Goal: Information Seeking & Learning: Learn about a topic

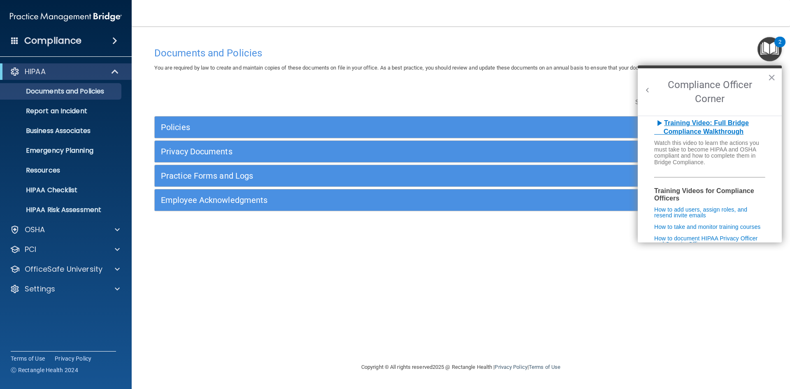
scroll to position [123, 0]
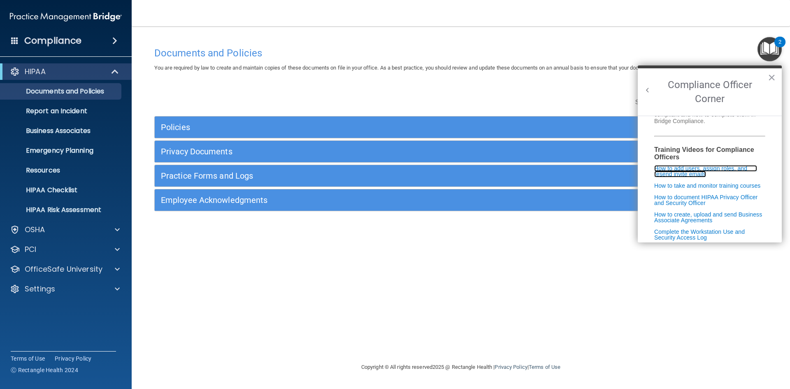
click at [718, 173] on link "How to add users, assign roles, and resend invite emails" at bounding box center [705, 171] width 103 height 12
click at [50, 286] on p "Settings" at bounding box center [40, 289] width 30 height 10
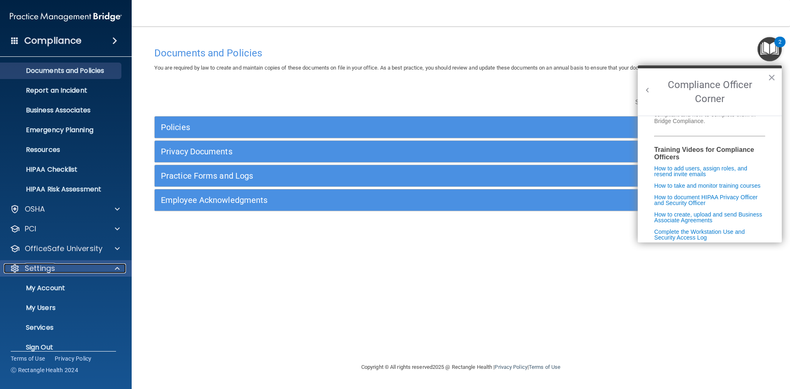
scroll to position [32, 0]
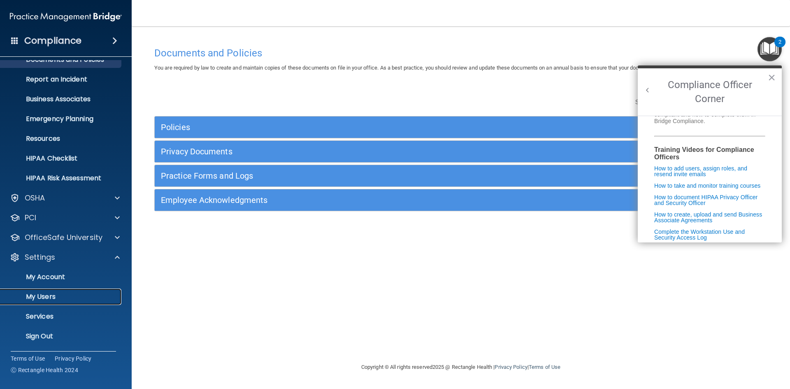
click at [62, 303] on link "My Users" at bounding box center [57, 296] width 130 height 16
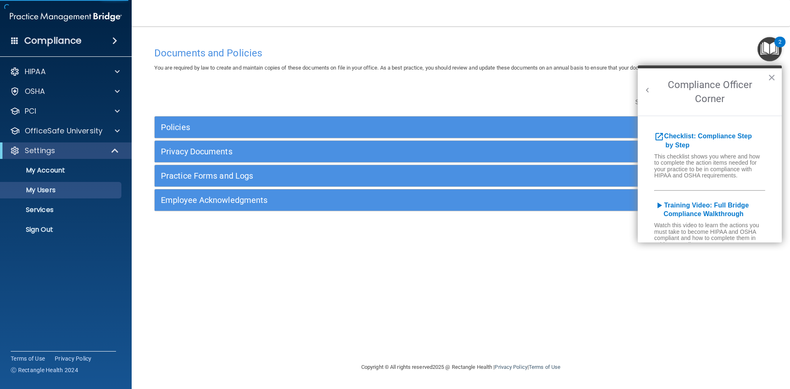
select select "20"
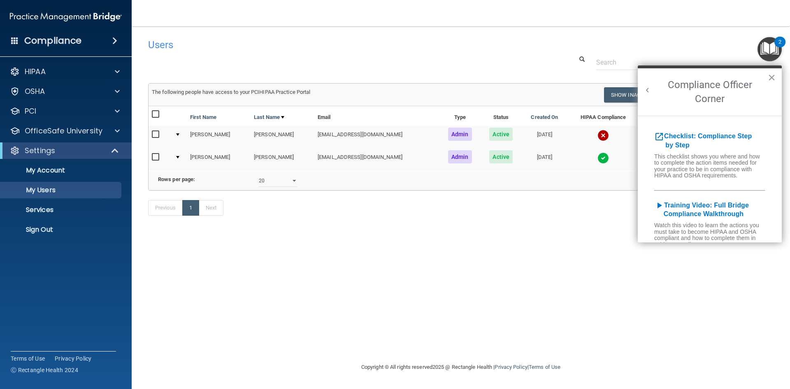
click at [771, 75] on button "×" at bounding box center [771, 77] width 8 height 13
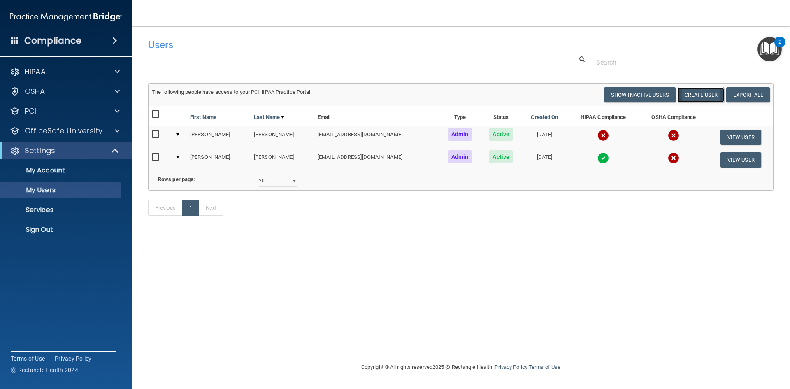
click at [711, 92] on button "Create User" at bounding box center [700, 94] width 46 height 15
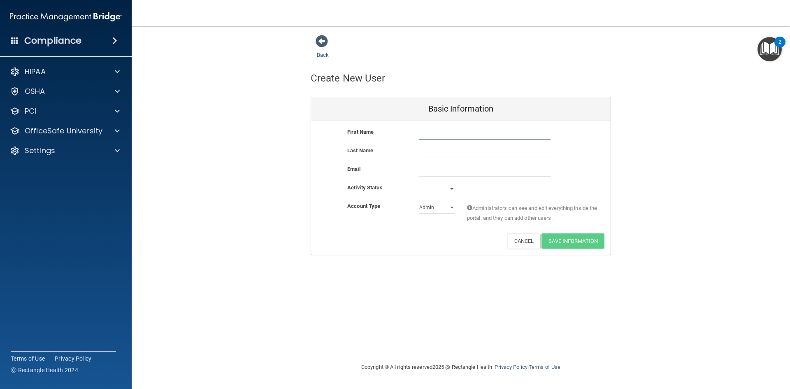
click at [438, 134] on input "text" at bounding box center [484, 133] width 131 height 12
type input "Morgan"
type input "Nordby"
click at [438, 171] on input "email" at bounding box center [484, 170] width 131 height 12
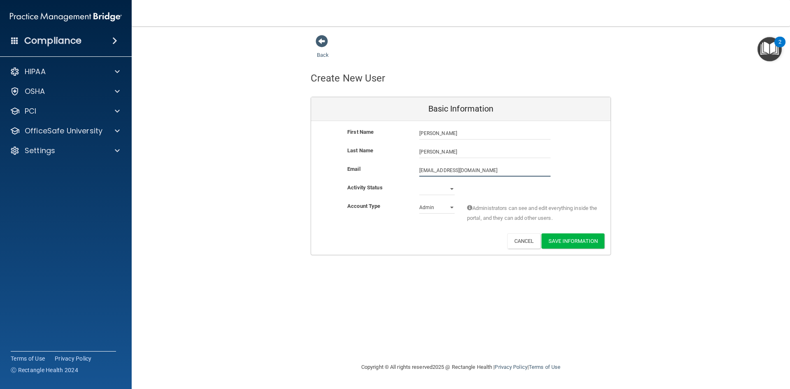
type input "morgan_lanae@yahoo.com"
click at [450, 188] on select "Active Inactive" at bounding box center [436, 189] width 35 height 12
select select "active"
click at [419, 183] on select "Active Inactive" at bounding box center [436, 189] width 35 height 12
click at [451, 207] on select "Admin Member" at bounding box center [436, 207] width 35 height 12
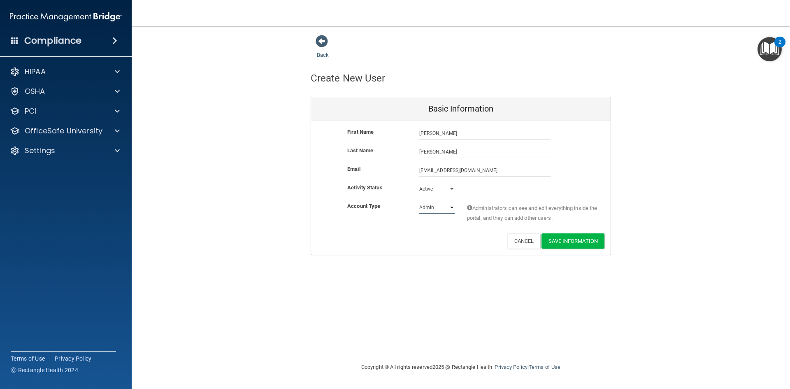
select select "practice_member"
click at [419, 201] on select "Admin Member" at bounding box center [436, 207] width 35 height 12
click at [575, 242] on button "Save Information" at bounding box center [572, 240] width 63 height 15
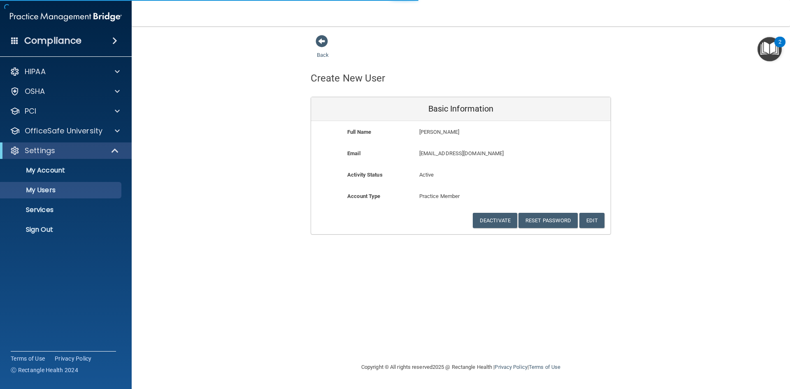
select select "20"
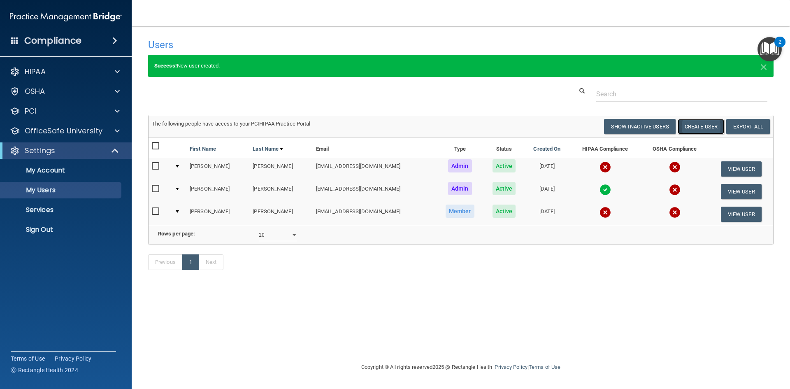
click at [708, 124] on button "Create User" at bounding box center [700, 126] width 46 height 15
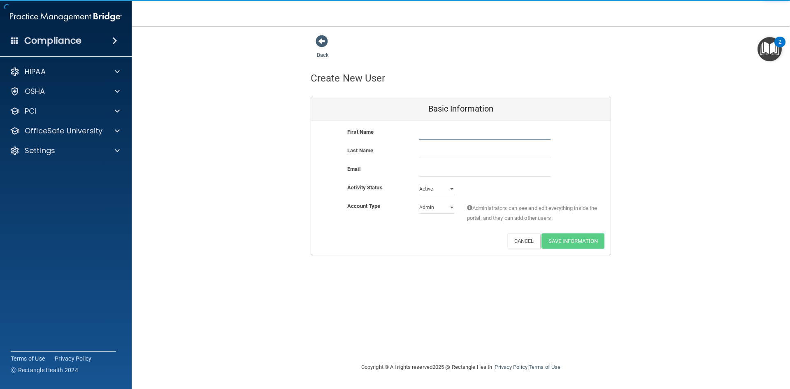
click at [458, 131] on input "text" at bounding box center [484, 133] width 131 height 12
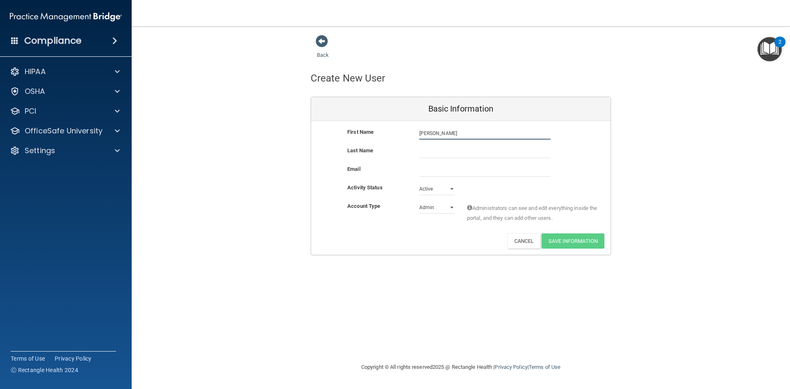
type input "Steffany"
type input "Peralta"
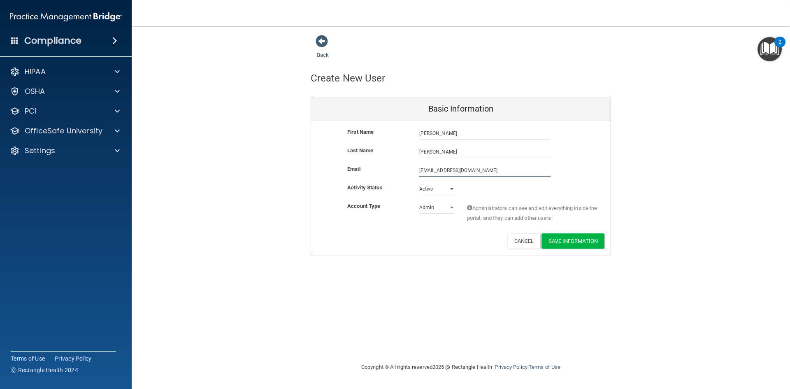
type input "steffanySD@yahoo.com"
click at [450, 189] on select "Active Inactive" at bounding box center [436, 190] width 35 height 12
click at [419, 183] on select "Active Inactive" at bounding box center [436, 189] width 35 height 12
click at [453, 207] on select "Admin Member" at bounding box center [436, 207] width 35 height 12
select select "practice_member"
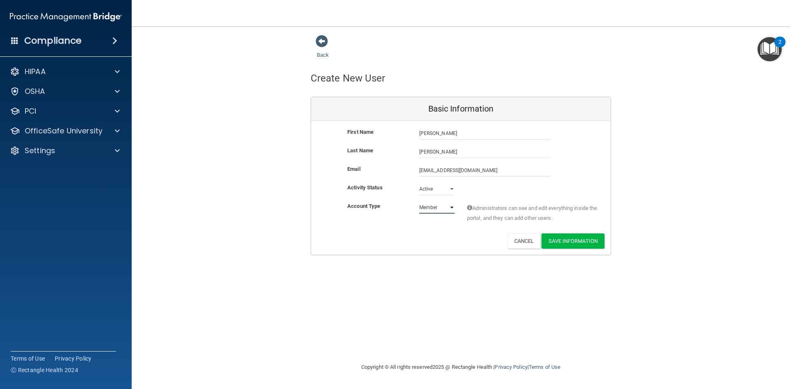
click at [419, 201] on select "Admin Member" at bounding box center [436, 207] width 35 height 12
click at [584, 241] on button "Save Information" at bounding box center [572, 240] width 63 height 15
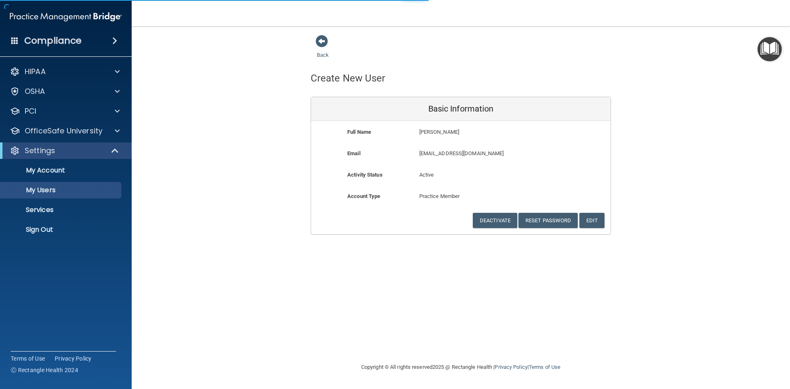
select select "20"
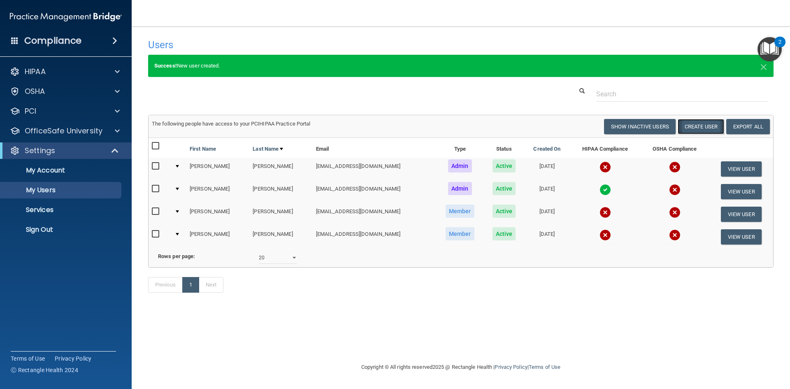
click at [696, 127] on button "Create User" at bounding box center [700, 126] width 46 height 15
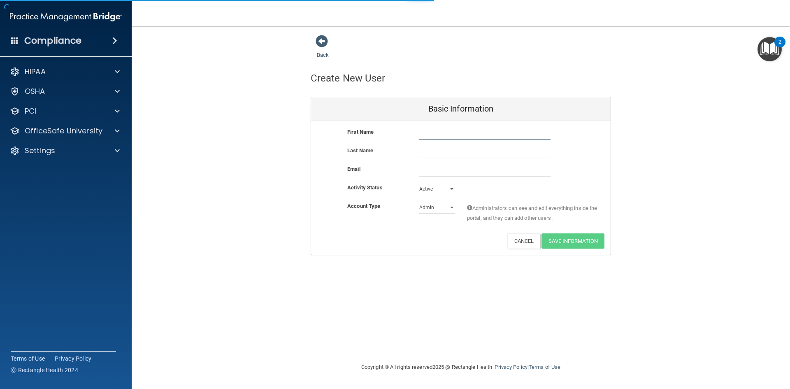
click at [458, 134] on input "text" at bounding box center [484, 133] width 131 height 12
type input "Serina"
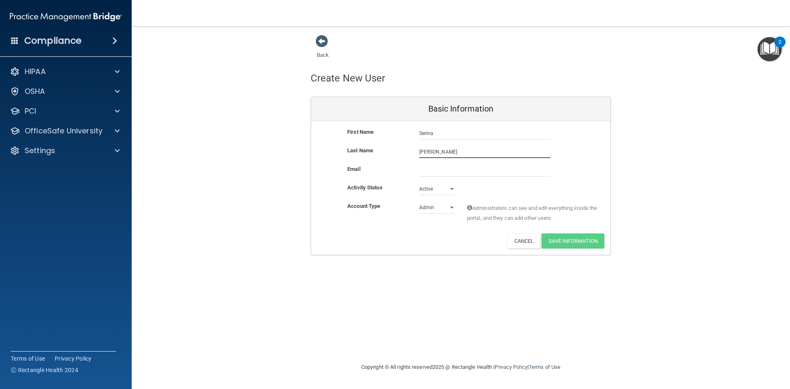
type input "Terrill"
type input "serinaterrill@gmail.com"
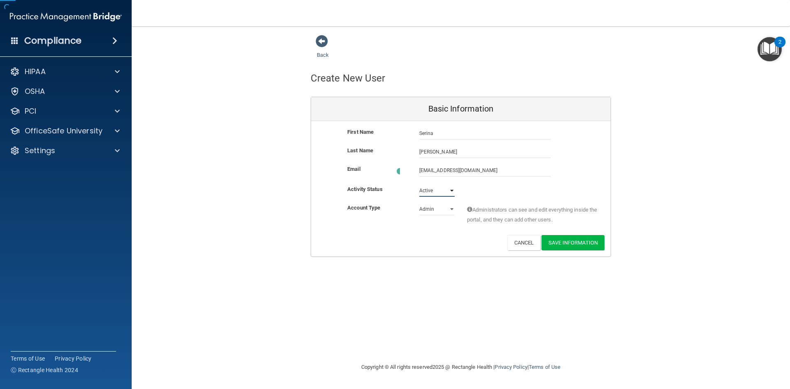
click at [447, 185] on select "Active Inactive" at bounding box center [436, 190] width 35 height 12
click at [419, 183] on select "Active Inactive" at bounding box center [436, 189] width 35 height 12
click at [450, 204] on select "Admin Member" at bounding box center [436, 207] width 35 height 12
select select "practice_member"
click at [419, 201] on select "Admin Member" at bounding box center [436, 207] width 35 height 12
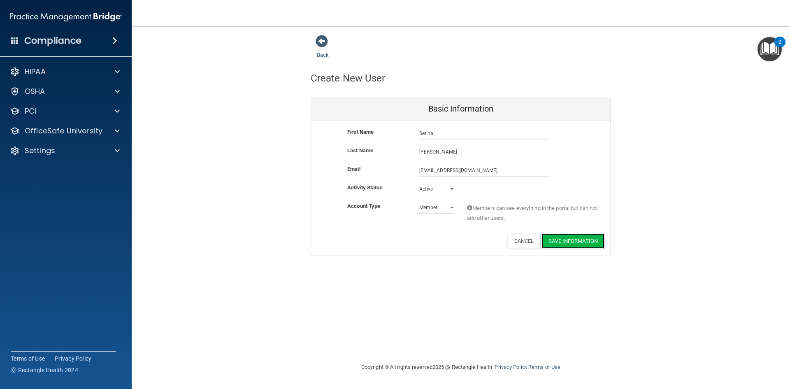
click at [587, 240] on button "Save Information" at bounding box center [572, 240] width 63 height 15
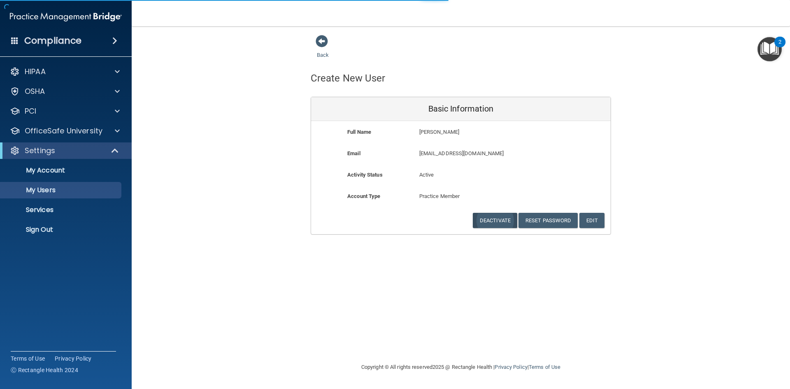
select select "20"
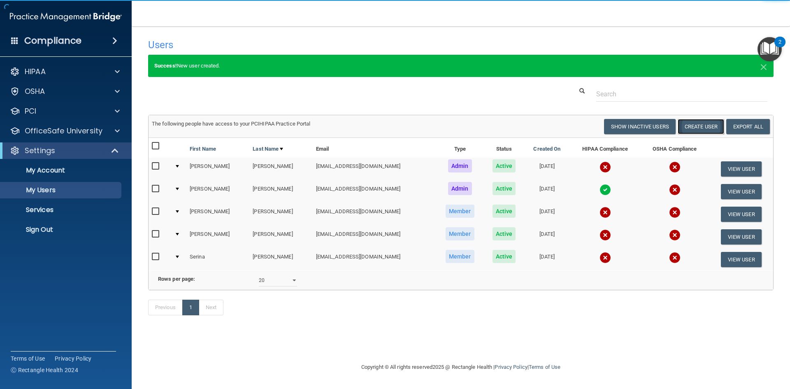
click at [695, 127] on button "Create User" at bounding box center [700, 126] width 46 height 15
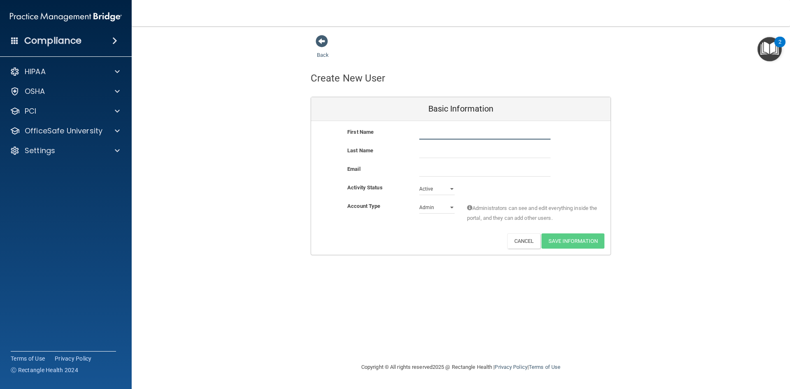
click at [491, 134] on input "text" at bounding box center [484, 133] width 131 height 12
type input "Cassie"
type input "Yazzie"
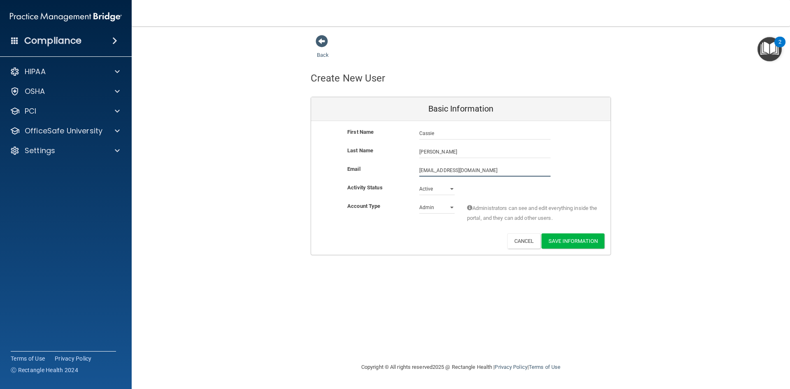
type input "Yazziecassie@gmail.com"
click at [453, 189] on select "Active Inactive" at bounding box center [436, 190] width 35 height 12
click at [419, 183] on select "Active Inactive" at bounding box center [436, 189] width 35 height 12
click at [450, 208] on select "Admin Member" at bounding box center [436, 207] width 35 height 12
select select "practice_member"
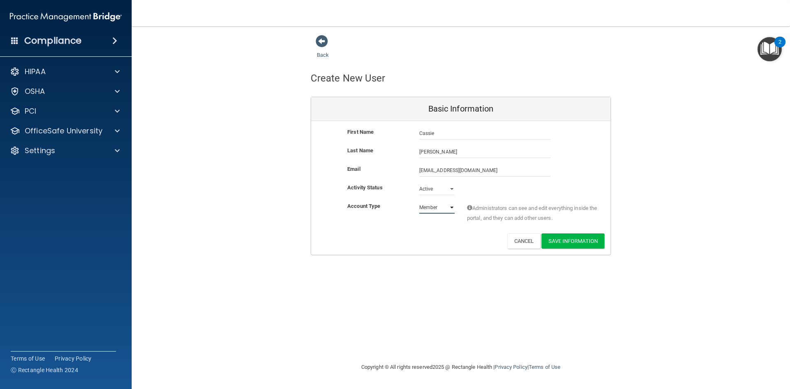
click at [419, 201] on select "Admin Member" at bounding box center [436, 207] width 35 height 12
click at [589, 241] on button "Save Information" at bounding box center [572, 240] width 63 height 15
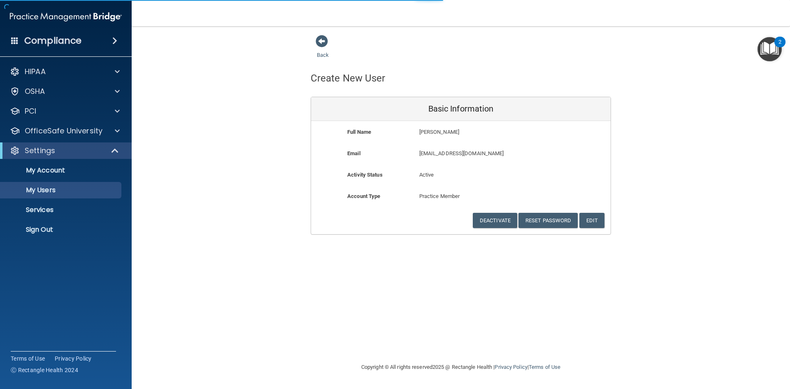
select select "20"
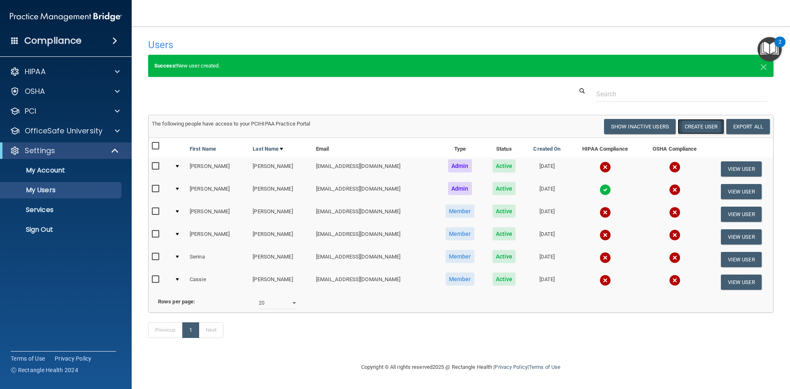
click at [695, 128] on button "Create User" at bounding box center [700, 126] width 46 height 15
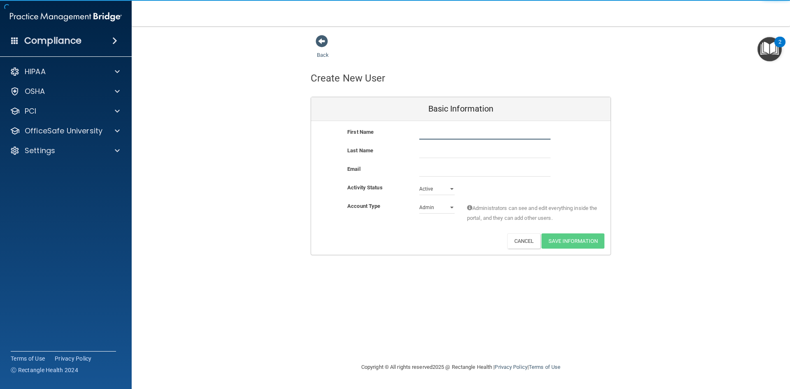
click at [436, 136] on input "text" at bounding box center [484, 133] width 131 height 12
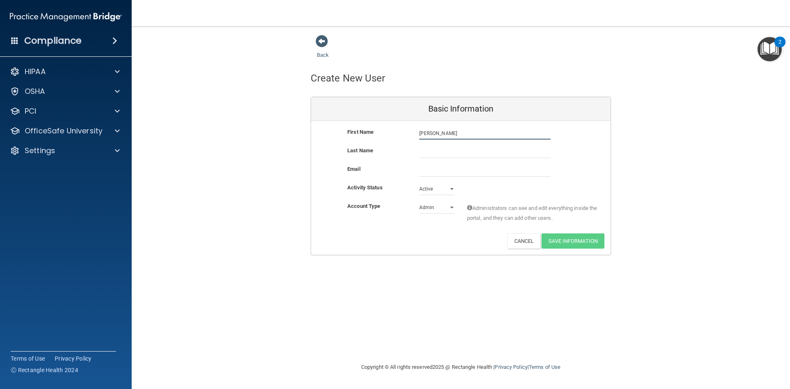
type input "Ashlee"
type input "Zimmerman"
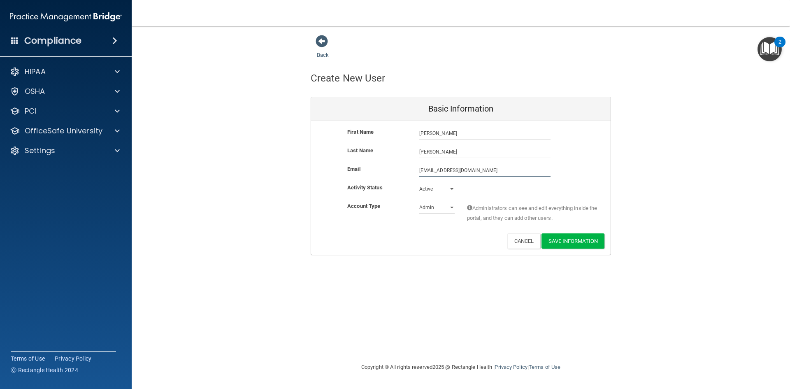
type input "ashleeeirvine@gmail.com"
click at [450, 206] on select "Admin Member" at bounding box center [436, 207] width 35 height 12
select select "practice_member"
click at [419, 201] on select "Admin Member" at bounding box center [436, 207] width 35 height 12
click at [442, 190] on select "Active Inactive" at bounding box center [436, 189] width 35 height 12
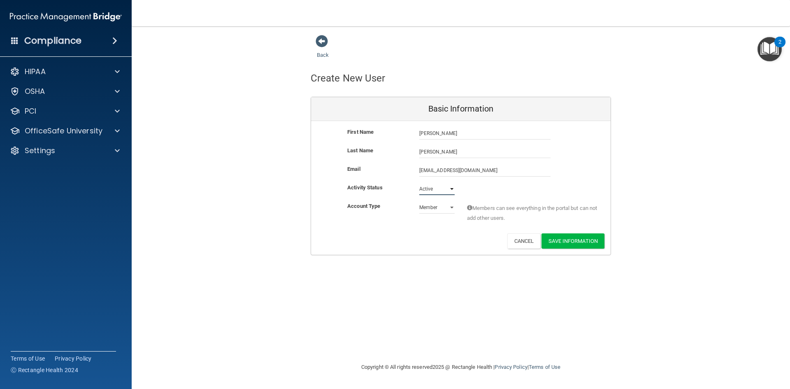
click at [419, 183] on select "Active Inactive" at bounding box center [436, 189] width 35 height 12
click at [576, 237] on button "Save Information" at bounding box center [572, 240] width 63 height 15
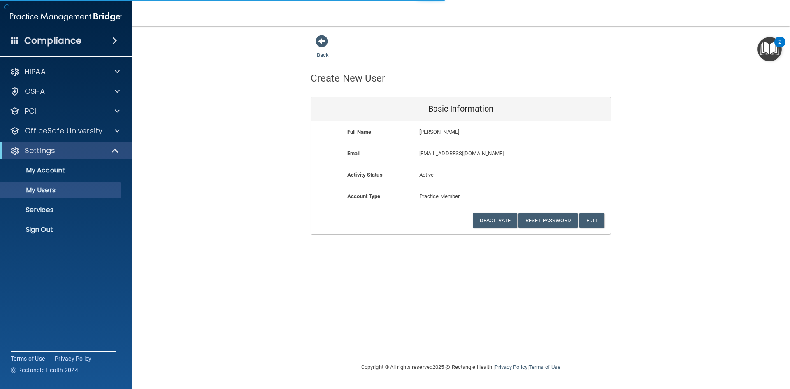
select select "20"
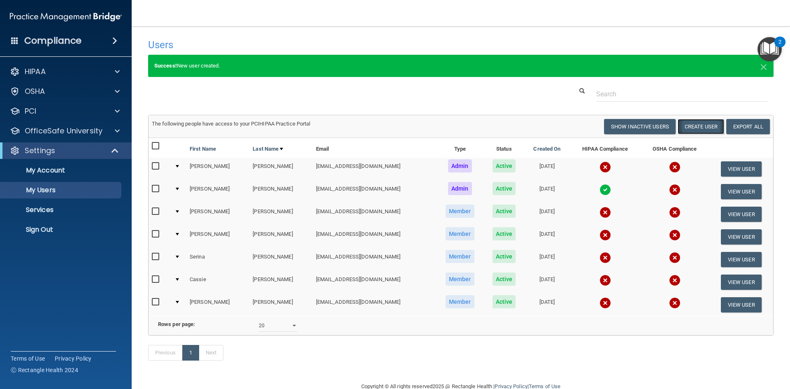
click at [691, 127] on button "Create User" at bounding box center [700, 126] width 46 height 15
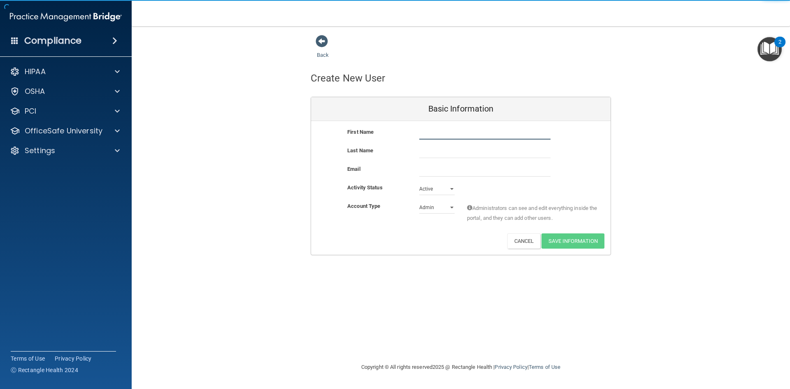
click at [491, 129] on input "text" at bounding box center [484, 133] width 131 height 12
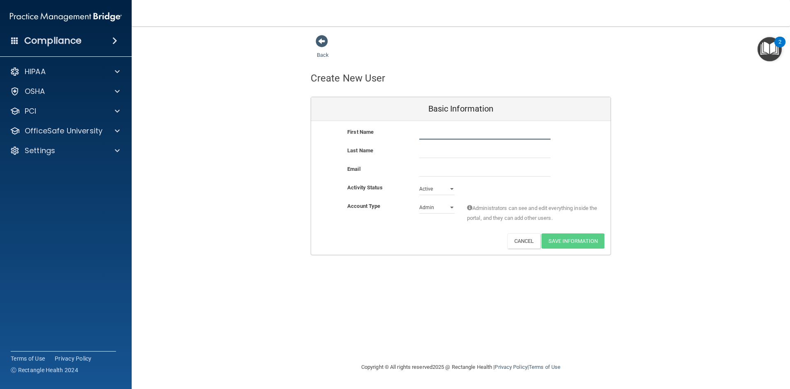
type input "N"
type input "Mary Ann"
type input "Kurrasch"
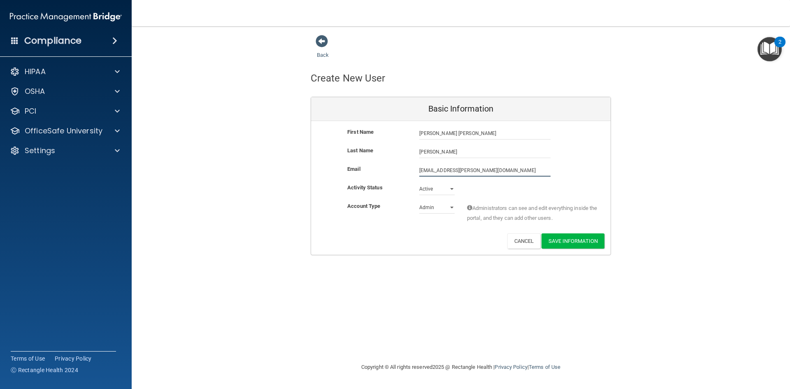
type input "redikurr@cox.net"
click at [451, 189] on select "Active Inactive" at bounding box center [436, 189] width 35 height 12
click at [419, 183] on select "Active Inactive" at bounding box center [436, 189] width 35 height 12
click at [452, 208] on select "Admin Member" at bounding box center [436, 207] width 35 height 12
select select "practice_member"
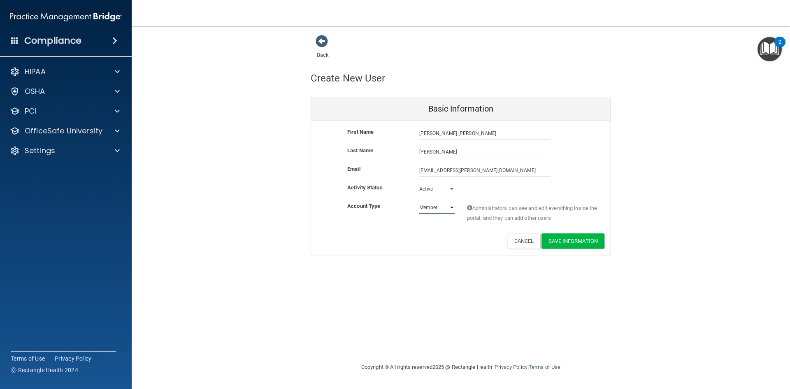
click at [419, 201] on select "Admin Member" at bounding box center [436, 207] width 35 height 12
click at [597, 240] on button "Save Information" at bounding box center [572, 240] width 63 height 15
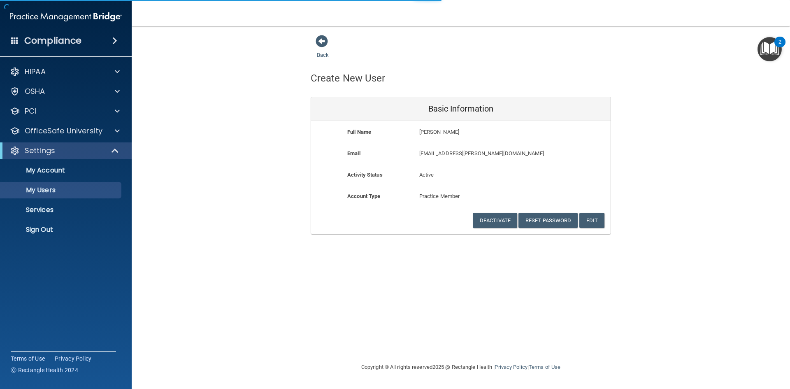
select select "20"
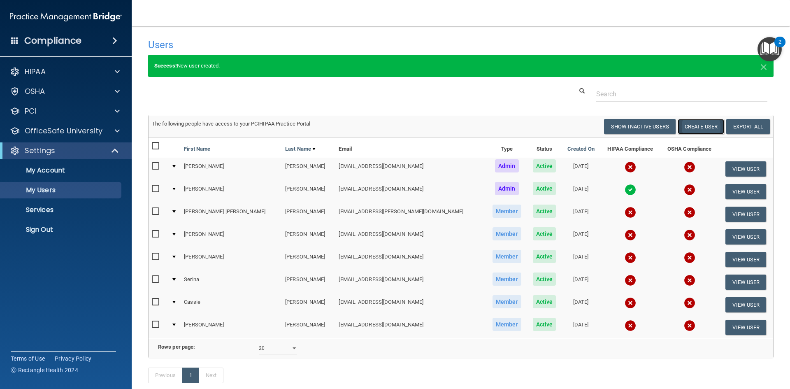
click at [697, 127] on button "Create User" at bounding box center [700, 126] width 46 height 15
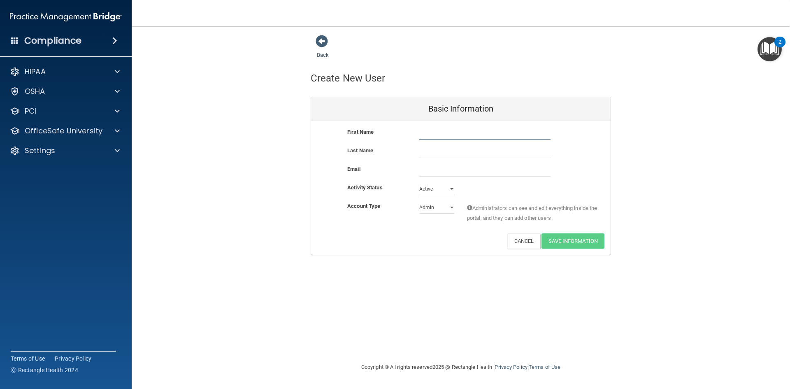
click at [507, 129] on input "text" at bounding box center [484, 133] width 131 height 12
type input "Wendy"
type input "Fawley"
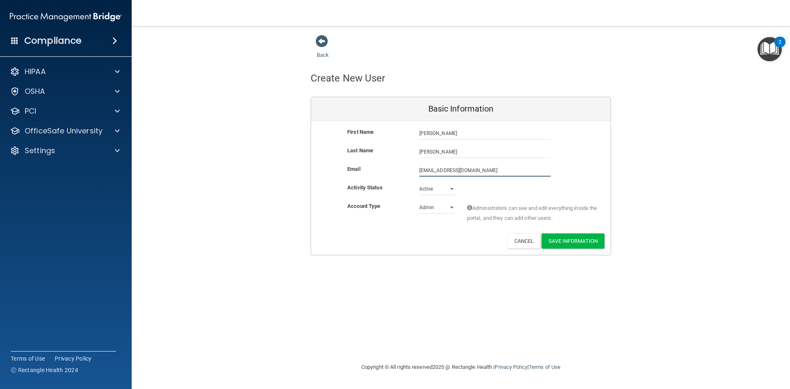
type input "wkfawley@yahoo.com"
click at [451, 190] on select "Active Inactive" at bounding box center [436, 190] width 35 height 12
click at [419, 183] on select "Active Inactive" at bounding box center [436, 189] width 35 height 12
click at [451, 207] on select "Admin Member" at bounding box center [436, 207] width 35 height 12
select select "practice_member"
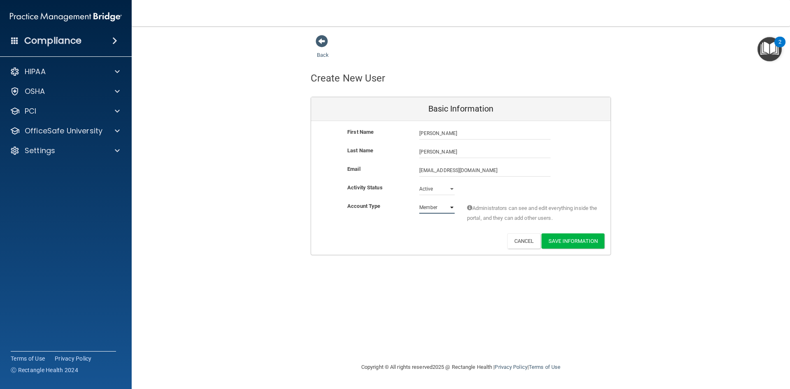
click at [419, 201] on select "Admin Member" at bounding box center [436, 207] width 35 height 12
click at [588, 241] on button "Save Information" at bounding box center [572, 240] width 63 height 15
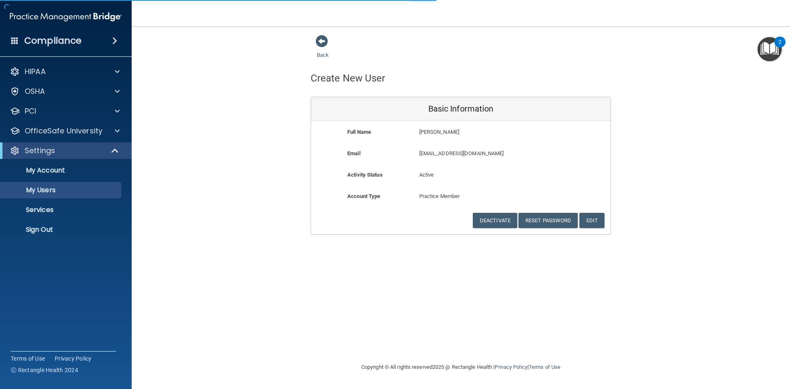
select select "20"
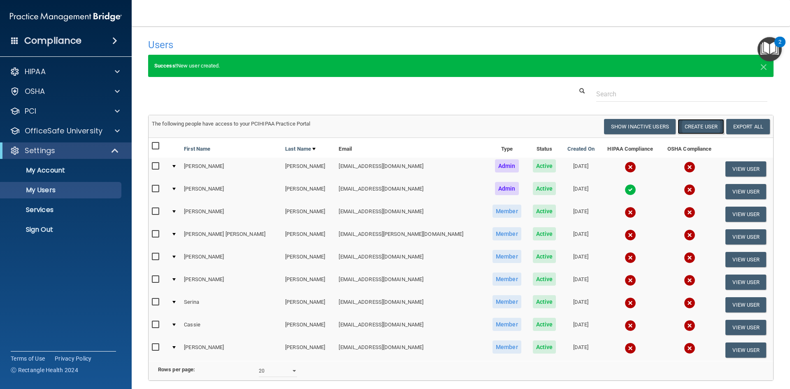
click at [682, 122] on button "Create User" at bounding box center [700, 126] width 46 height 15
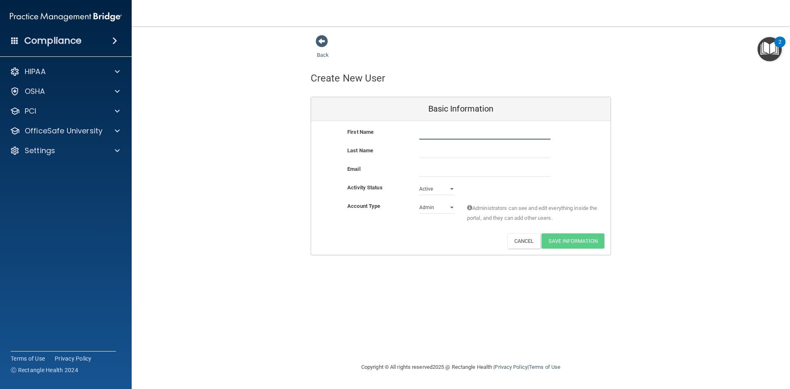
click at [526, 132] on input "text" at bounding box center [484, 133] width 131 height 12
type input "Leandra"
type input "Dutton"
click at [495, 171] on input "email" at bounding box center [484, 170] width 131 height 12
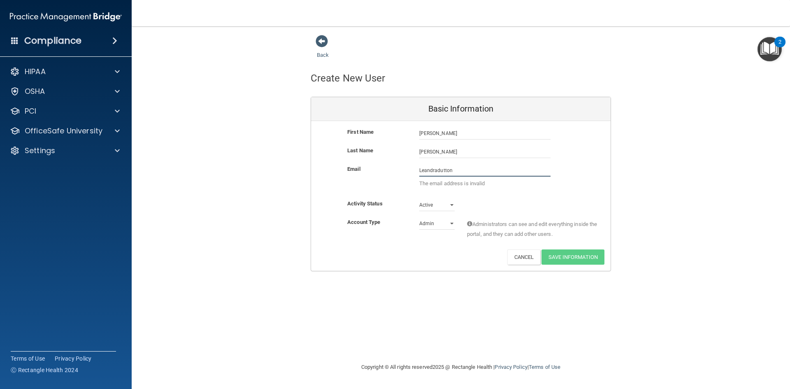
click at [436, 170] on input "Leandradutton" at bounding box center [484, 170] width 131 height 12
click at [462, 170] on input "Leandra.dutton" at bounding box center [484, 170] width 131 height 12
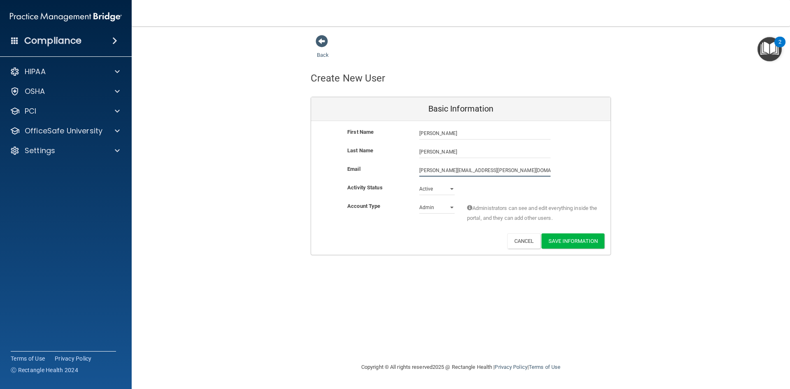
type input "Leandra.dutton@gmail.com"
click at [448, 188] on select "Active Inactive" at bounding box center [436, 190] width 35 height 12
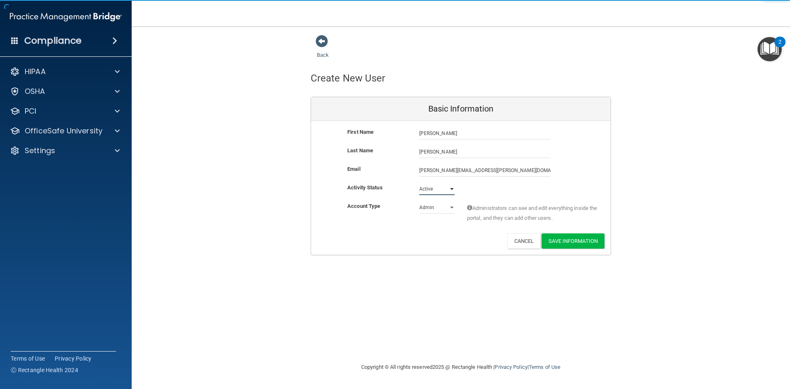
click at [419, 183] on select "Active Inactive" at bounding box center [436, 189] width 35 height 12
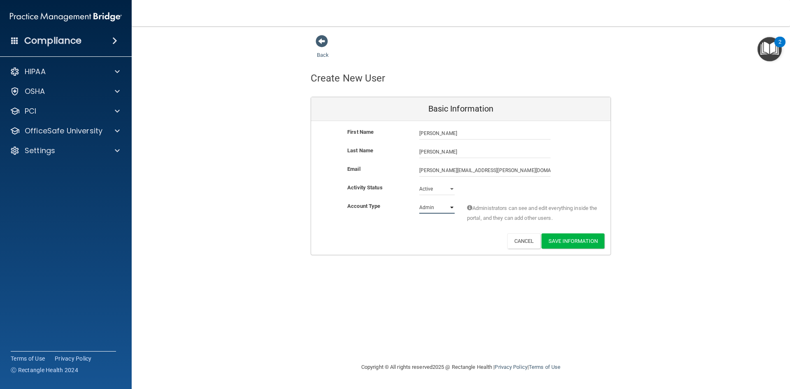
click at [452, 209] on select "Admin Member" at bounding box center [436, 207] width 35 height 12
select select "practice_member"
click at [419, 201] on select "Admin Member" at bounding box center [436, 207] width 35 height 12
click at [591, 239] on button "Save Information" at bounding box center [572, 240] width 63 height 15
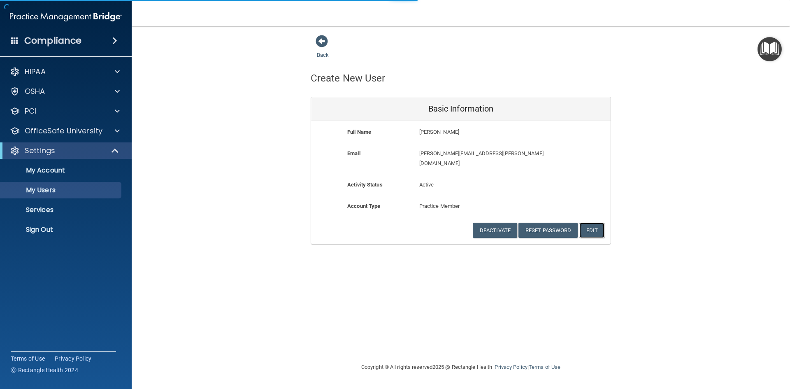
click at [590, 222] on button "Edit" at bounding box center [591, 229] width 25 height 15
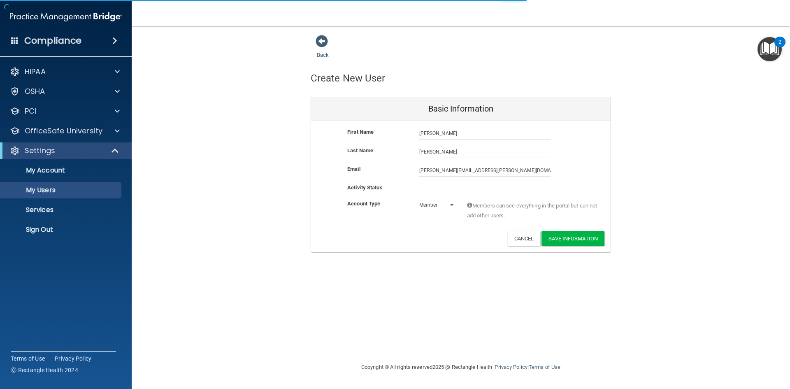
select select "20"
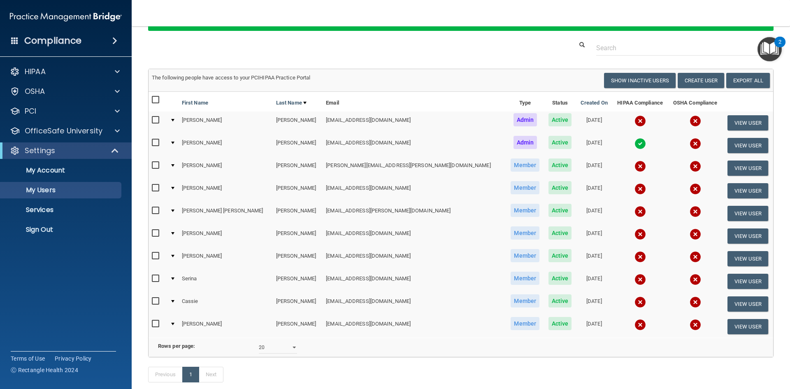
scroll to position [97, 0]
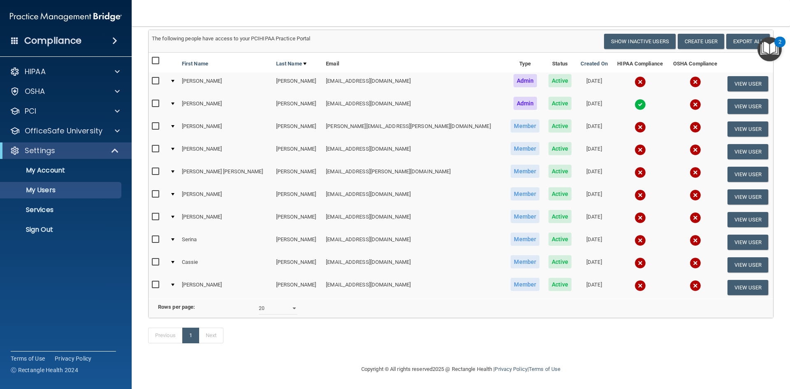
click at [510, 119] on span "Member" at bounding box center [524, 125] width 29 height 13
click at [157, 123] on input "checkbox" at bounding box center [156, 126] width 9 height 7
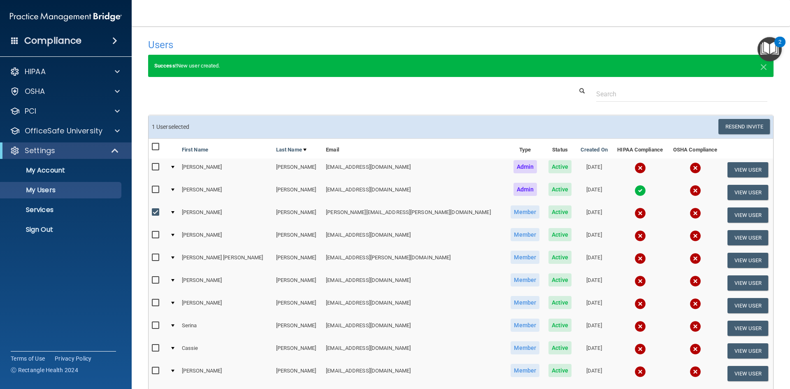
scroll to position [82, 0]
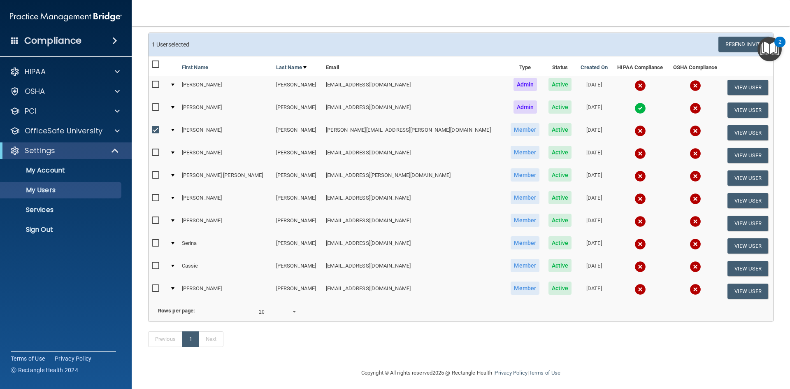
click at [152, 130] on input "checkbox" at bounding box center [156, 130] width 9 height 7
checkbox input "false"
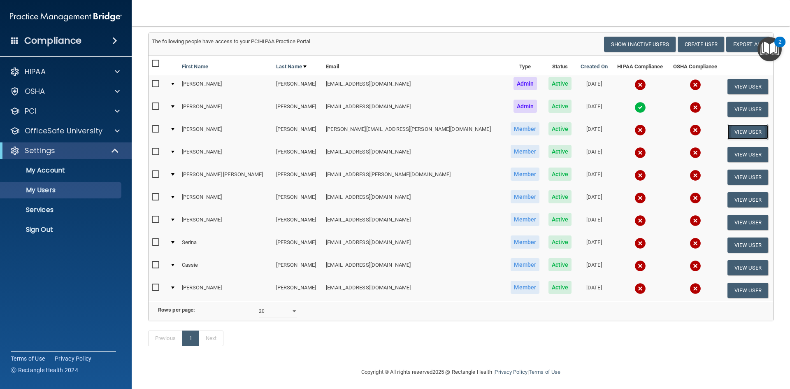
click at [728, 130] on button "View User" at bounding box center [747, 131] width 41 height 15
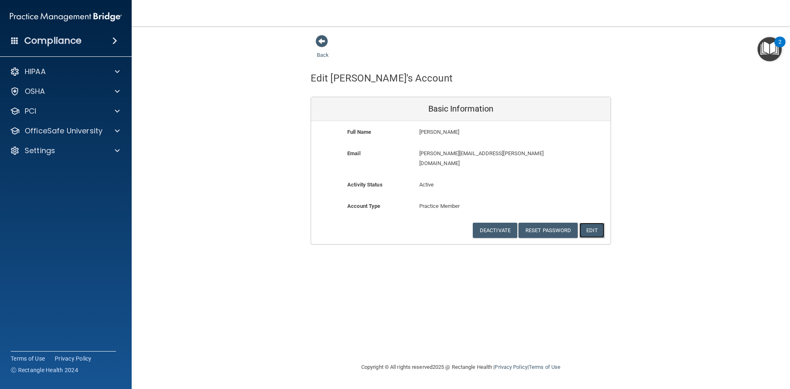
click at [588, 222] on button "Edit" at bounding box center [591, 229] width 25 height 15
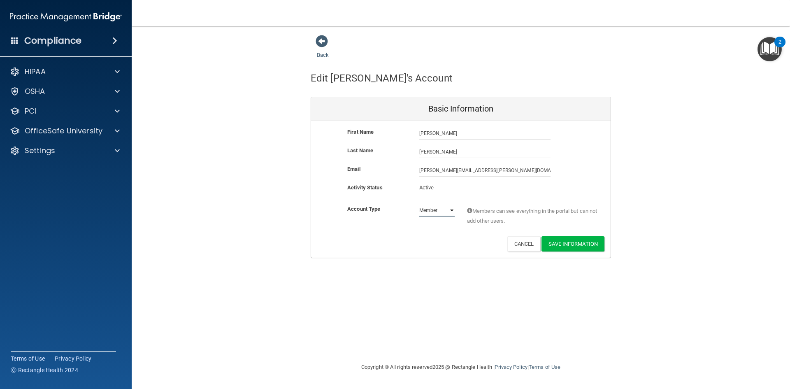
click at [449, 209] on select "Admin Member" at bounding box center [436, 210] width 35 height 12
select select "practice_admin"
click at [419, 204] on select "Admin Member" at bounding box center [436, 210] width 35 height 12
click at [570, 242] on button "Save Information" at bounding box center [572, 243] width 63 height 15
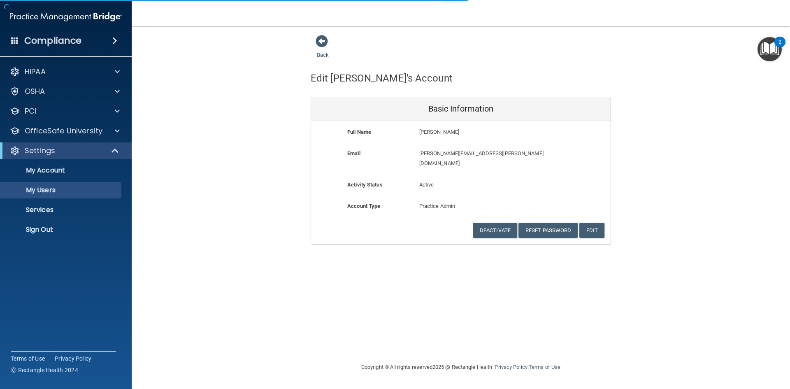
select select "20"
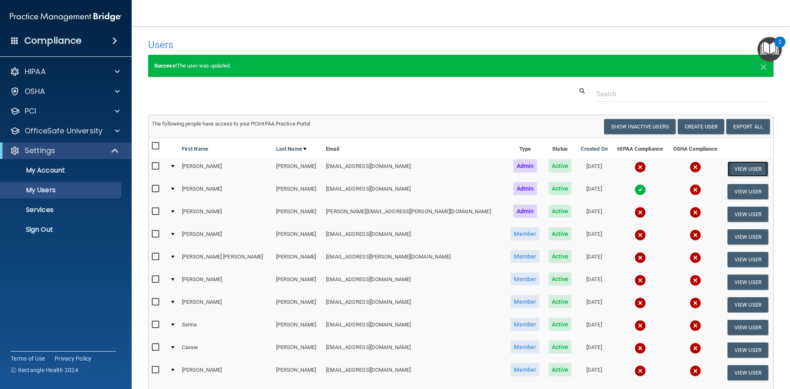
click at [728, 166] on button "View User" at bounding box center [747, 168] width 41 height 15
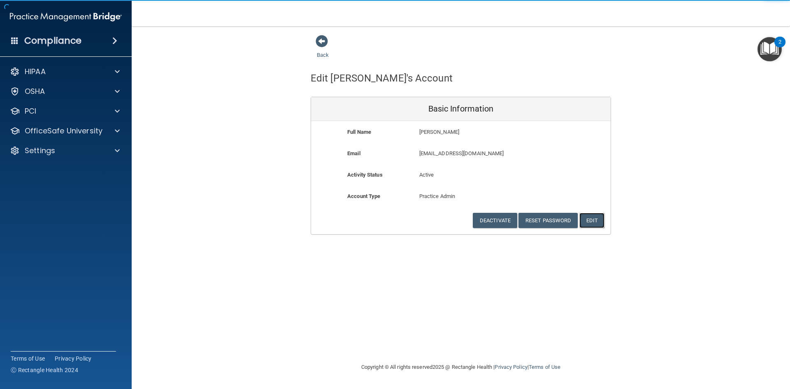
click at [595, 222] on button "Edit" at bounding box center [591, 220] width 25 height 15
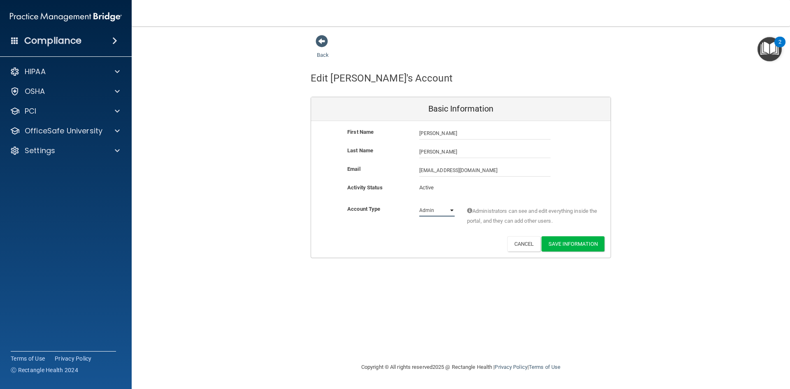
click at [450, 208] on select "Admin Member" at bounding box center [436, 210] width 35 height 12
select select "practice_member"
click at [419, 204] on select "Admin Member" at bounding box center [436, 210] width 35 height 12
click at [580, 243] on button "Save Information" at bounding box center [572, 243] width 63 height 15
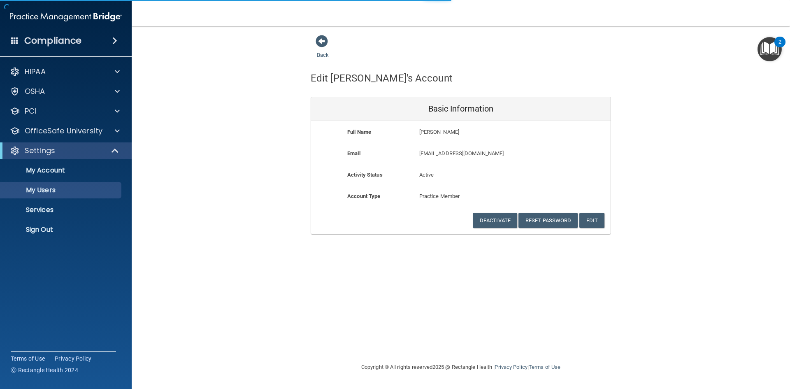
select select "20"
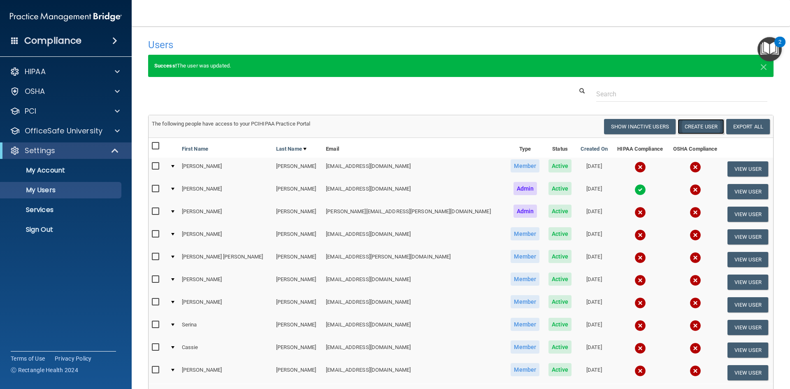
click at [689, 125] on button "Create User" at bounding box center [700, 126] width 46 height 15
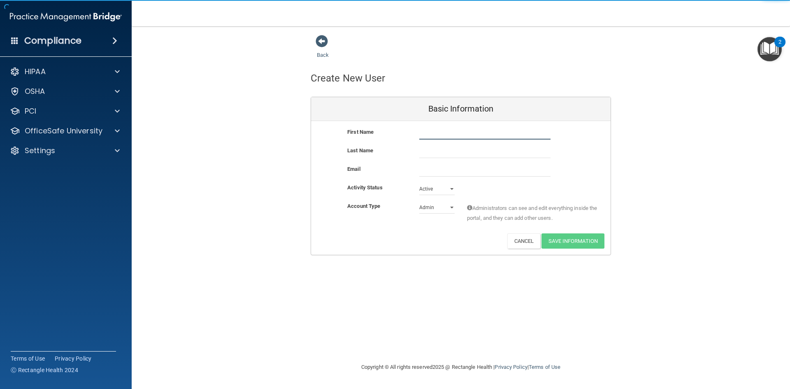
click at [446, 134] on input "text" at bounding box center [484, 133] width 131 height 12
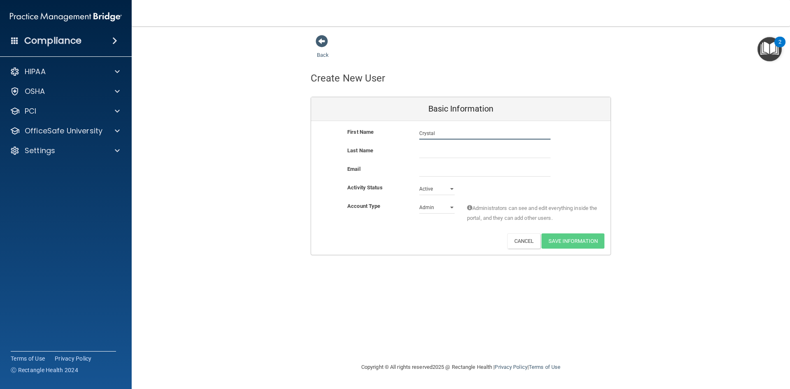
type input "Crystal"
click at [457, 171] on input "email" at bounding box center [484, 170] width 131 height 12
click at [431, 153] on input "DeHeart" at bounding box center [484, 152] width 131 height 12
type input "DeHart"
click at [427, 171] on input "email" at bounding box center [484, 170] width 131 height 12
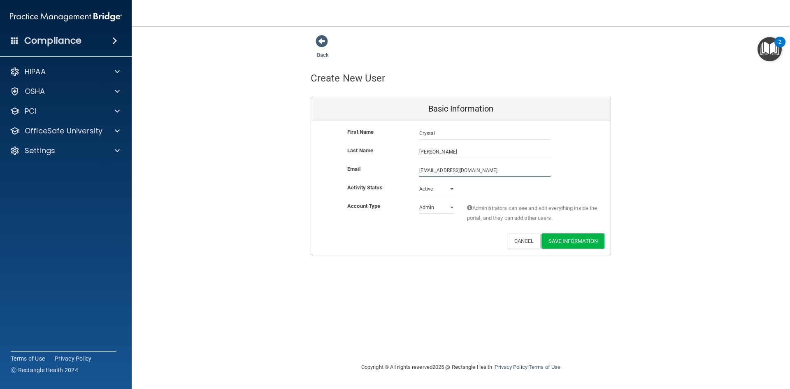
type input "lularoecrystaldehart@gmail.com"
click at [451, 187] on select "Active Inactive" at bounding box center [436, 190] width 35 height 12
click at [419, 183] on select "Active Inactive" at bounding box center [436, 189] width 35 height 12
click at [453, 210] on select "Admin Member" at bounding box center [436, 207] width 35 height 12
select select "practice_member"
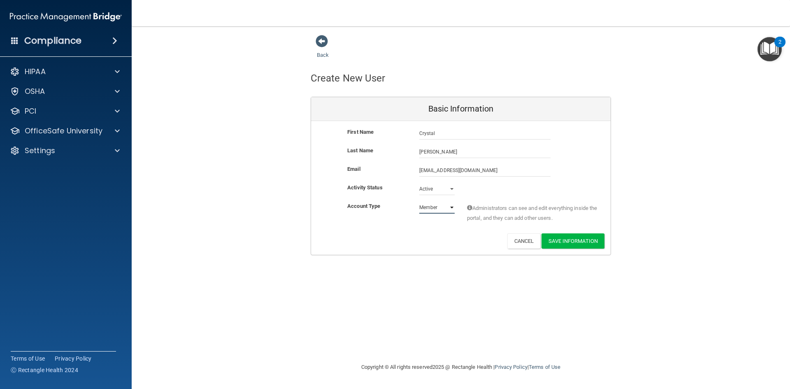
click at [419, 201] on select "Admin Member" at bounding box center [436, 207] width 35 height 12
click at [591, 241] on button "Save Information" at bounding box center [572, 240] width 63 height 15
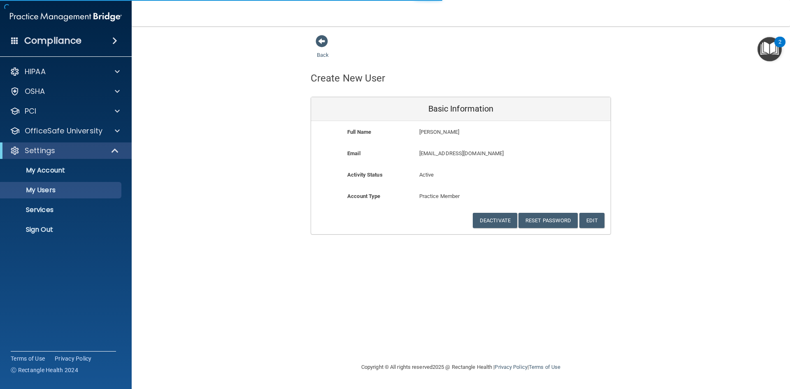
select select "20"
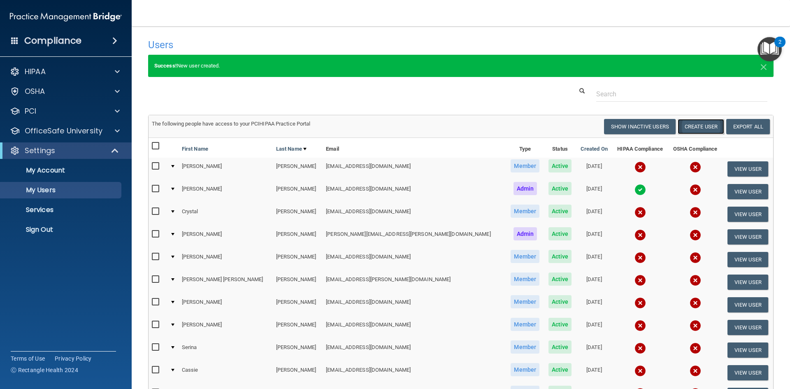
click at [698, 127] on button "Create User" at bounding box center [700, 126] width 46 height 15
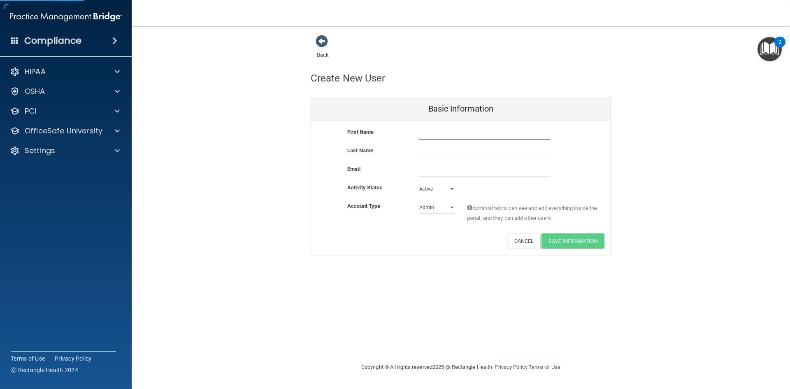
click at [503, 134] on input "text" at bounding box center [484, 133] width 131 height 12
type input "Melissa"
type input "Batchelor"
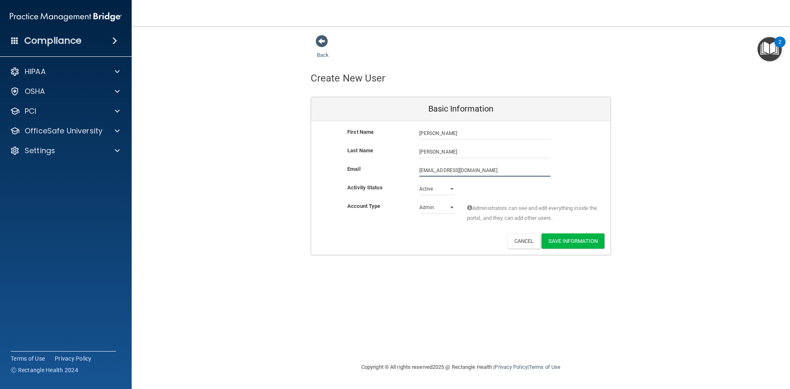
type input "cottongirl7@yahoo.com"
click at [451, 208] on select "Admin Member" at bounding box center [436, 209] width 35 height 12
select select "practice_member"
click at [419, 201] on select "Admin Member" at bounding box center [436, 207] width 35 height 12
click at [592, 243] on button "Save Information" at bounding box center [572, 240] width 63 height 15
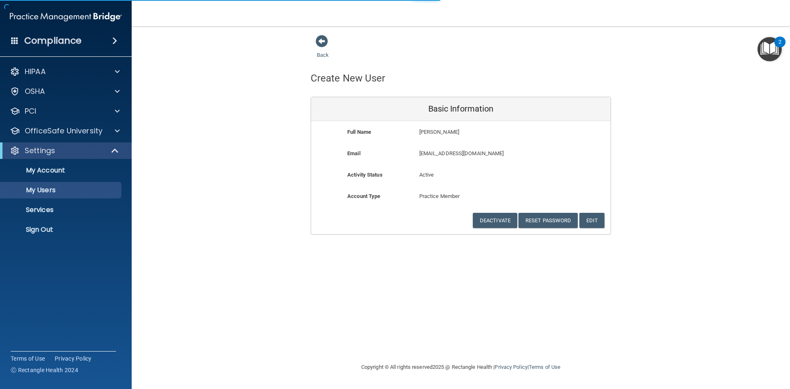
select select "20"
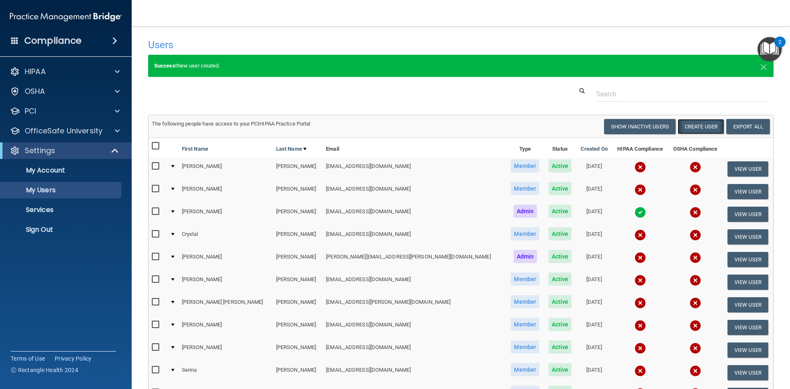
click at [702, 126] on button "Create User" at bounding box center [700, 126] width 46 height 15
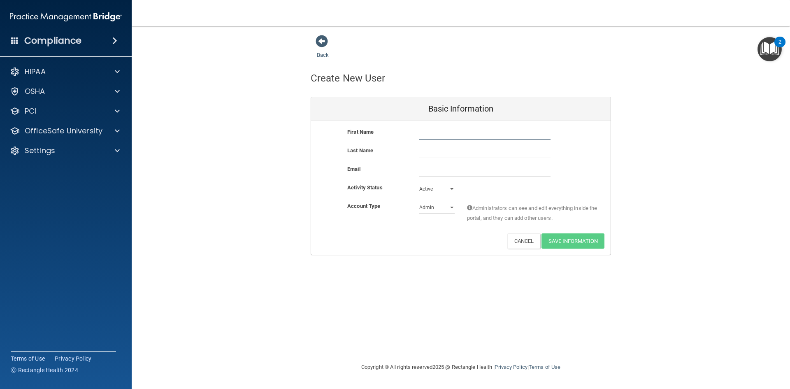
click at [480, 129] on input "text" at bounding box center [484, 133] width 131 height 12
type input "Lynn"
type input "Falotico"
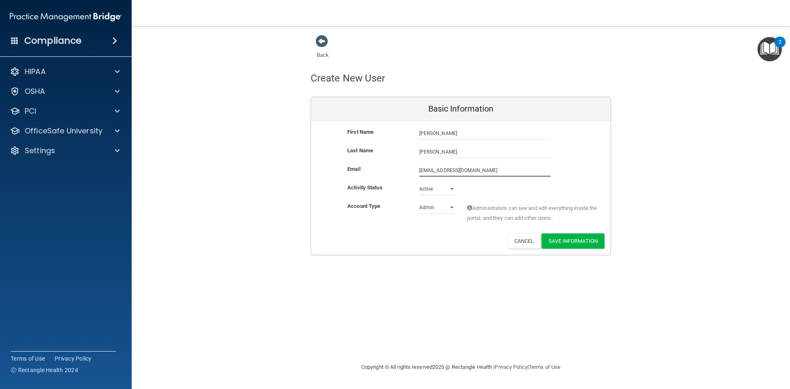
type input "faloticomom2@yahoo.com"
click at [449, 189] on select "Active Inactive" at bounding box center [436, 190] width 35 height 12
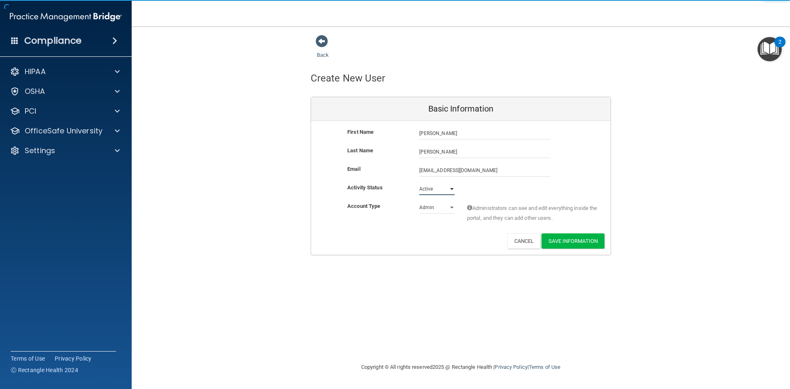
click at [449, 189] on select "Active Inactive" at bounding box center [436, 189] width 35 height 12
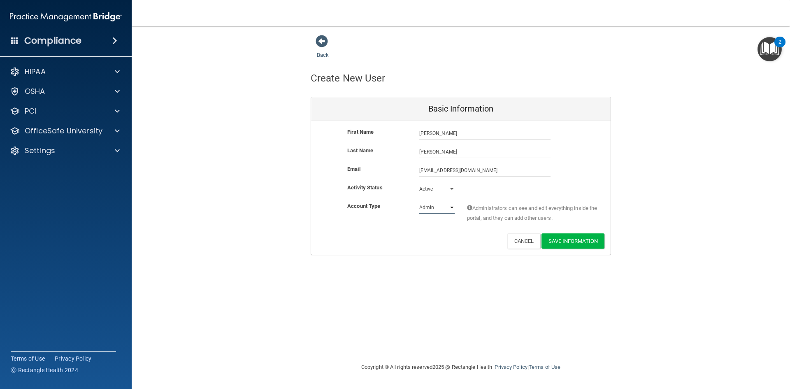
click at [453, 209] on select "Admin Member" at bounding box center [436, 207] width 35 height 12
select select "practice_member"
click at [419, 201] on select "Admin Member" at bounding box center [436, 207] width 35 height 12
click at [592, 239] on button "Save Information" at bounding box center [572, 240] width 63 height 15
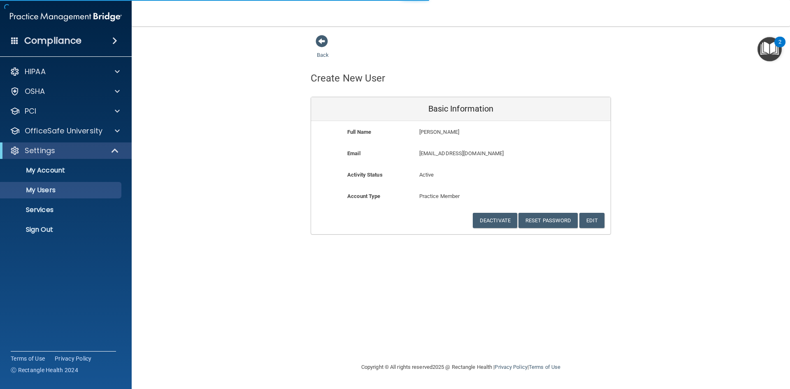
select select "20"
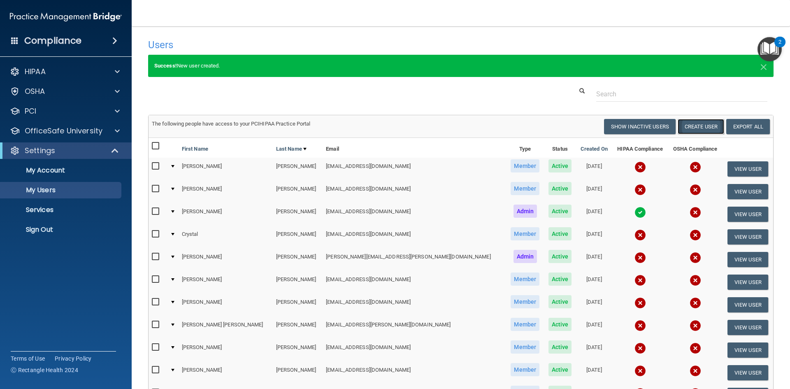
click at [707, 128] on button "Create User" at bounding box center [700, 126] width 46 height 15
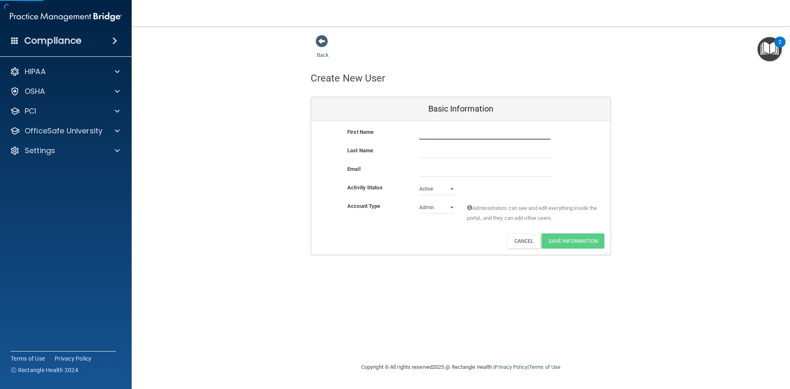
click at [425, 134] on input "text" at bounding box center [484, 133] width 131 height 12
type input "Bradley"
type input "Briggs"
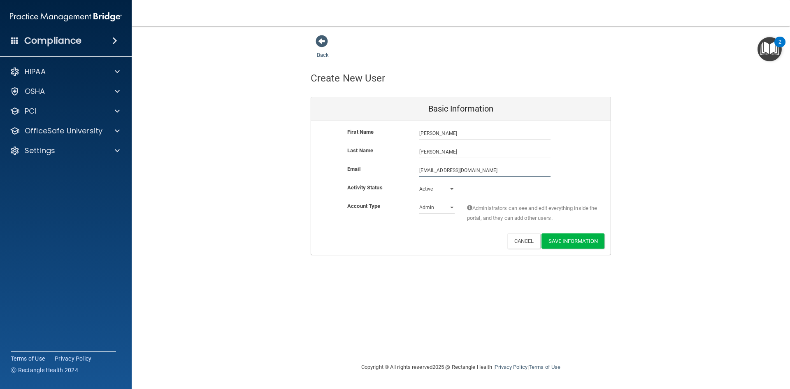
type input "babdds@yahoo.com"
click at [454, 190] on select "Active Inactive" at bounding box center [436, 190] width 35 height 12
click at [453, 190] on select "Active Inactive" at bounding box center [436, 189] width 35 height 12
click at [452, 204] on select "Admin Member" at bounding box center [436, 207] width 35 height 12
select select "practice_member"
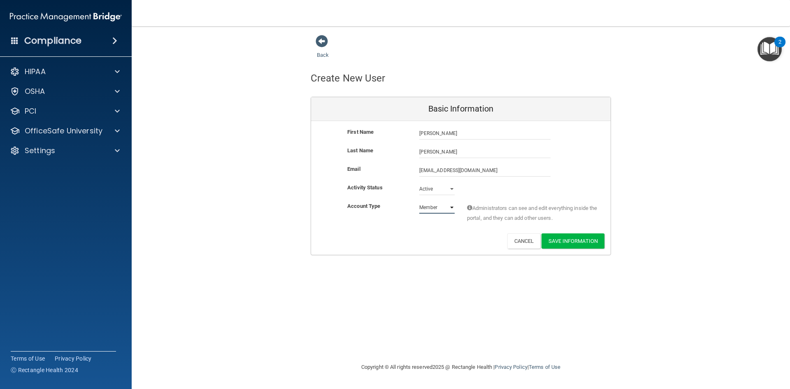
click at [419, 201] on select "Admin Member" at bounding box center [436, 207] width 35 height 12
click at [570, 239] on button "Save Information" at bounding box center [572, 240] width 63 height 15
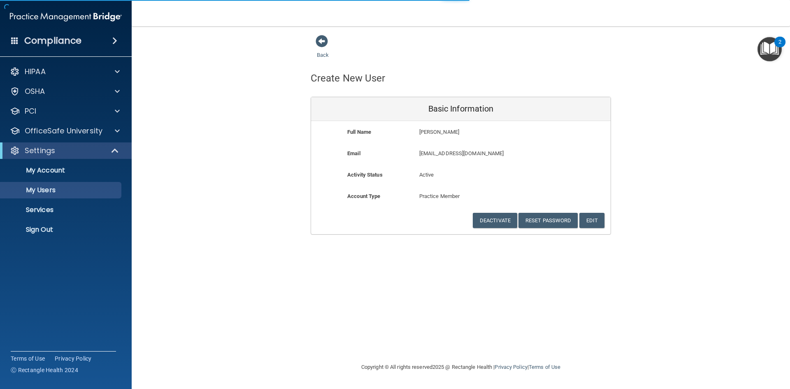
select select "20"
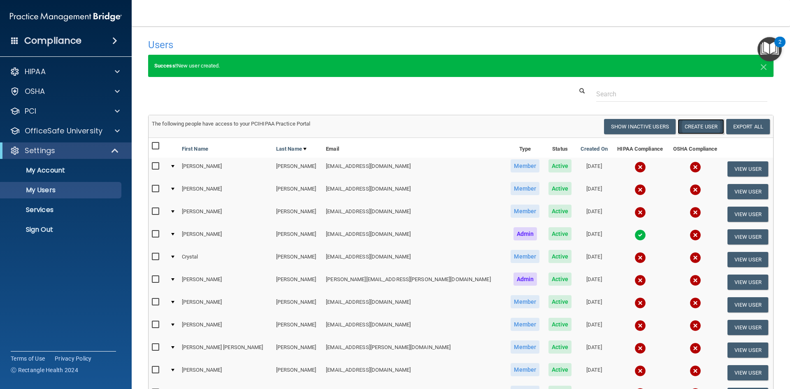
click at [693, 125] on button "Create User" at bounding box center [700, 126] width 46 height 15
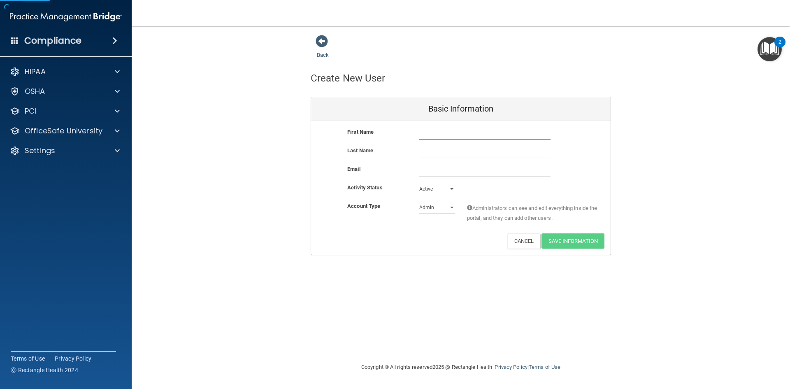
click at [449, 134] on input "text" at bounding box center [484, 133] width 131 height 12
type input "Roger"
type input "Briggs"
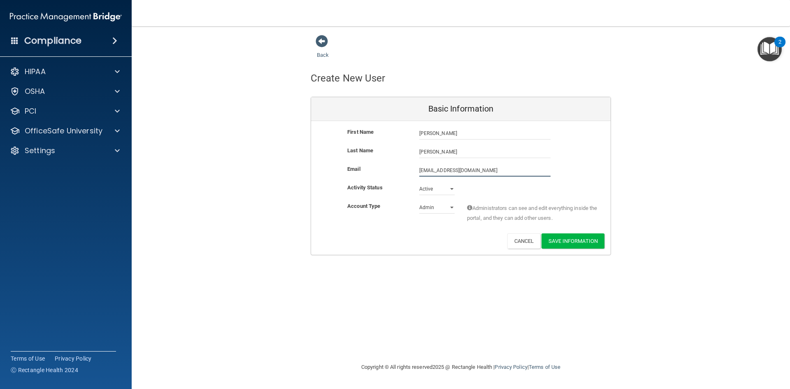
type input "rabdds@gmail.com"
click at [448, 188] on select "Active Inactive" at bounding box center [436, 190] width 35 height 12
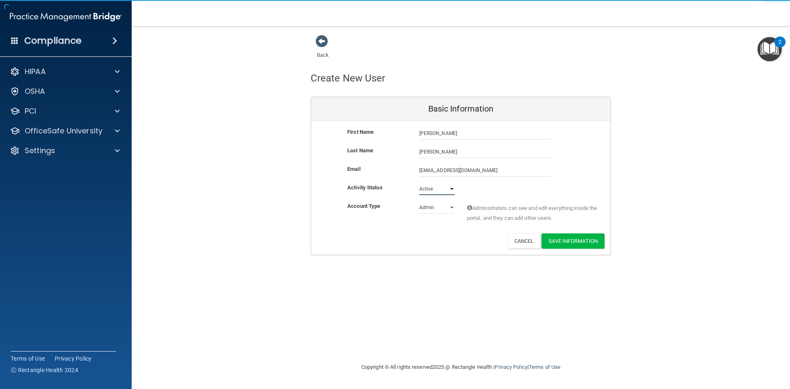
click at [448, 188] on select "Active Inactive" at bounding box center [436, 189] width 35 height 12
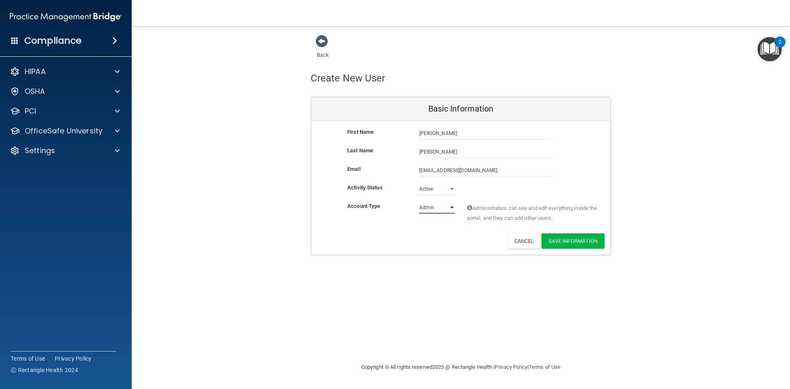
click at [450, 208] on select "Admin Member" at bounding box center [436, 207] width 35 height 12
select select "practice_member"
click at [419, 201] on select "Admin Member" at bounding box center [436, 207] width 35 height 12
click at [591, 242] on button "Save Information" at bounding box center [572, 240] width 63 height 15
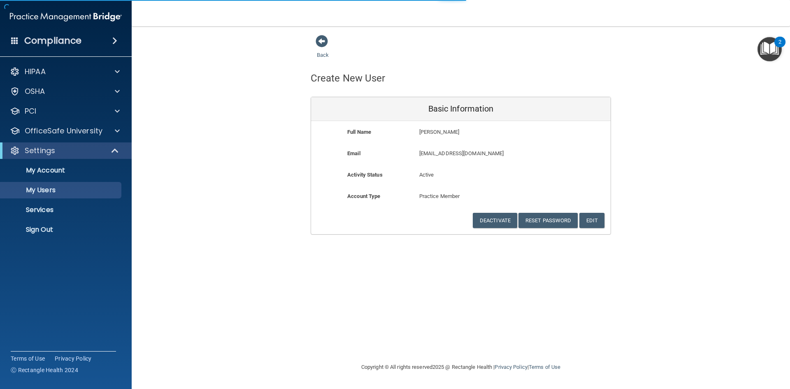
select select "20"
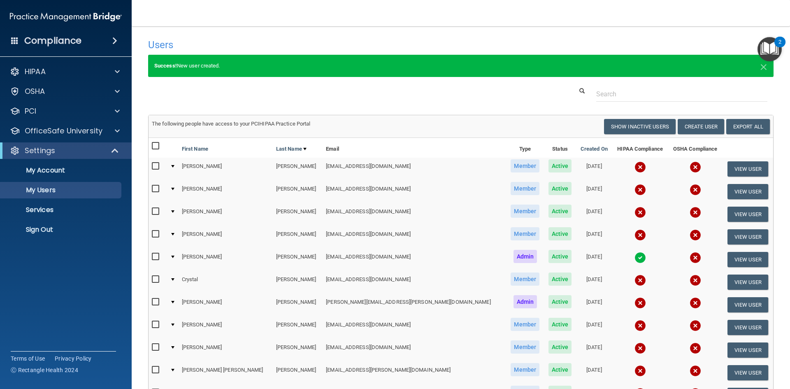
click at [767, 45] on img "Open Resource Center, 2 new notifications" at bounding box center [769, 49] width 24 height 24
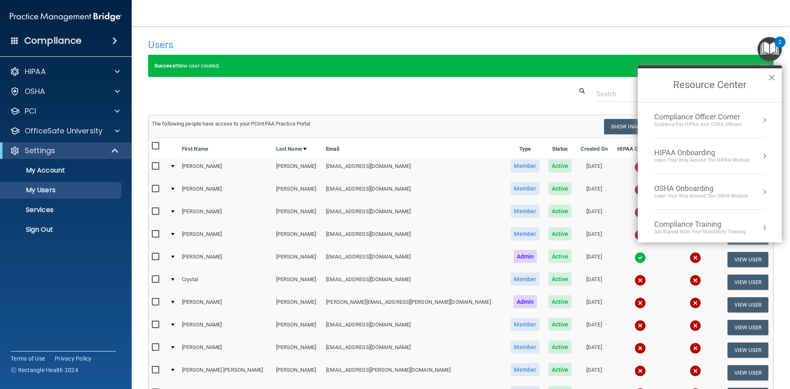
click at [720, 118] on div "Compliance Officer Corner" at bounding box center [698, 116] width 88 height 9
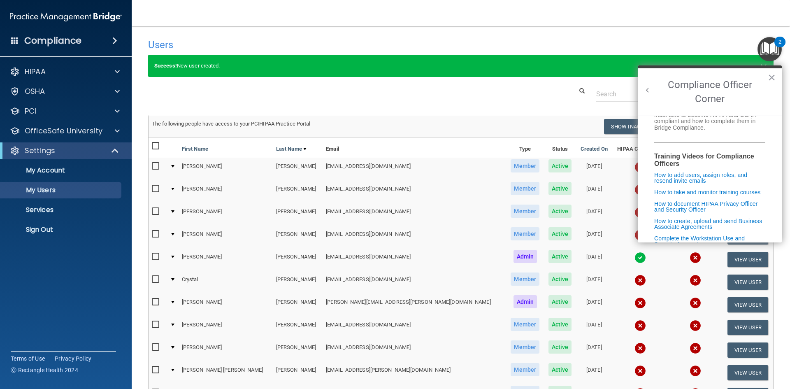
scroll to position [123, 0]
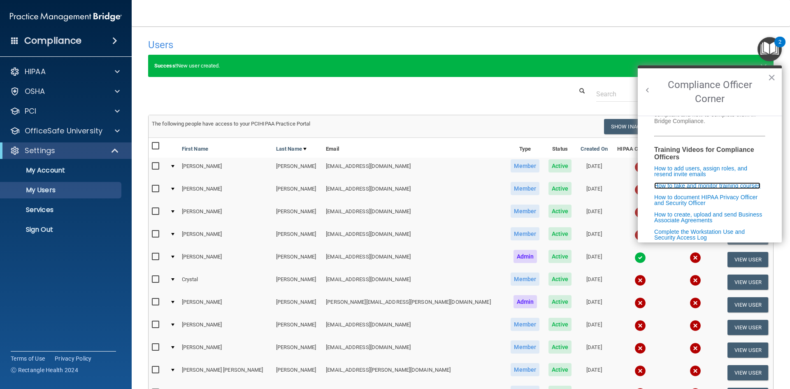
click at [713, 189] on link "How to take and monitor training courses" at bounding box center [707, 185] width 106 height 7
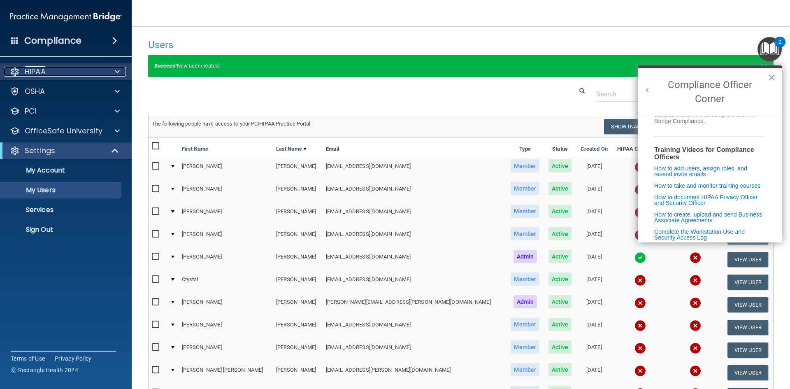
click at [79, 73] on div "HIPAA" at bounding box center [55, 72] width 102 height 10
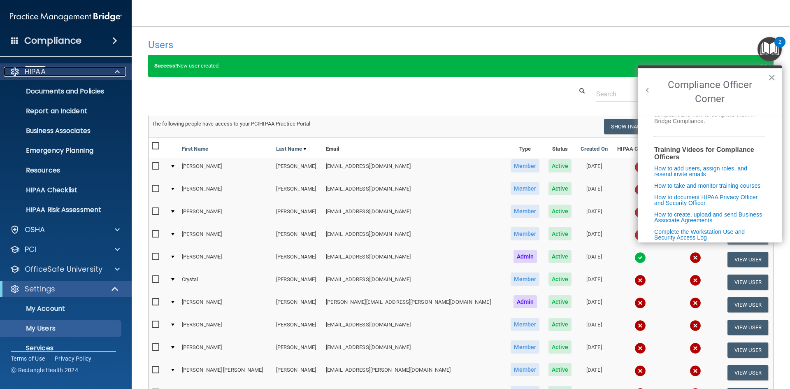
click at [79, 73] on div "HIPAA" at bounding box center [55, 72] width 102 height 10
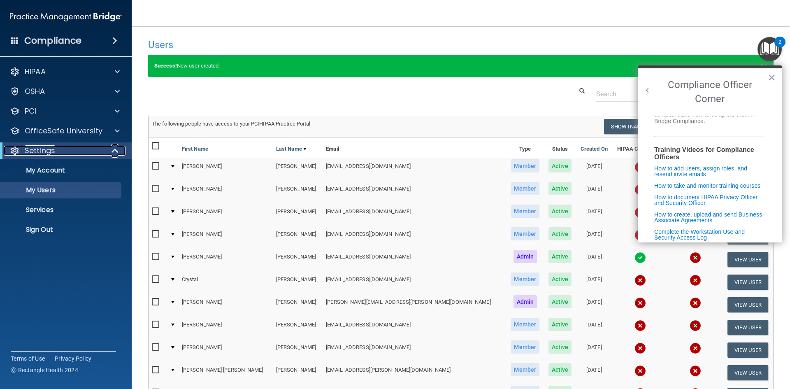
click at [117, 150] on span at bounding box center [115, 151] width 7 height 10
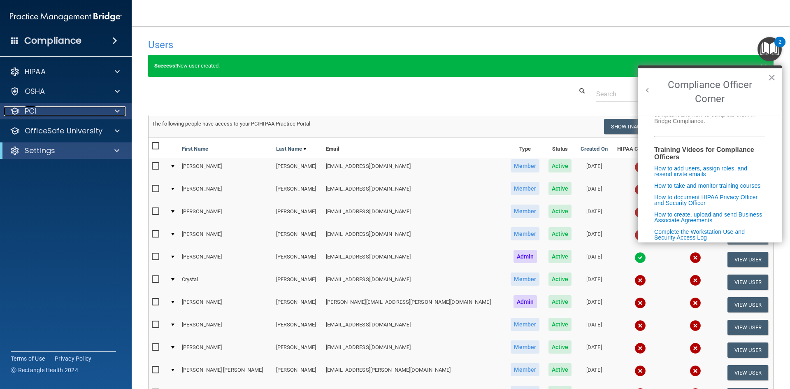
click at [119, 113] on span at bounding box center [117, 111] width 5 height 10
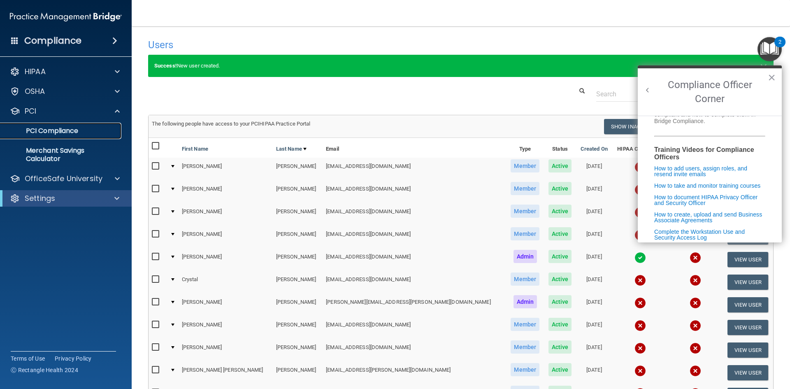
click at [77, 128] on p "PCI Compliance" at bounding box center [61, 131] width 112 height 8
click at [117, 111] on span at bounding box center [117, 111] width 5 height 10
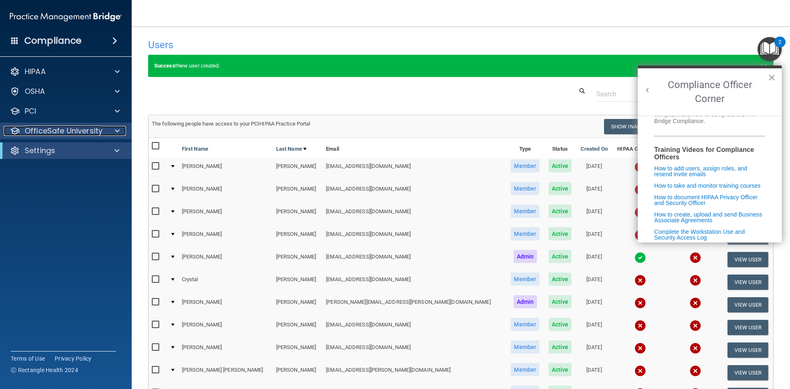
click at [116, 128] on span at bounding box center [117, 131] width 5 height 10
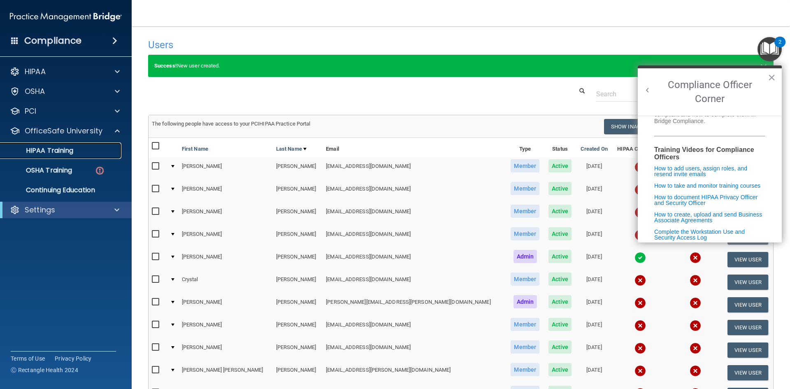
click at [71, 148] on p "HIPAA Training" at bounding box center [39, 150] width 68 height 8
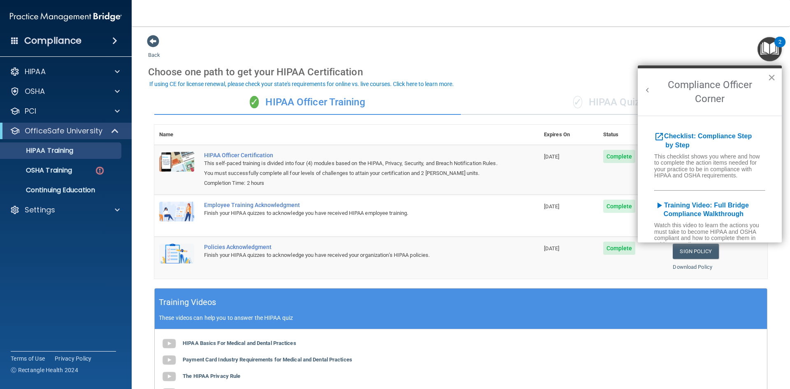
click at [775, 78] on button "×" at bounding box center [771, 77] width 8 height 13
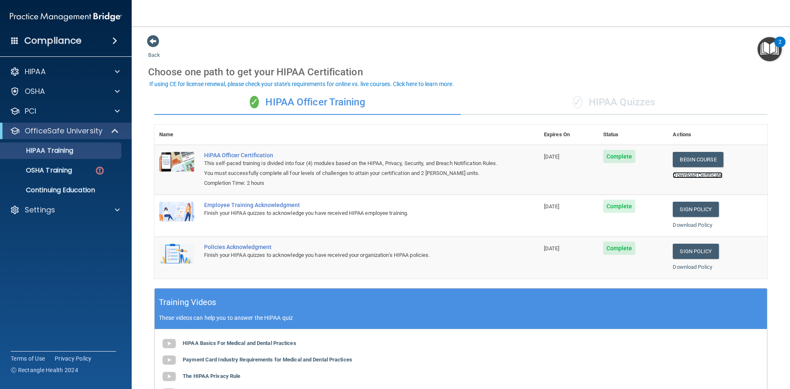
click at [704, 176] on link "Download Certificate" at bounding box center [697, 175] width 50 height 6
click at [683, 205] on link "Sign Policy" at bounding box center [695, 209] width 46 height 15
click at [696, 249] on link "Sign Policy" at bounding box center [695, 250] width 46 height 15
click at [635, 98] on div "✓ HIPAA Quizzes" at bounding box center [614, 102] width 306 height 25
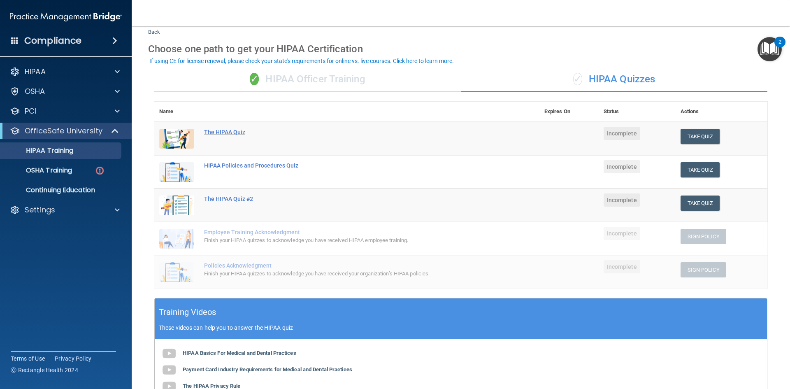
scroll to position [41, 0]
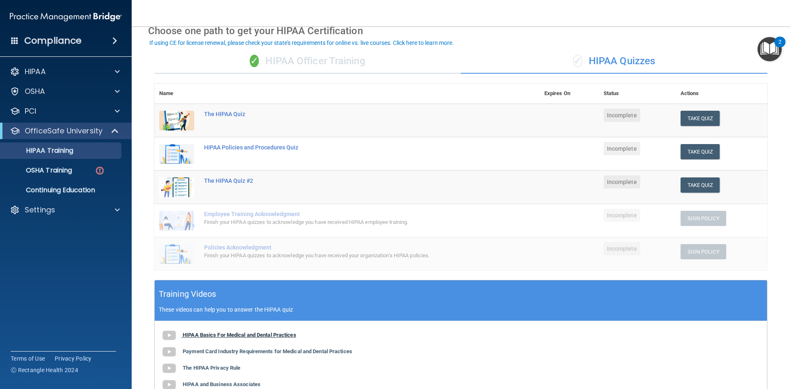
click at [292, 337] on b "HIPAA Basics For Medical and Dental Practices" at bounding box center [240, 334] width 114 height 6
click at [702, 116] on button "Take Quiz" at bounding box center [699, 118] width 39 height 15
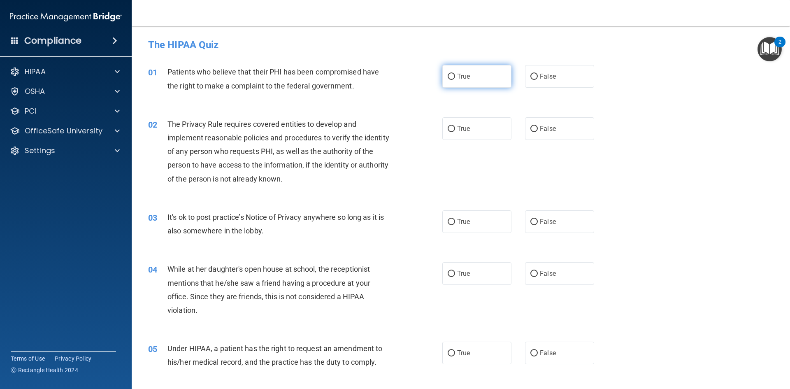
click at [448, 74] on input "True" at bounding box center [450, 77] width 7 height 6
radio input "true"
click at [449, 126] on input "True" at bounding box center [450, 129] width 7 height 6
radio input "true"
click at [448, 219] on input "True" at bounding box center [450, 222] width 7 height 6
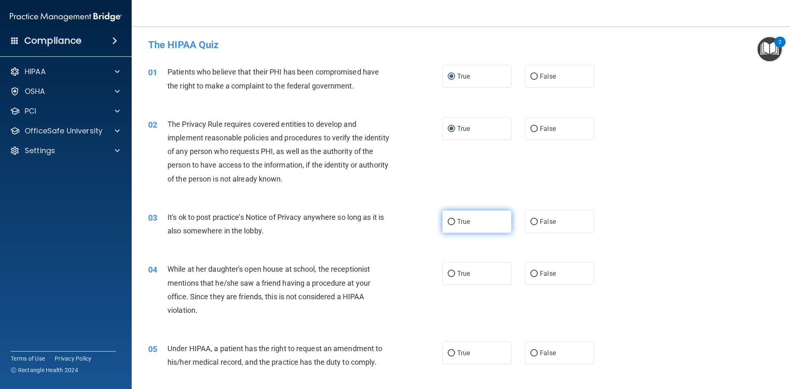
radio input "true"
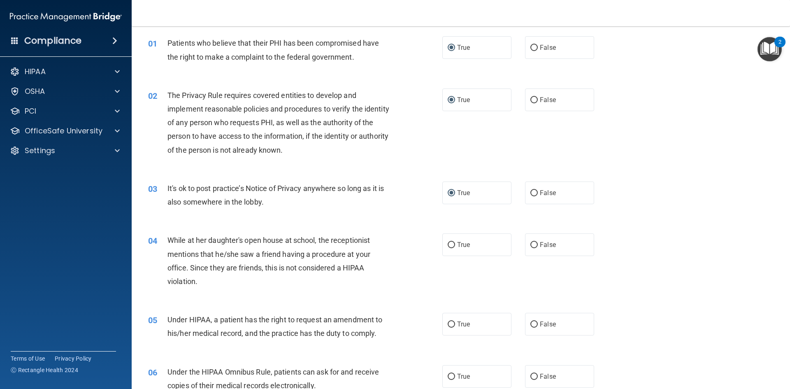
scroll to position [82, 0]
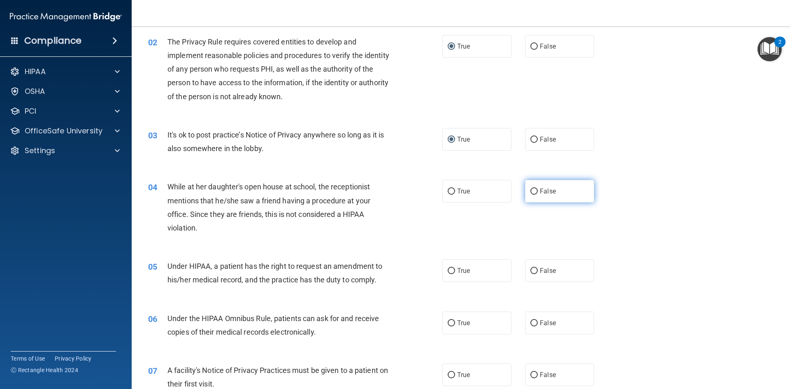
click at [531, 191] on input "False" at bounding box center [533, 191] width 7 height 6
radio input "true"
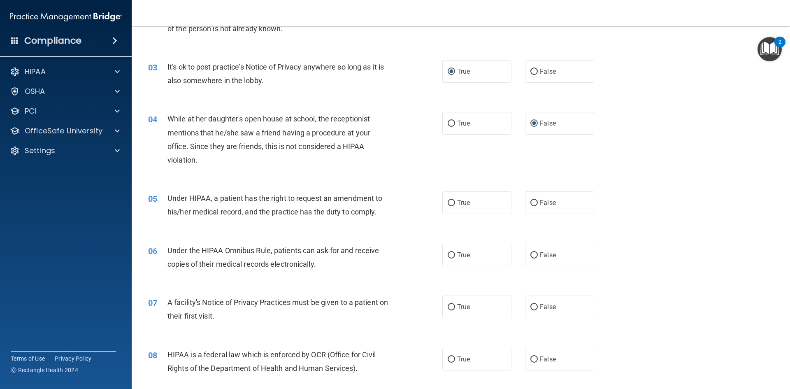
scroll to position [164, 0]
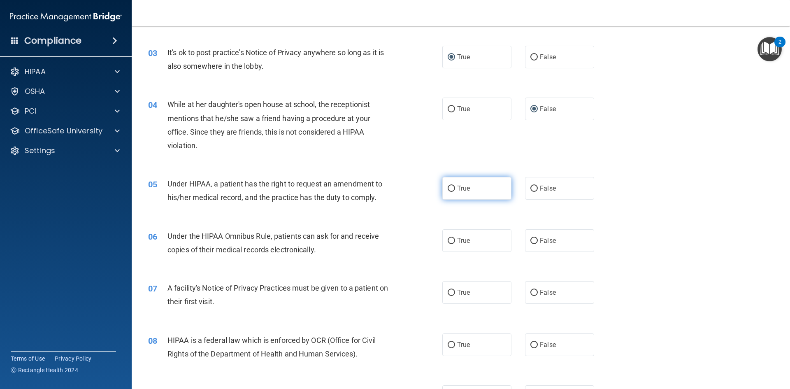
click at [447, 188] on input "True" at bounding box center [450, 188] width 7 height 6
radio input "true"
click at [450, 241] on input "True" at bounding box center [450, 241] width 7 height 6
radio input "true"
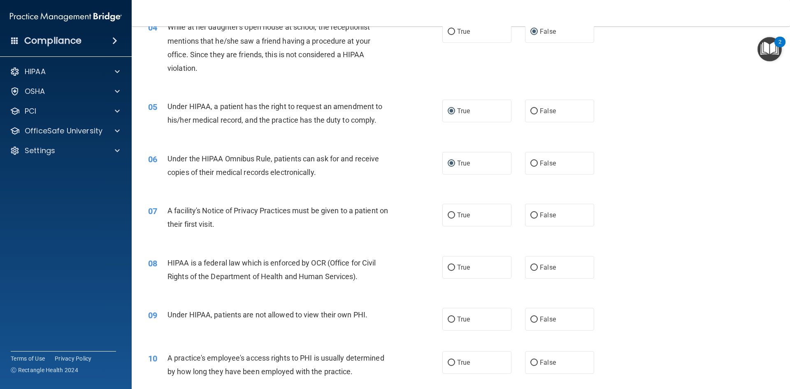
scroll to position [288, 0]
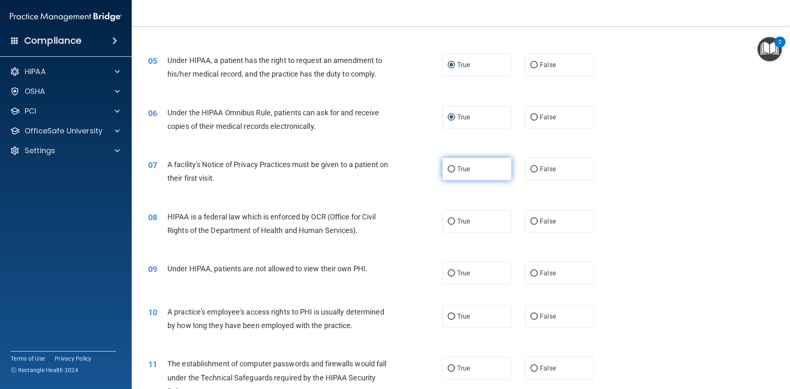
click at [448, 168] on input "True" at bounding box center [450, 169] width 7 height 6
radio input "true"
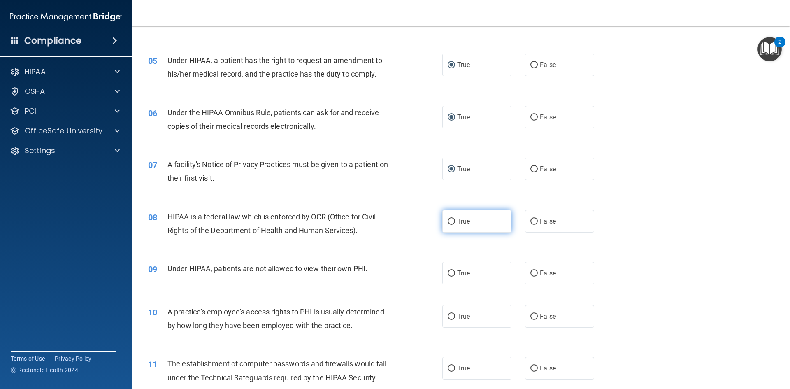
click at [447, 218] on input "True" at bounding box center [450, 221] width 7 height 6
radio input "true"
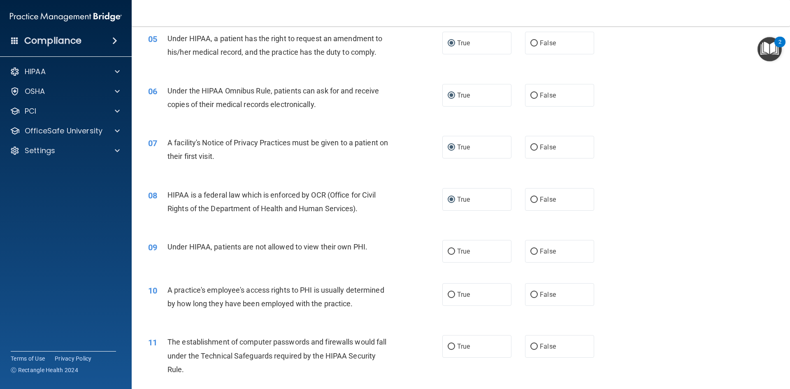
scroll to position [329, 0]
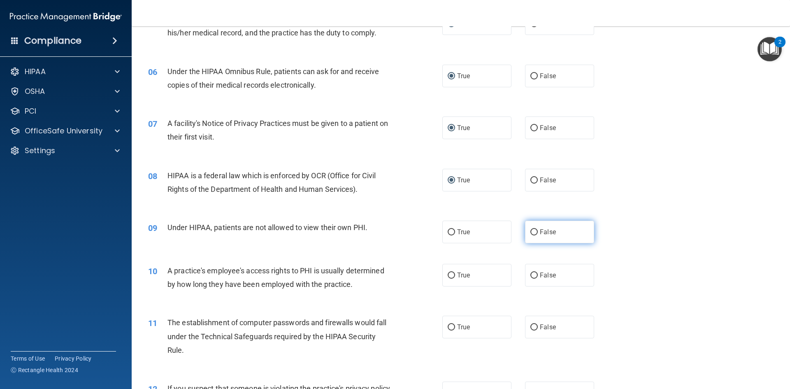
click at [530, 232] on input "False" at bounding box center [533, 232] width 7 height 6
radio input "true"
click at [530, 273] on input "False" at bounding box center [533, 275] width 7 height 6
radio input "true"
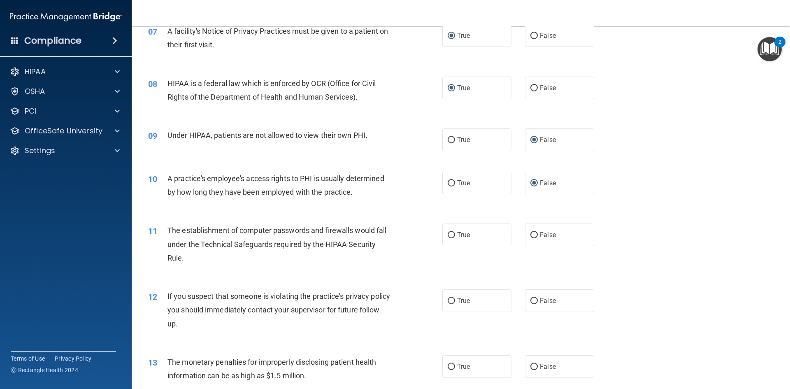
scroll to position [493, 0]
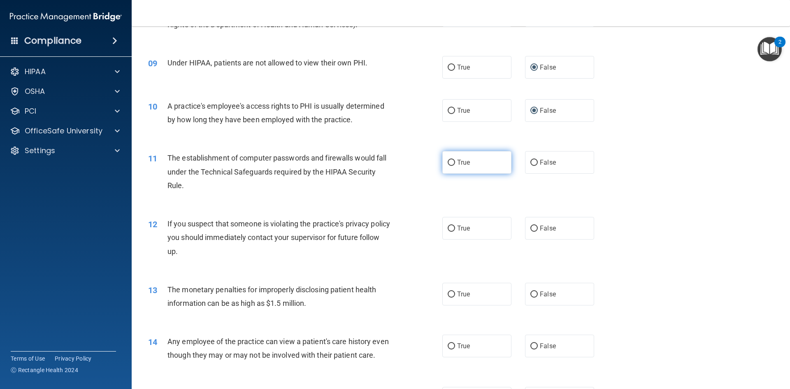
click at [451, 164] on input "True" at bounding box center [450, 163] width 7 height 6
radio input "true"
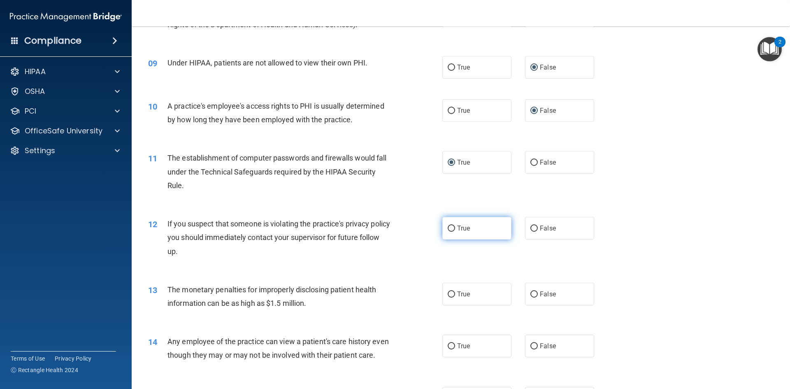
click at [448, 228] on input "True" at bounding box center [450, 228] width 7 height 6
radio input "true"
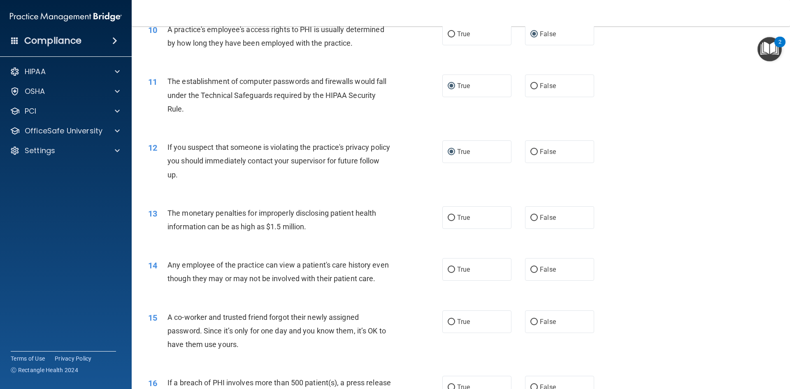
scroll to position [576, 0]
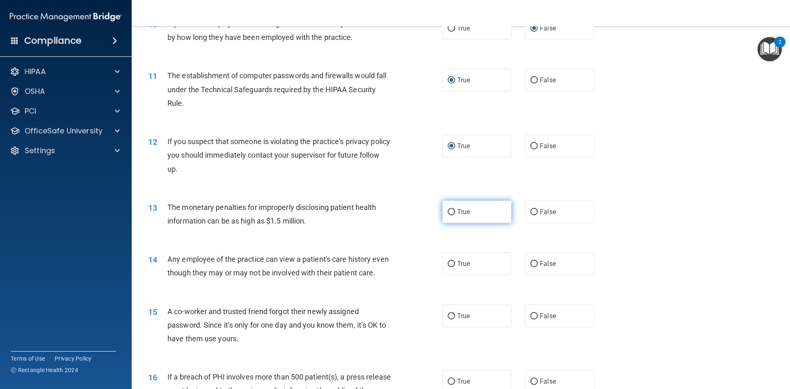
click at [449, 209] on input "True" at bounding box center [450, 212] width 7 height 6
radio input "true"
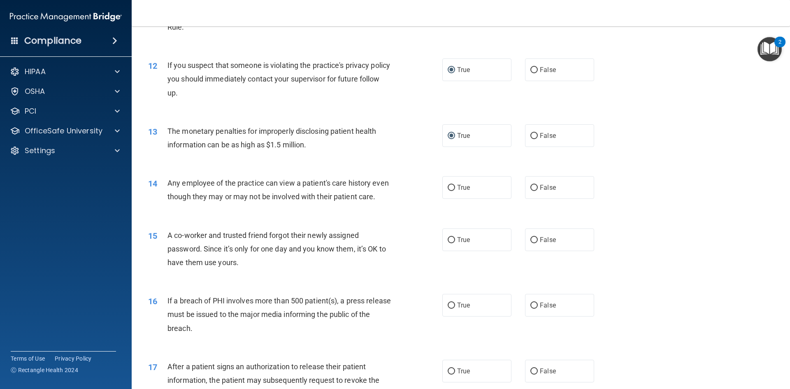
scroll to position [658, 0]
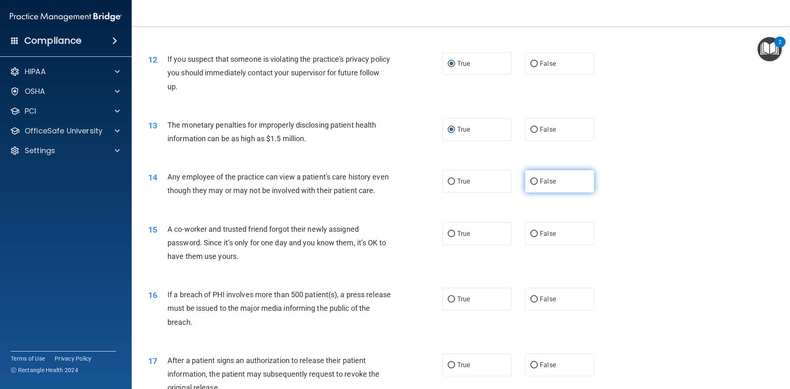
click at [532, 180] on input "False" at bounding box center [533, 181] width 7 height 6
radio input "true"
click at [530, 237] on input "False" at bounding box center [533, 234] width 7 height 6
radio input "true"
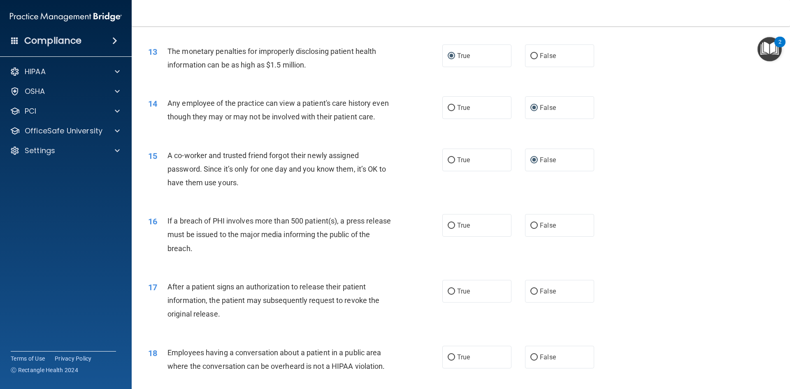
scroll to position [740, 0]
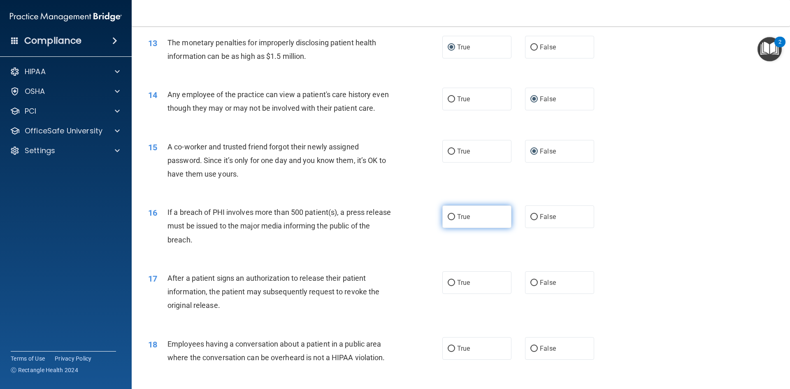
click at [449, 220] on input "True" at bounding box center [450, 217] width 7 height 6
radio input "true"
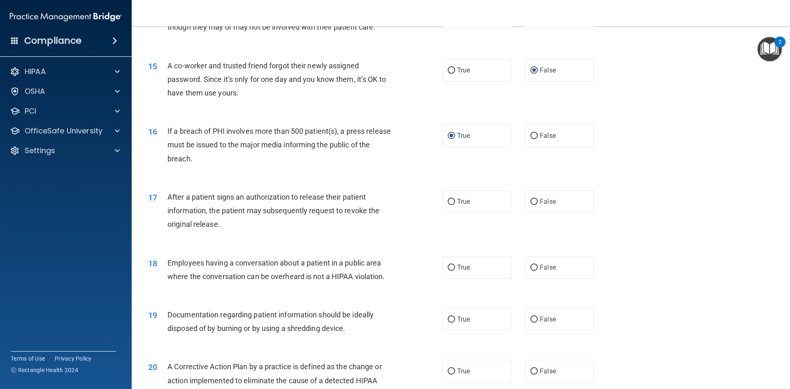
scroll to position [822, 0]
click at [447, 204] on input "True" at bounding box center [450, 200] width 7 height 6
radio input "true"
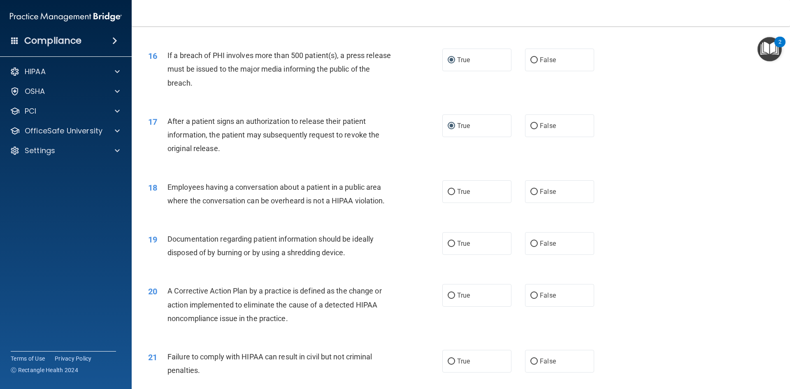
scroll to position [905, 0]
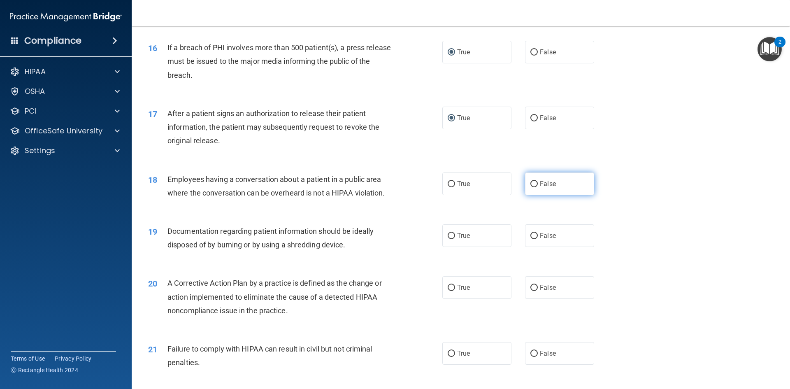
click at [532, 187] on input "False" at bounding box center [533, 184] width 7 height 6
radio input "true"
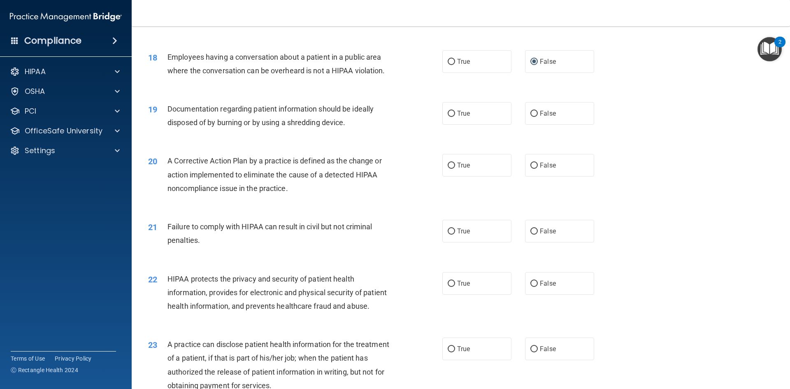
scroll to position [1028, 0]
click at [447, 116] on input "True" at bounding box center [450, 112] width 7 height 6
radio input "true"
click at [451, 167] on input "True" at bounding box center [450, 164] width 7 height 6
radio input "true"
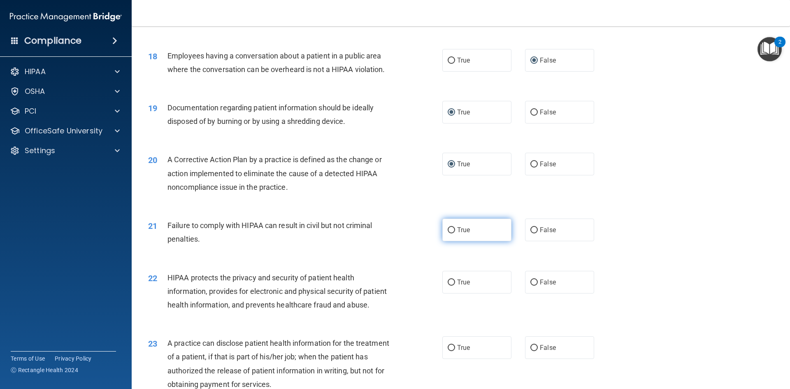
click at [449, 233] on input "True" at bounding box center [450, 230] width 7 height 6
radio input "true"
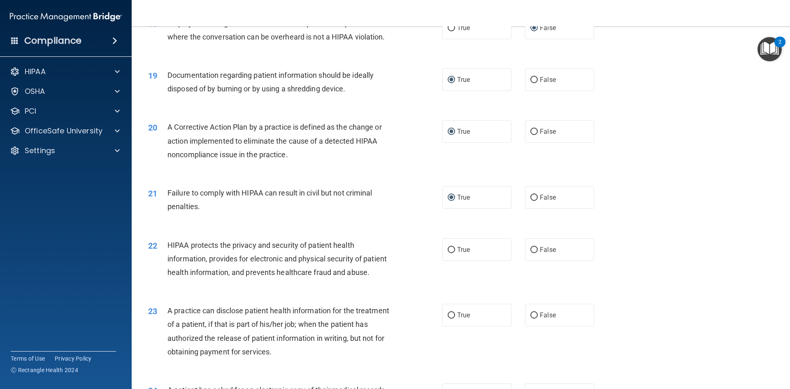
scroll to position [1151, 0]
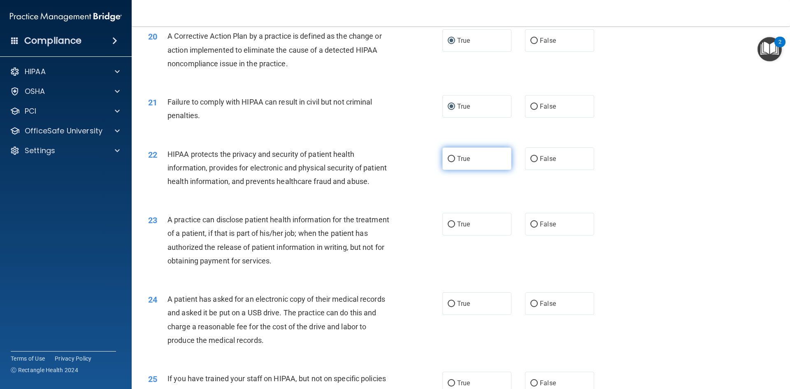
click at [450, 162] on input "True" at bounding box center [450, 159] width 7 height 6
radio input "true"
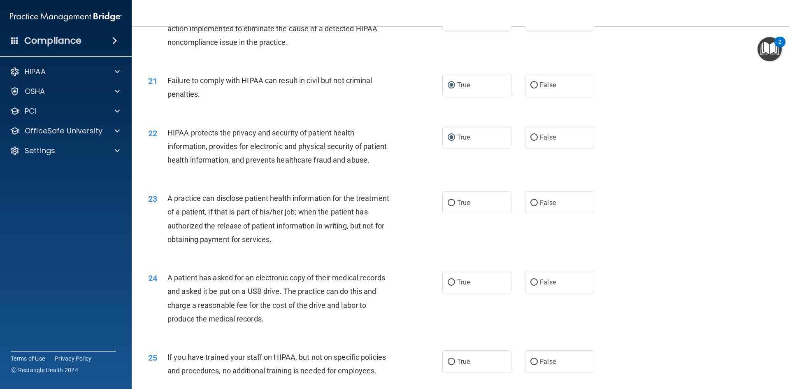
scroll to position [1193, 0]
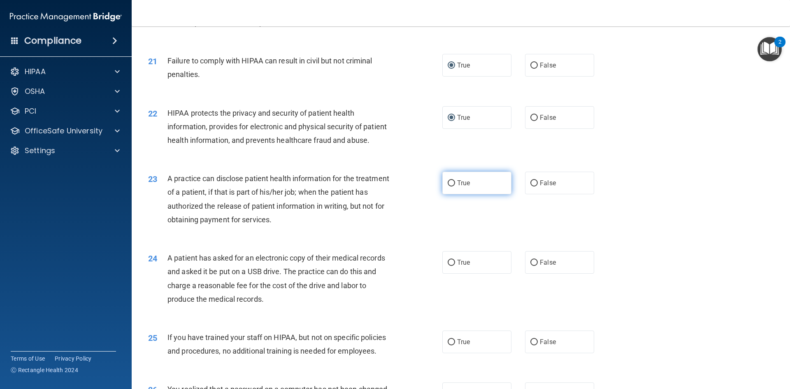
click at [449, 186] on input "True" at bounding box center [450, 183] width 7 height 6
radio input "true"
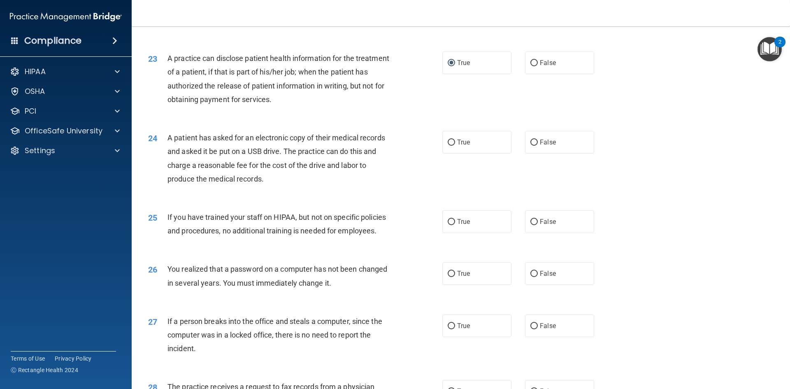
scroll to position [1316, 0]
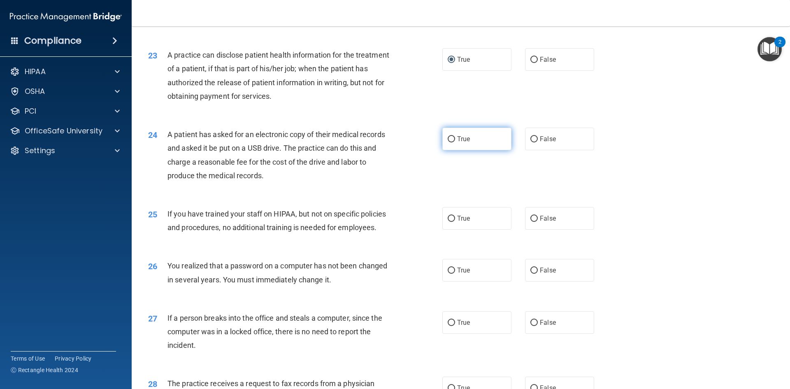
click at [447, 142] on input "True" at bounding box center [450, 139] width 7 height 6
radio input "true"
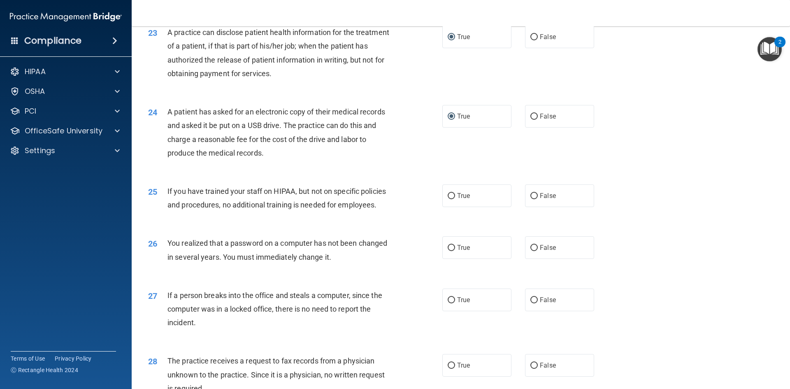
scroll to position [1398, 0]
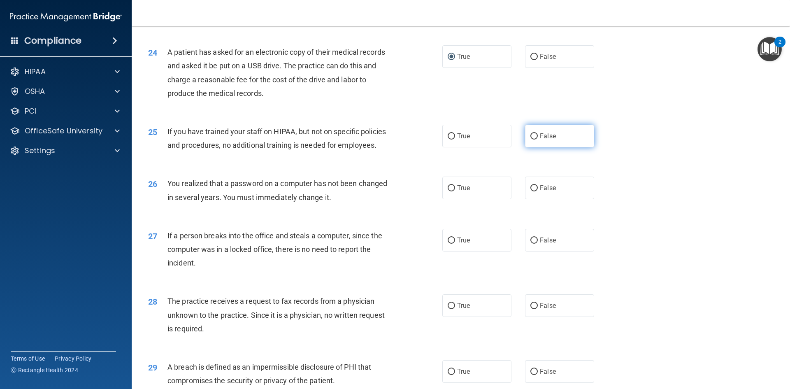
click at [530, 139] on input "False" at bounding box center [533, 136] width 7 height 6
radio input "true"
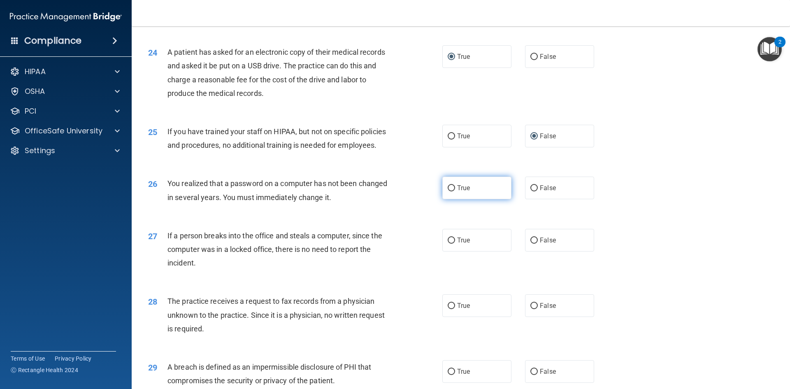
click at [447, 191] on input "True" at bounding box center [450, 188] width 7 height 6
radio input "true"
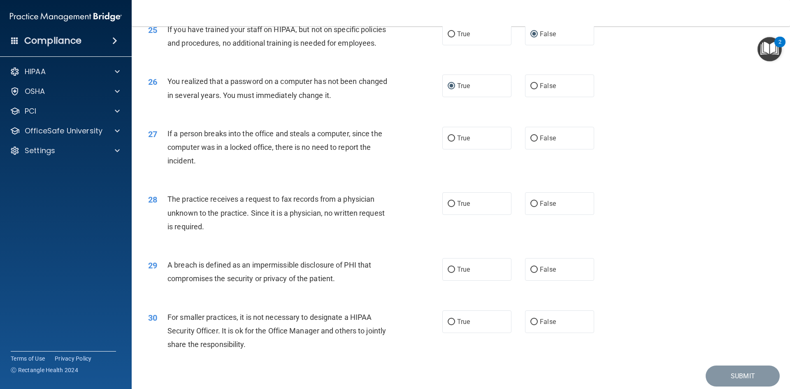
scroll to position [1522, 0]
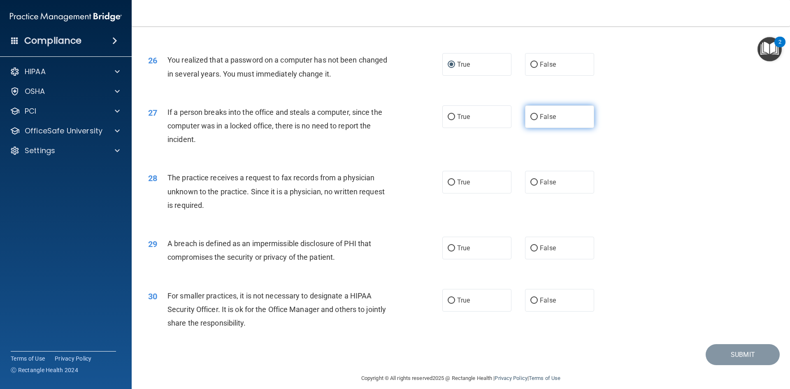
click at [530, 120] on input "False" at bounding box center [533, 117] width 7 height 6
radio input "true"
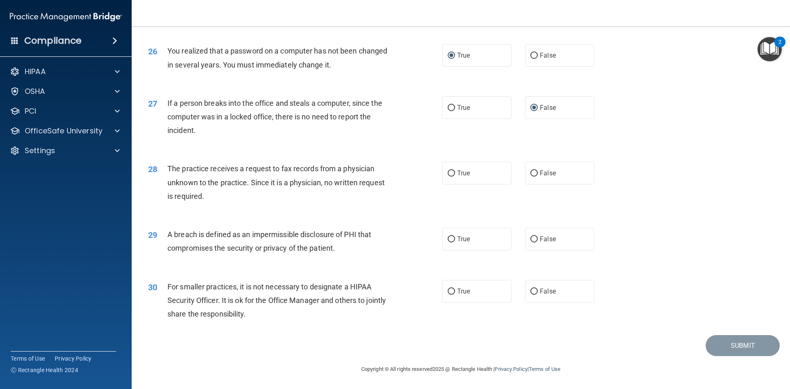
scroll to position [1558, 0]
click at [531, 176] on input "False" at bounding box center [533, 173] width 7 height 6
radio input "true"
drag, startPoint x: 449, startPoint y: 234, endPoint x: 446, endPoint y: 238, distance: 5.3
click at [449, 234] on label "True" at bounding box center [476, 238] width 69 height 23
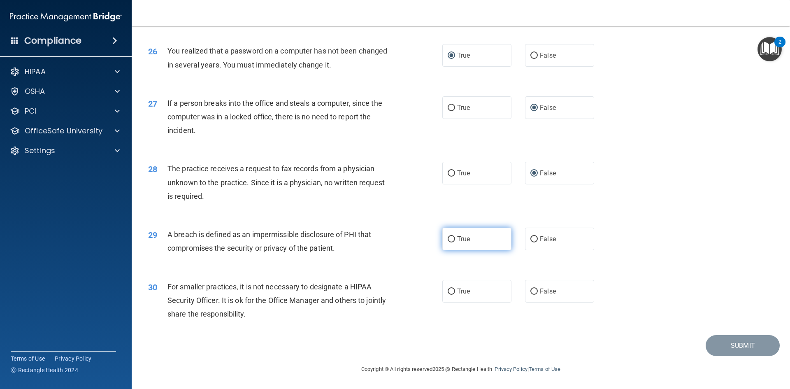
click at [449, 236] on input "True" at bounding box center [450, 239] width 7 height 6
radio input "true"
click at [530, 292] on input "False" at bounding box center [533, 291] width 7 height 6
radio input "true"
click at [741, 343] on button "Submit" at bounding box center [742, 345] width 74 height 21
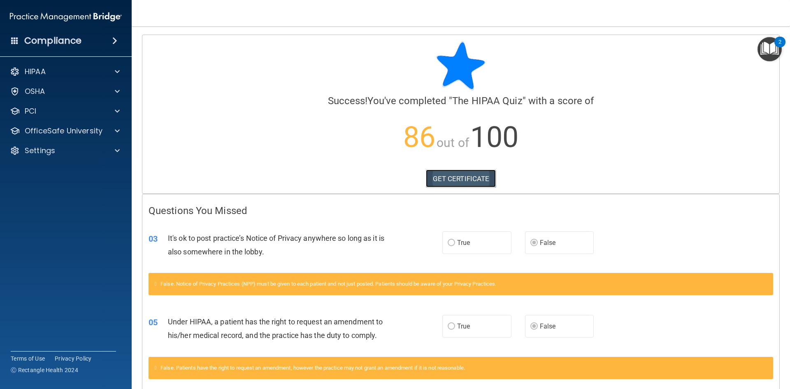
click at [459, 181] on link "GET CERTIFICATE" at bounding box center [461, 178] width 70 height 18
click at [119, 132] on span at bounding box center [117, 131] width 5 height 10
click at [75, 156] on link "HIPAA Training" at bounding box center [57, 150] width 130 height 16
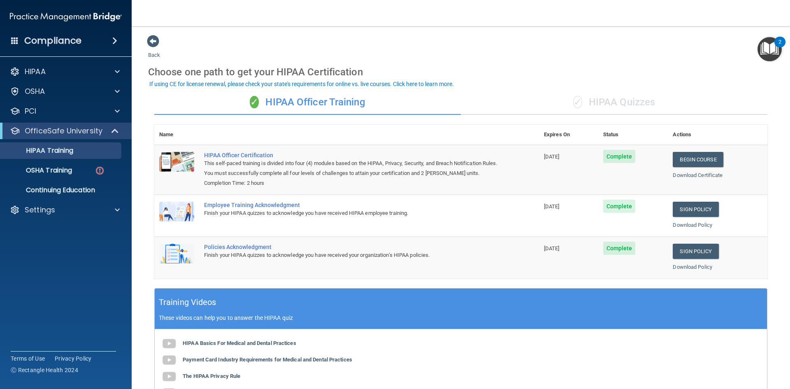
click at [637, 100] on div "✓ HIPAA Quizzes" at bounding box center [614, 102] width 306 height 25
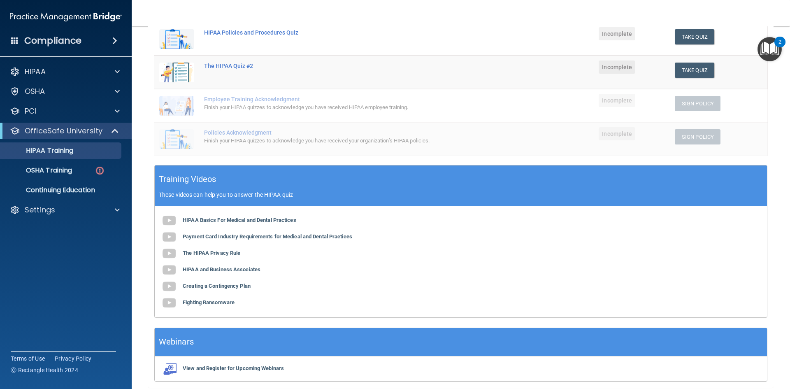
scroll to position [123, 0]
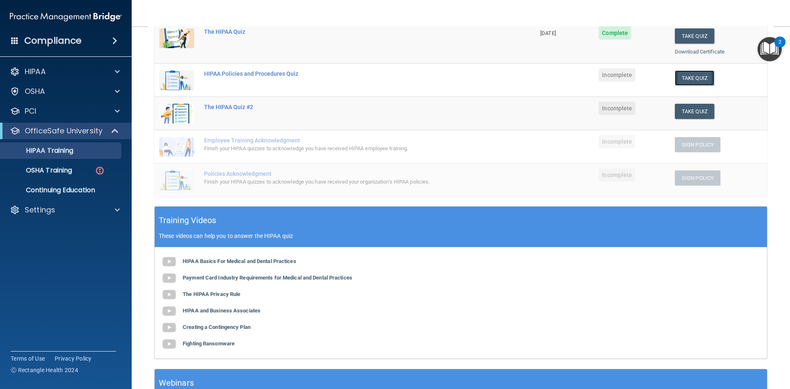
click at [693, 77] on button "Take Quiz" at bounding box center [693, 77] width 39 height 15
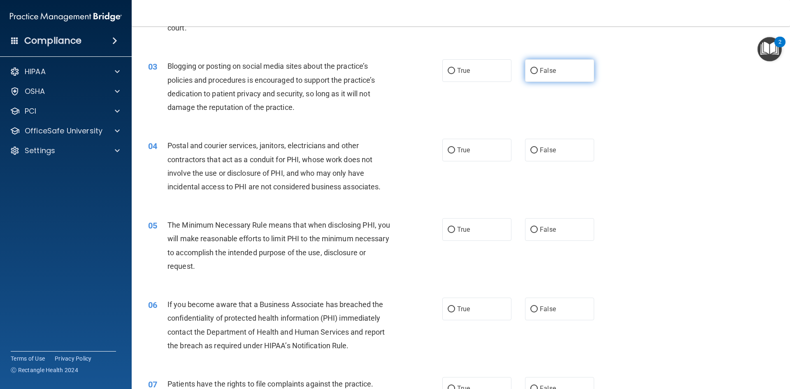
click at [530, 70] on input "False" at bounding box center [533, 71] width 7 height 6
radio input "true"
click at [447, 149] on input "True" at bounding box center [450, 150] width 7 height 6
radio input "true"
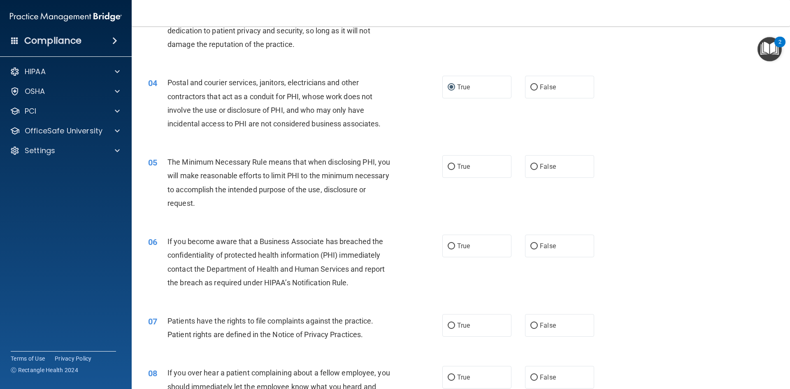
scroll to position [206, 0]
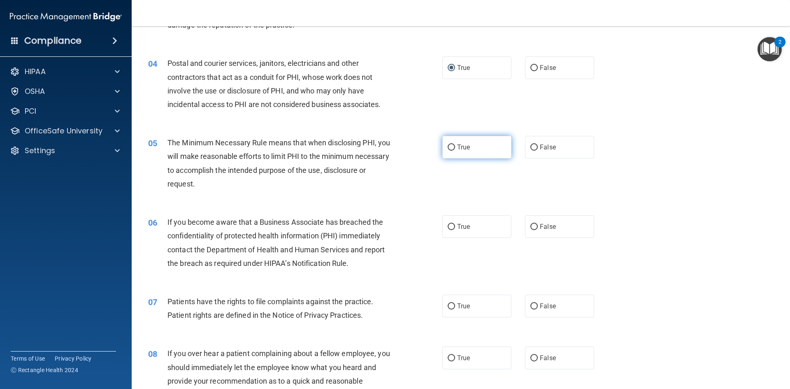
click at [449, 147] on input "True" at bounding box center [450, 147] width 7 height 6
radio input "true"
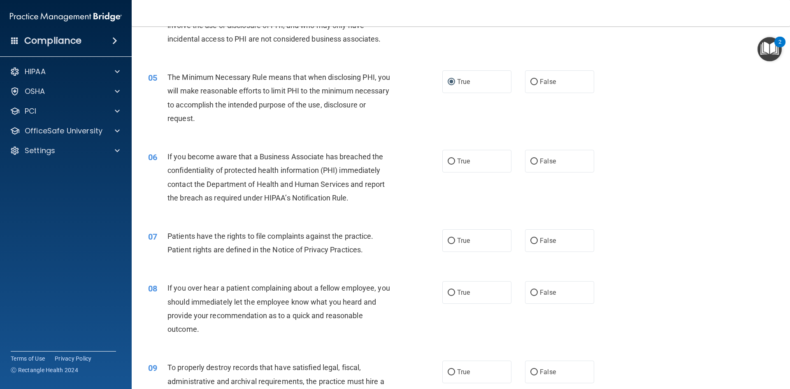
scroll to position [288, 0]
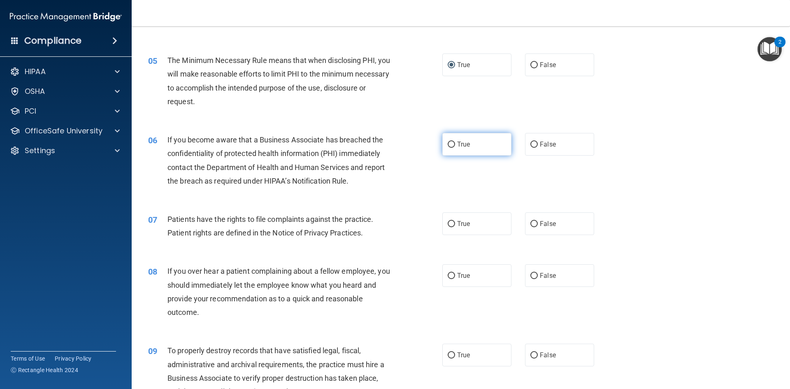
click at [449, 143] on input "True" at bounding box center [450, 144] width 7 height 6
radio input "true"
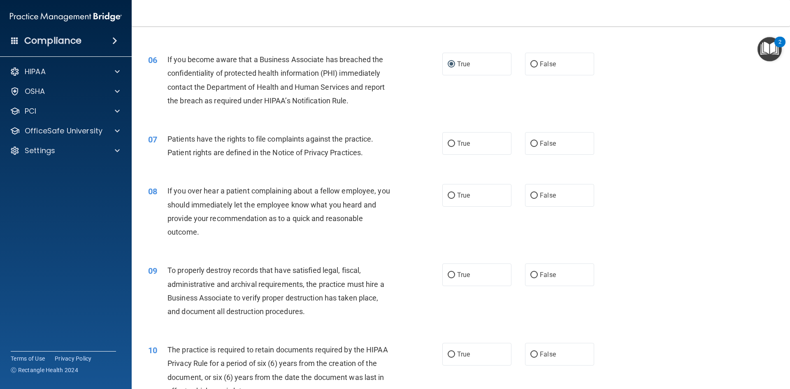
scroll to position [370, 0]
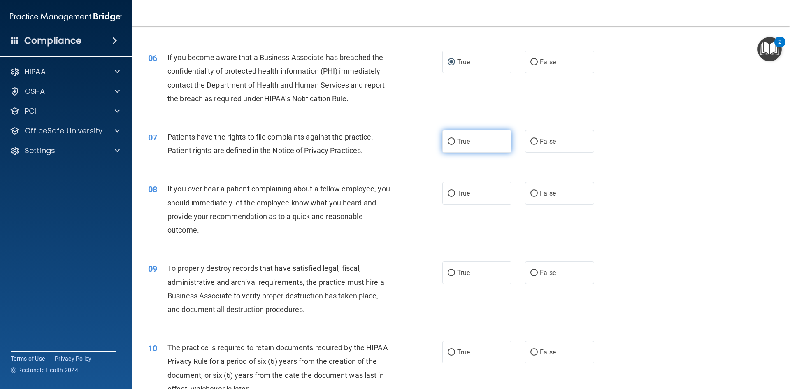
click at [447, 139] on input "True" at bounding box center [450, 142] width 7 height 6
radio input "true"
click at [531, 193] on input "False" at bounding box center [533, 193] width 7 height 6
radio input "true"
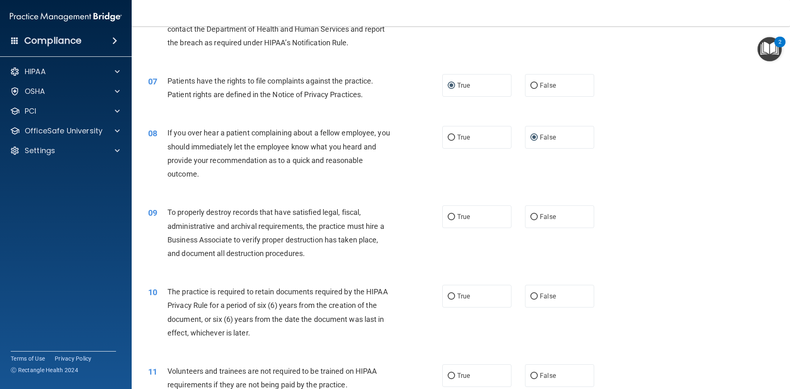
scroll to position [452, 0]
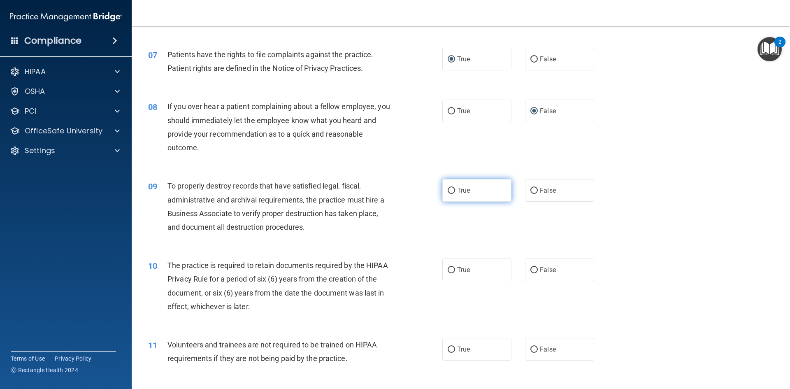
click at [447, 188] on input "True" at bounding box center [450, 191] width 7 height 6
radio input "true"
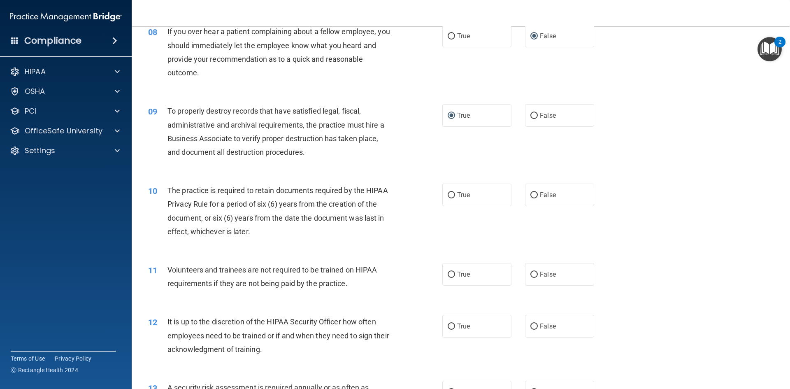
scroll to position [535, 0]
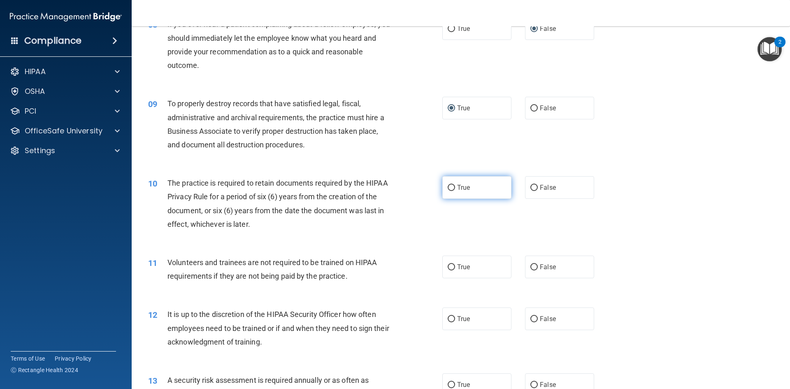
click at [447, 185] on input "True" at bounding box center [450, 188] width 7 height 6
radio input "true"
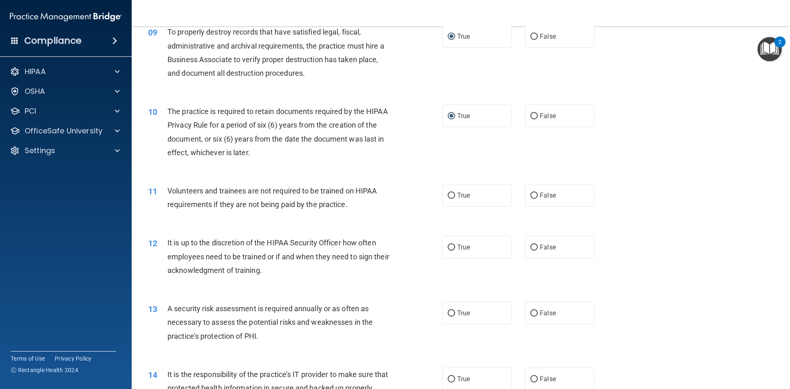
scroll to position [617, 0]
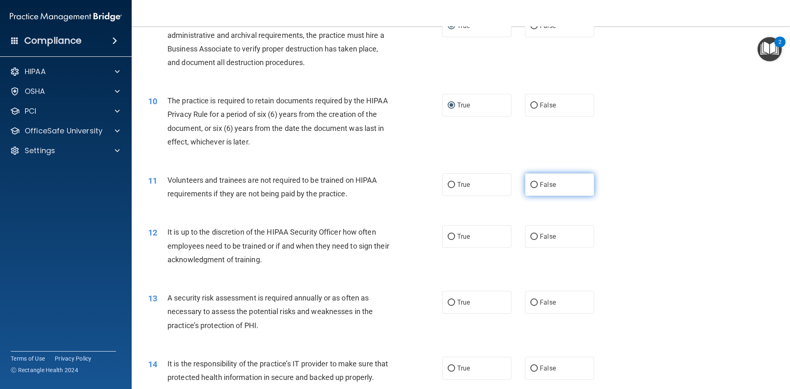
click at [530, 183] on input "False" at bounding box center [533, 185] width 7 height 6
radio input "true"
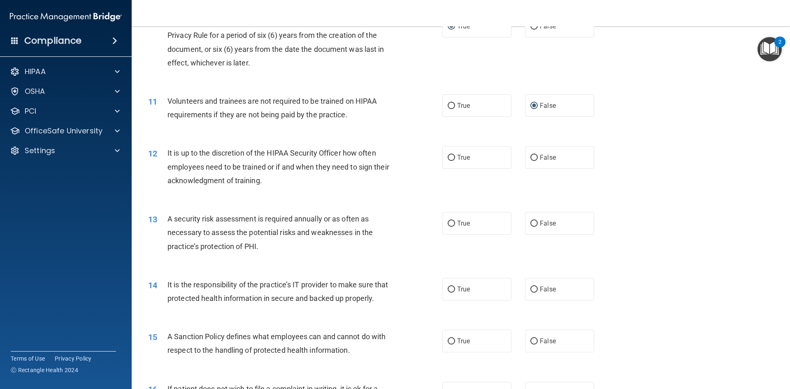
scroll to position [699, 0]
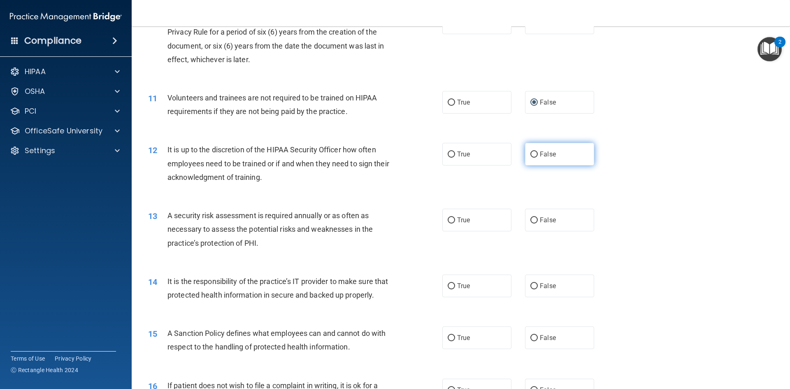
click at [530, 152] on input "False" at bounding box center [533, 154] width 7 height 6
radio input "true"
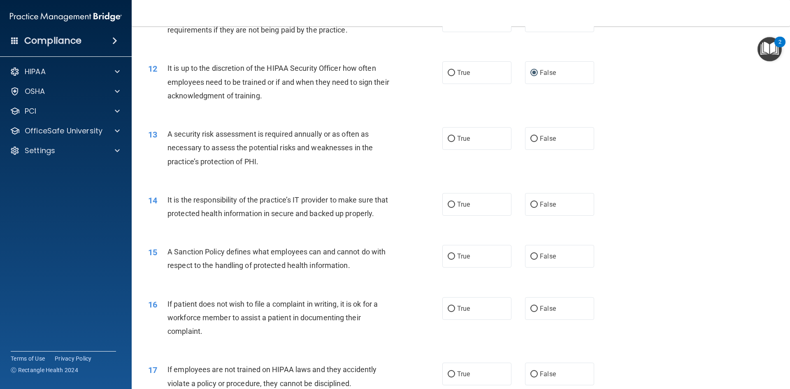
scroll to position [781, 0]
click at [444, 137] on label "True" at bounding box center [476, 137] width 69 height 23
click at [447, 137] on input "True" at bounding box center [450, 138] width 7 height 6
radio input "true"
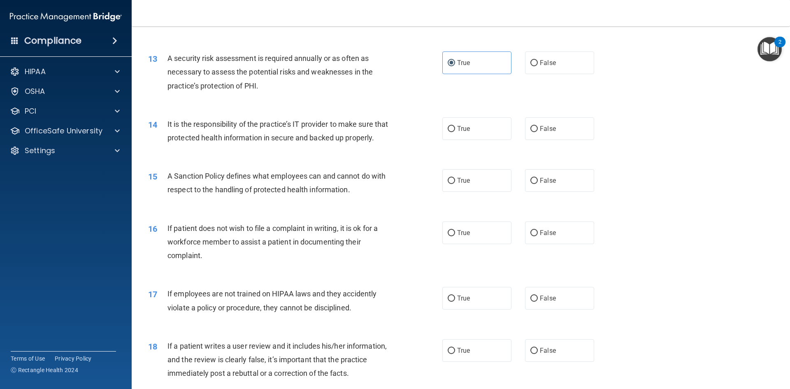
scroll to position [864, 0]
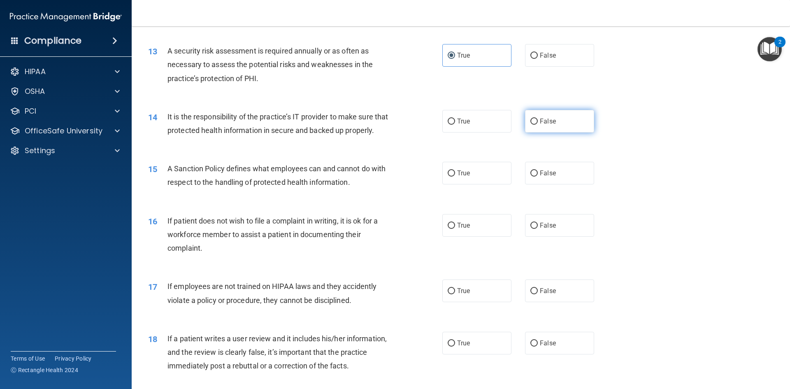
click at [531, 119] on input "False" at bounding box center [533, 121] width 7 height 6
radio input "true"
click at [530, 182] on label "False" at bounding box center [559, 173] width 69 height 23
click at [530, 176] on input "False" at bounding box center [533, 173] width 7 height 6
radio input "true"
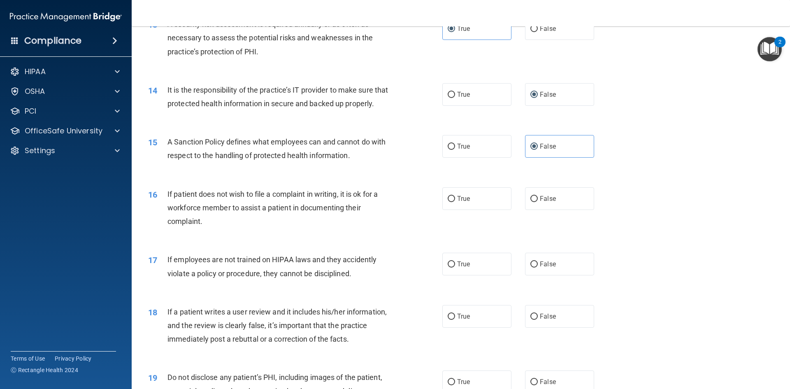
scroll to position [905, 0]
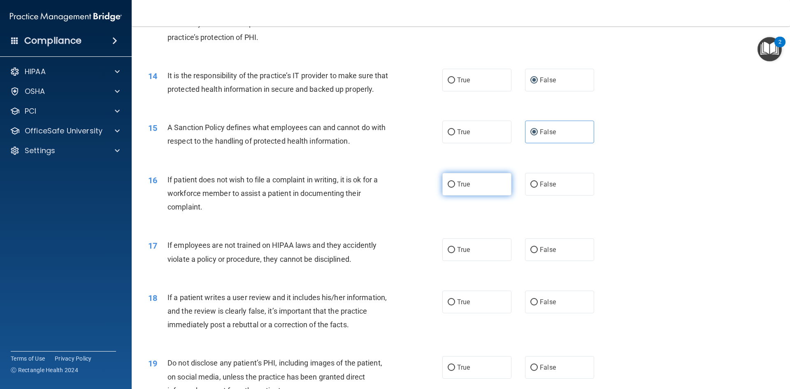
click at [450, 188] on input "True" at bounding box center [450, 184] width 7 height 6
radio input "true"
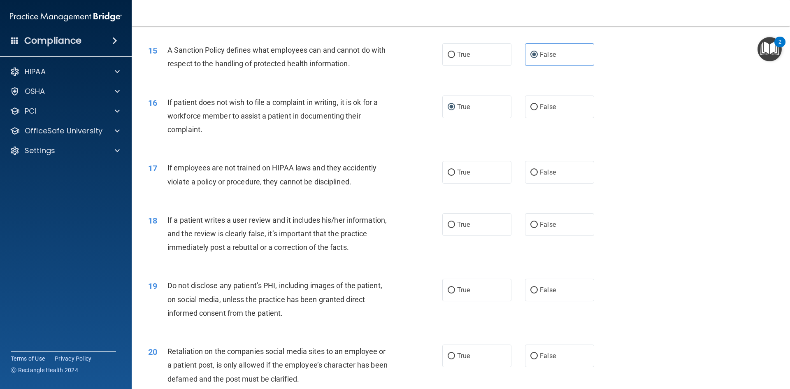
scroll to position [987, 0]
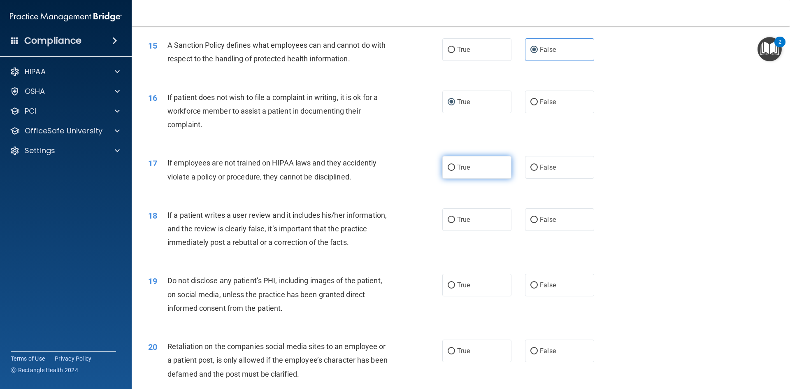
click at [448, 171] on input "True" at bounding box center [450, 167] width 7 height 6
radio input "true"
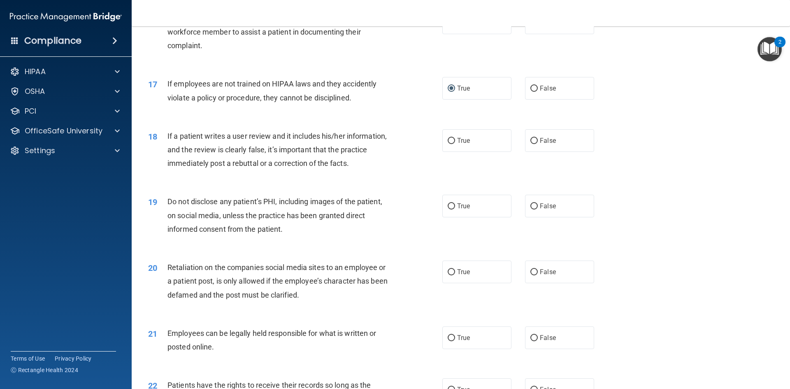
scroll to position [1069, 0]
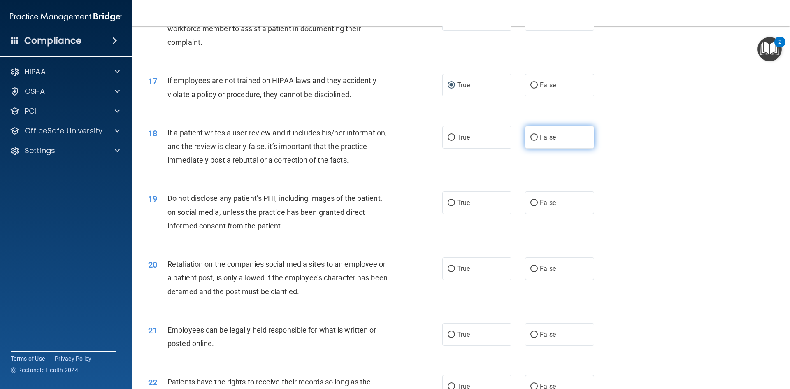
click at [531, 141] on input "False" at bounding box center [533, 137] width 7 height 6
radio input "true"
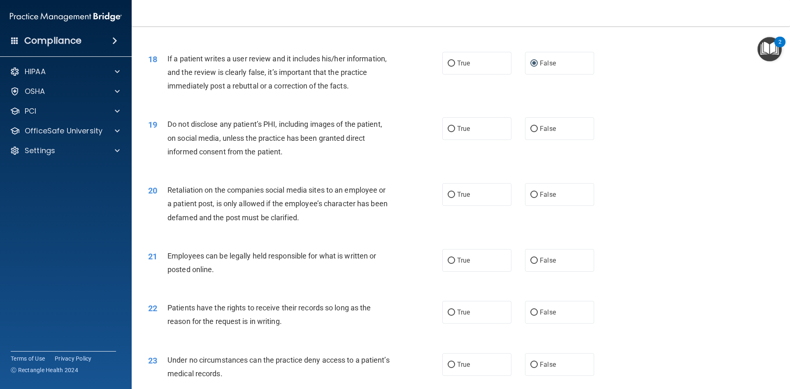
scroll to position [1151, 0]
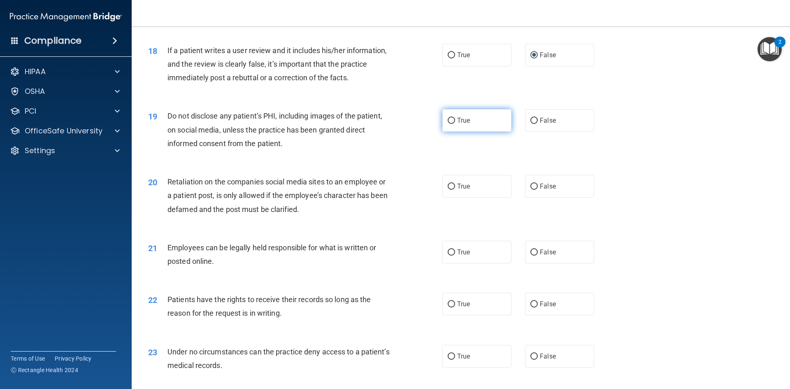
click at [447, 124] on input "True" at bounding box center [450, 121] width 7 height 6
radio input "true"
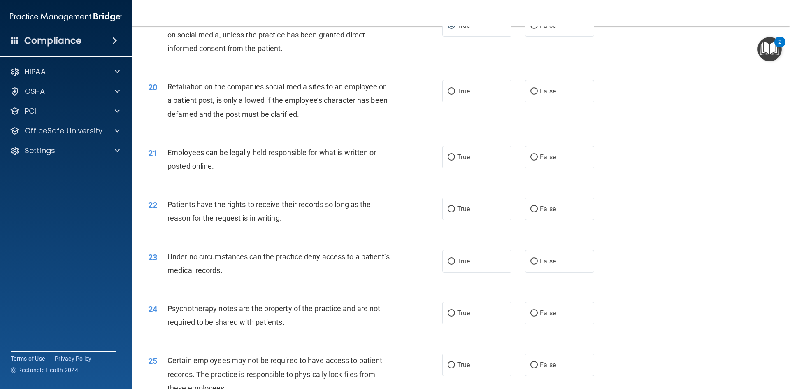
scroll to position [1275, 0]
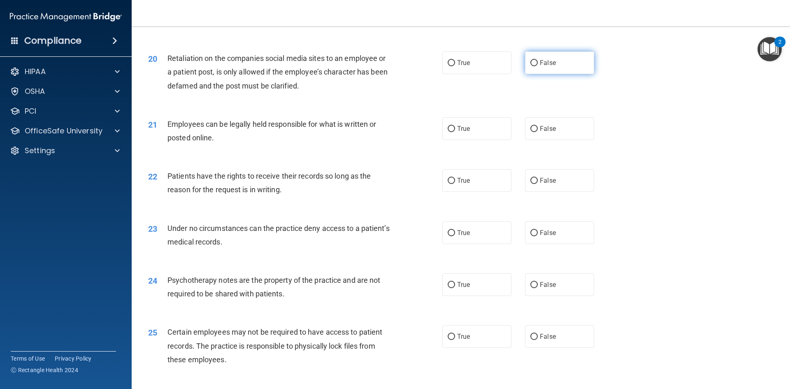
click at [530, 66] on input "False" at bounding box center [533, 63] width 7 height 6
radio input "true"
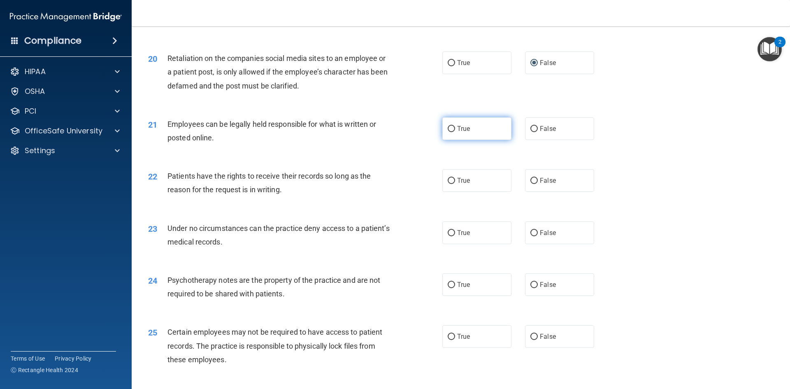
click at [447, 132] on input "True" at bounding box center [450, 129] width 7 height 6
radio input "true"
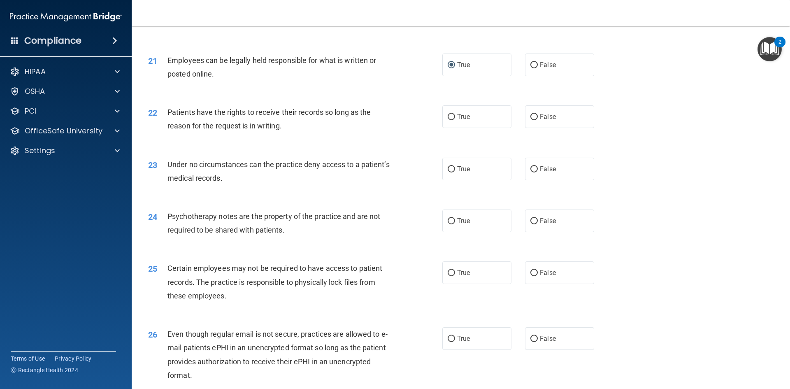
scroll to position [1357, 0]
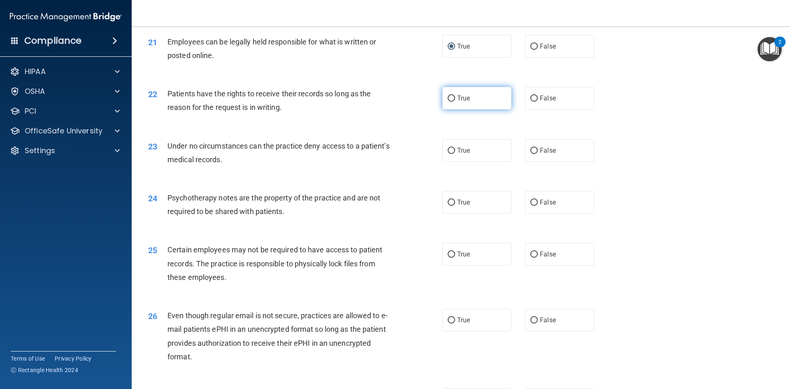
click at [449, 102] on input "True" at bounding box center [450, 98] width 7 height 6
radio input "true"
click at [448, 154] on input "True" at bounding box center [450, 151] width 7 height 6
radio input "true"
click at [447, 206] on input "True" at bounding box center [450, 202] width 7 height 6
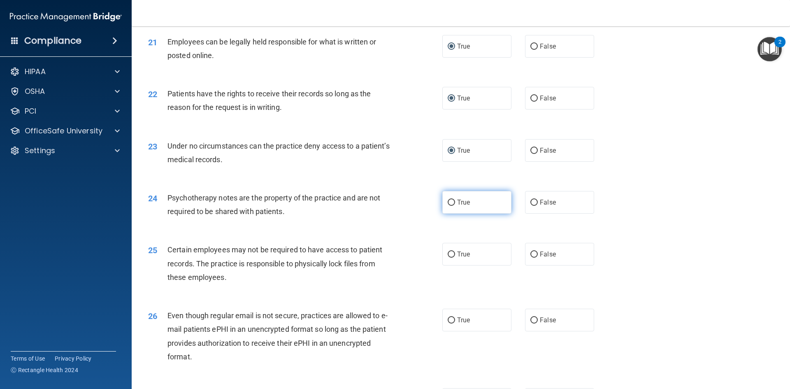
radio input "true"
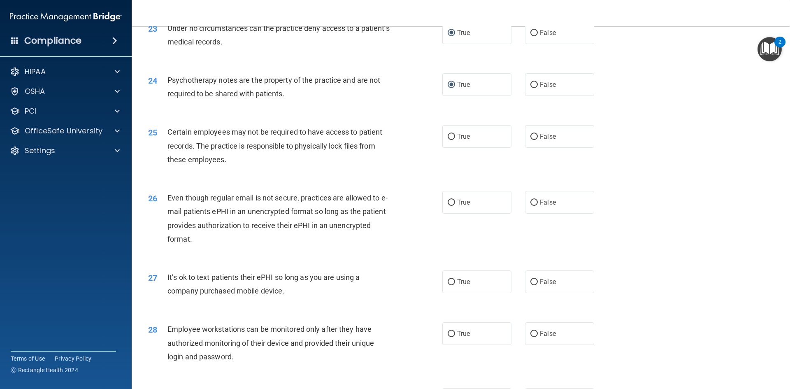
scroll to position [1480, 0]
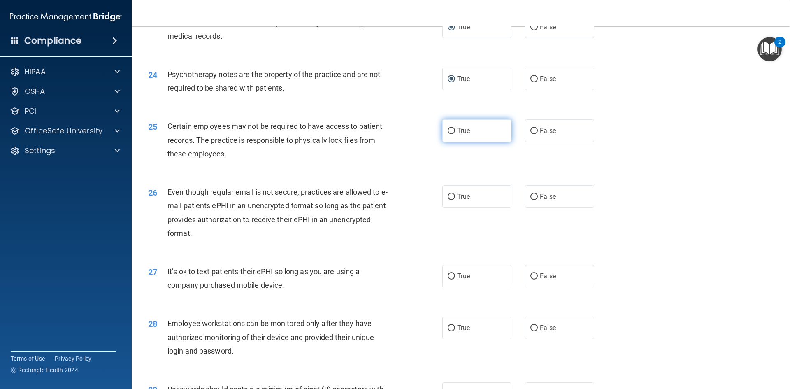
click at [447, 134] on input "True" at bounding box center [450, 131] width 7 height 6
radio input "true"
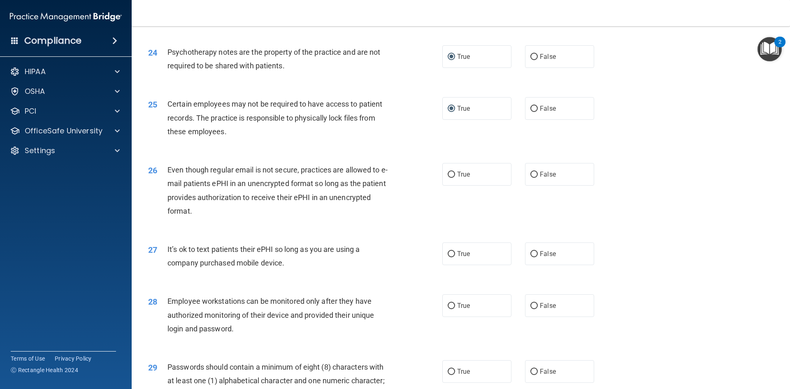
scroll to position [1563, 0]
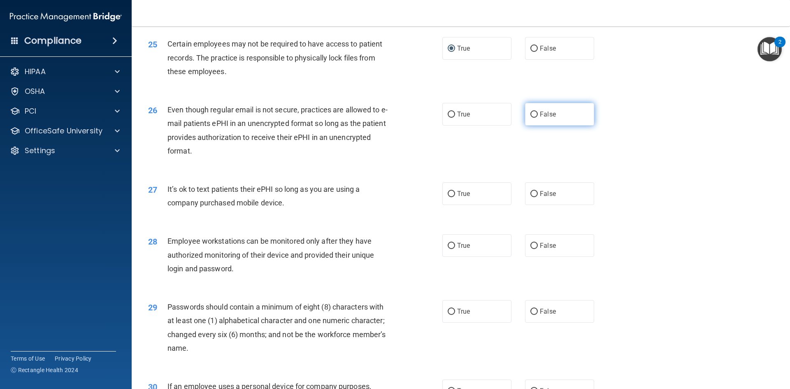
click at [530, 118] on input "False" at bounding box center [533, 114] width 7 height 6
radio input "true"
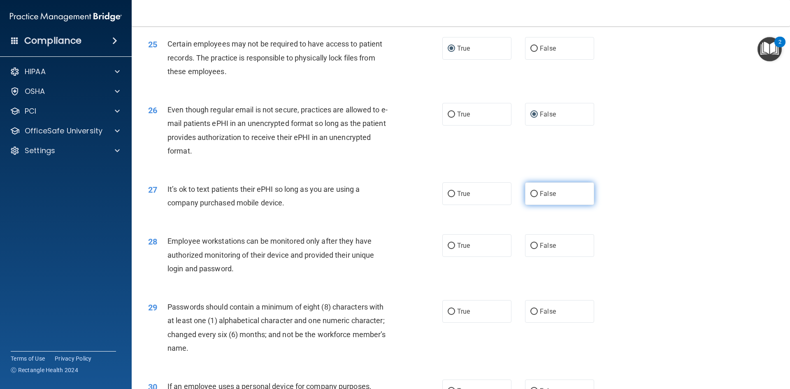
click at [530, 197] on input "False" at bounding box center [533, 194] width 7 height 6
radio input "true"
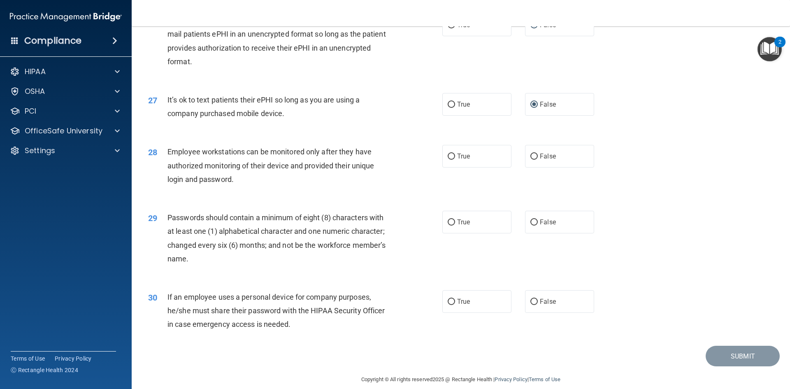
scroll to position [1676, 0]
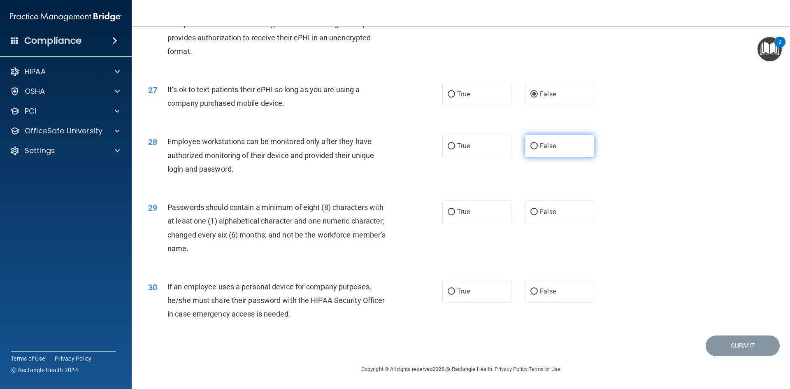
click at [532, 145] on input "False" at bounding box center [533, 146] width 7 height 6
radio input "true"
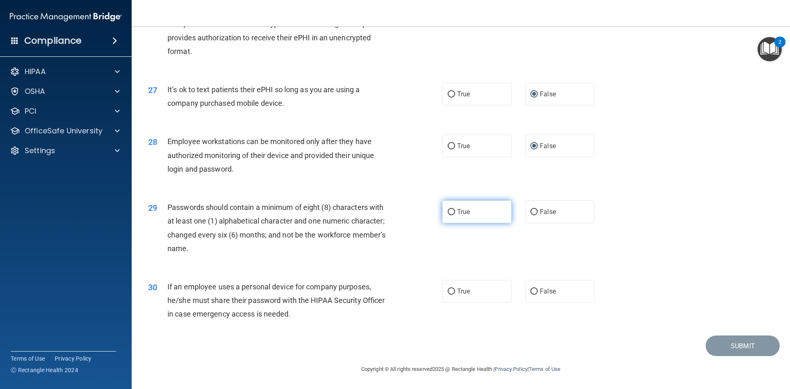
click at [448, 212] on input "True" at bounding box center [450, 212] width 7 height 6
radio input "true"
click at [449, 292] on input "True" at bounding box center [450, 291] width 7 height 6
radio input "true"
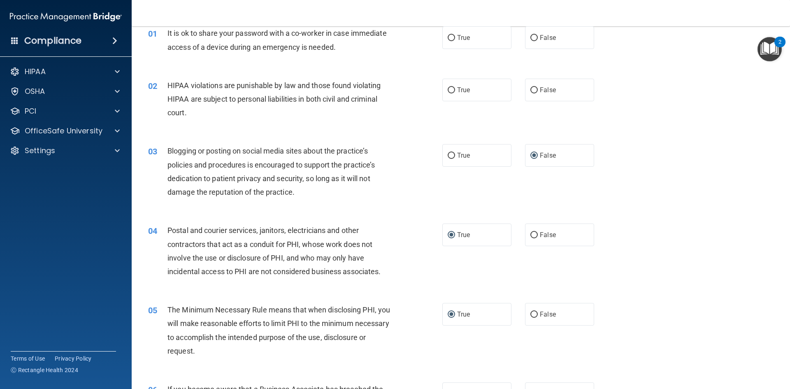
scroll to position [0, 0]
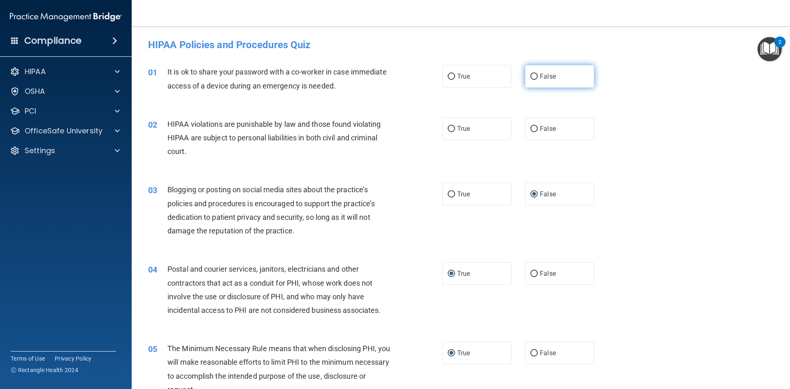
click at [530, 75] on input "False" at bounding box center [533, 77] width 7 height 6
radio input "true"
click at [448, 128] on input "True" at bounding box center [450, 129] width 7 height 6
radio input "true"
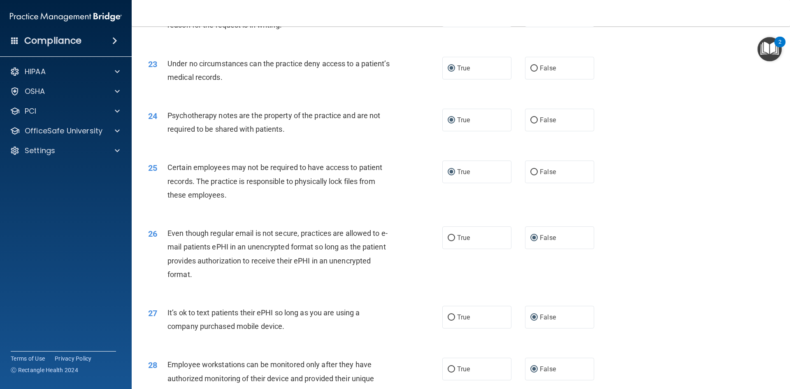
scroll to position [1676, 0]
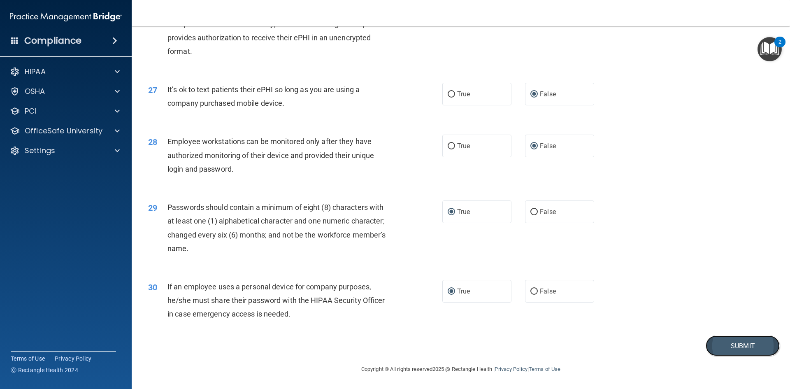
click at [742, 341] on button "Submit" at bounding box center [742, 345] width 74 height 21
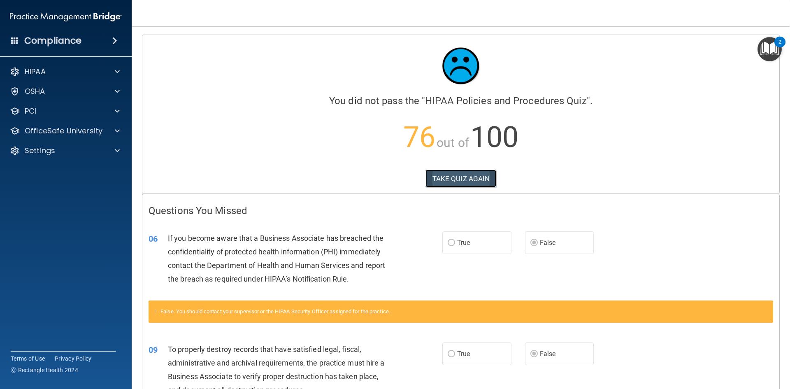
click at [443, 179] on button "TAKE QUIZ AGAIN" at bounding box center [460, 178] width 71 height 18
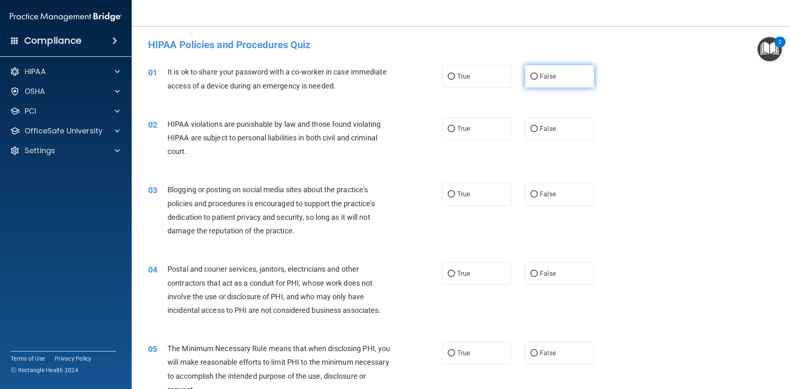
click at [533, 76] on input "False" at bounding box center [533, 77] width 7 height 6
radio input "true"
click at [531, 127] on input "False" at bounding box center [533, 129] width 7 height 6
radio input "true"
click at [530, 192] on input "False" at bounding box center [533, 194] width 7 height 6
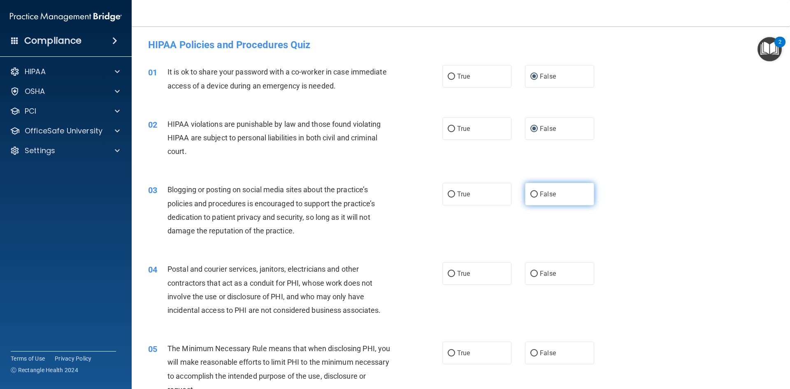
radio input "true"
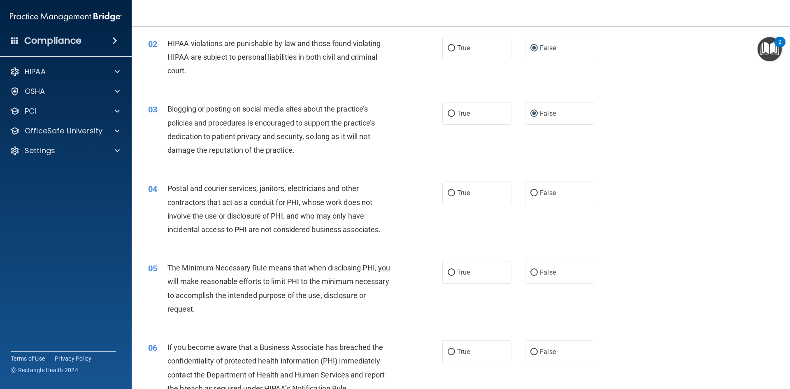
scroll to position [82, 0]
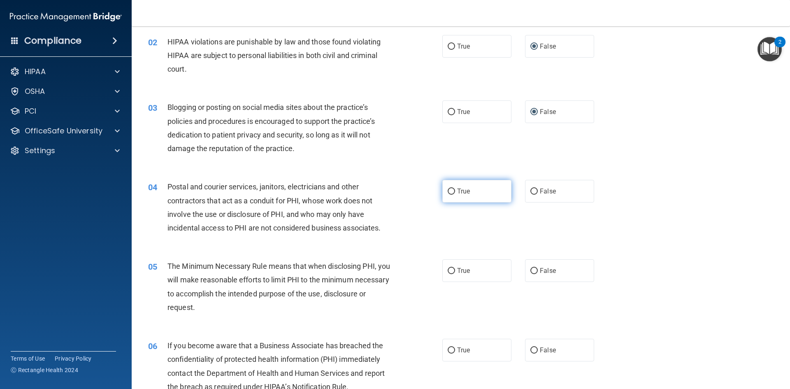
click at [450, 192] on input "True" at bounding box center [450, 191] width 7 height 6
radio input "true"
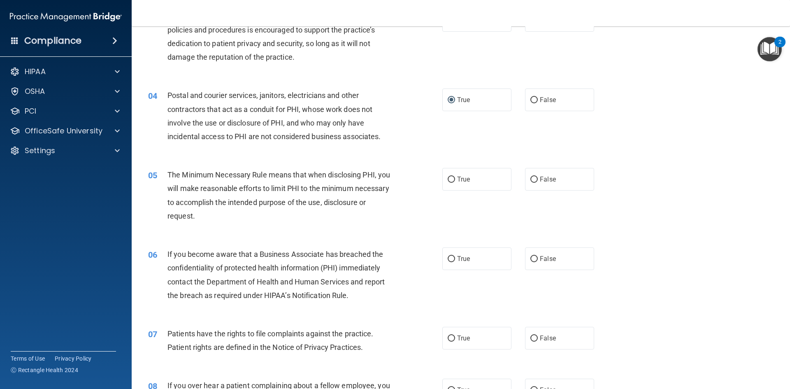
scroll to position [206, 0]
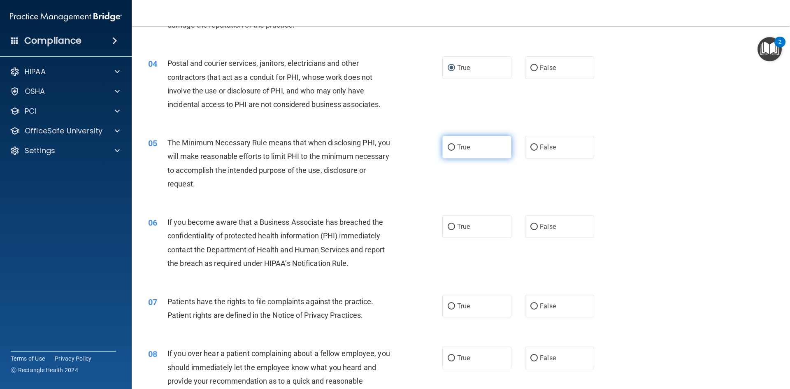
click at [448, 146] on input "True" at bounding box center [450, 147] width 7 height 6
radio input "true"
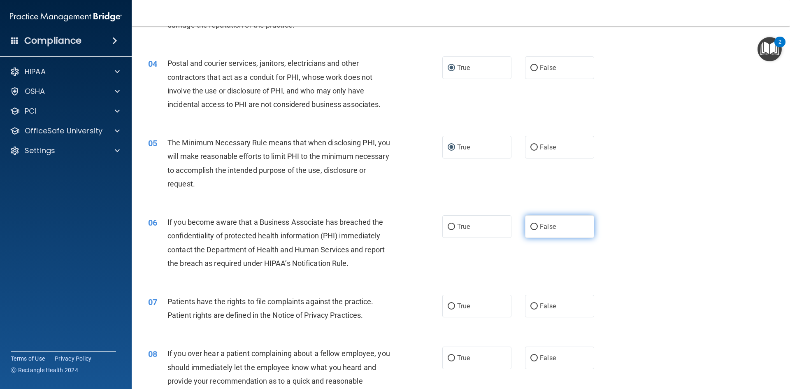
click at [530, 226] on input "False" at bounding box center [533, 227] width 7 height 6
radio input "true"
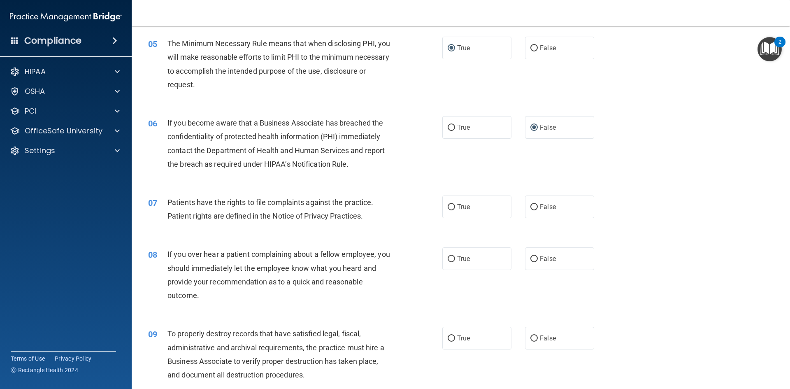
scroll to position [329, 0]
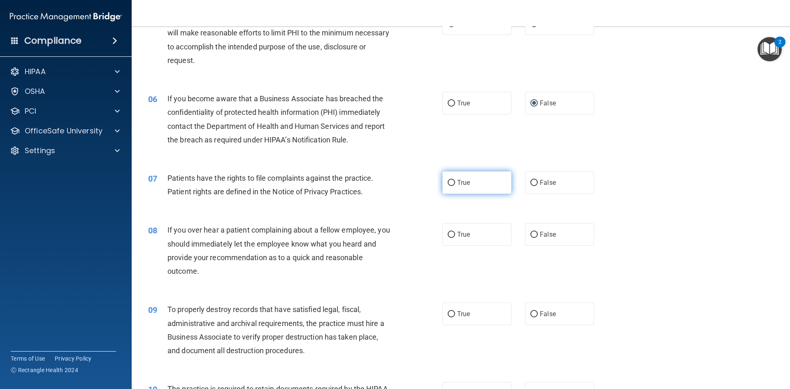
click at [447, 180] on input "True" at bounding box center [450, 183] width 7 height 6
radio input "true"
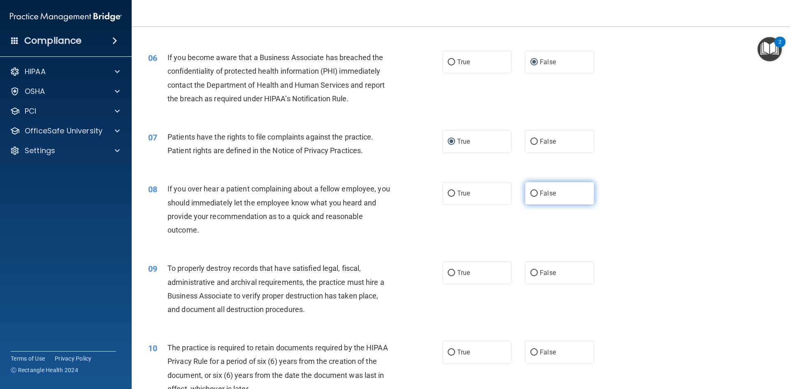
click at [530, 192] on input "False" at bounding box center [533, 193] width 7 height 6
radio input "true"
click at [531, 270] on input "False" at bounding box center [533, 273] width 7 height 6
radio input "true"
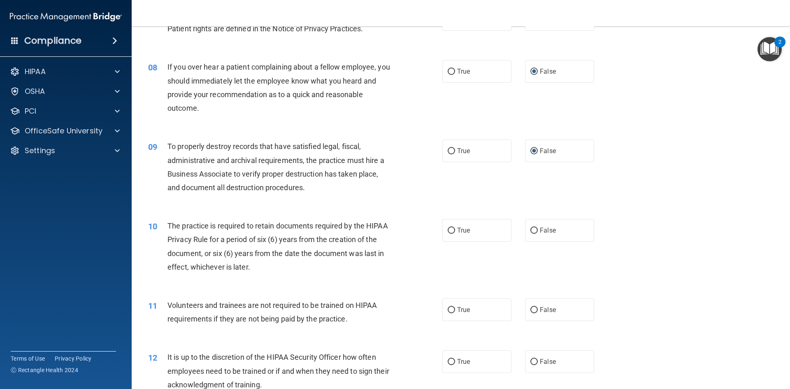
scroll to position [493, 0]
click at [447, 226] on input "True" at bounding box center [450, 229] width 7 height 6
radio input "true"
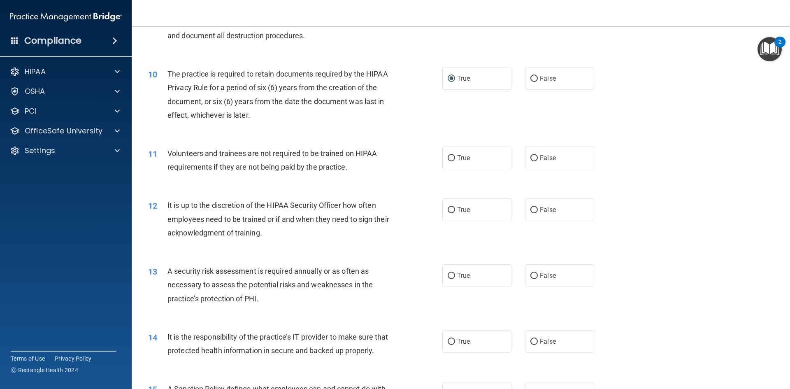
scroll to position [658, 0]
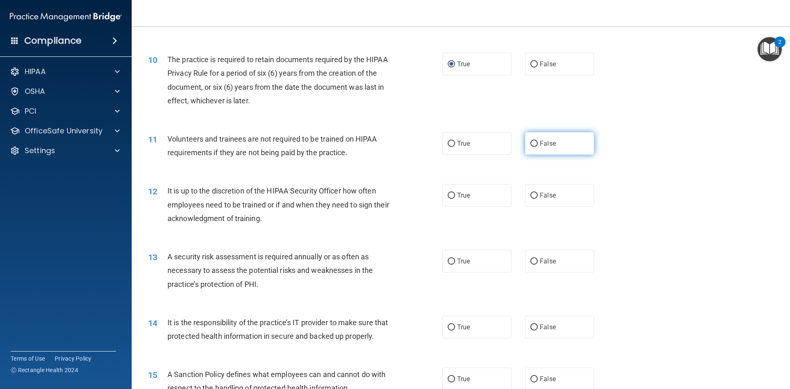
click at [530, 144] on input "False" at bounding box center [533, 144] width 7 height 6
radio input "true"
click at [531, 193] on input "False" at bounding box center [533, 195] width 7 height 6
radio input "true"
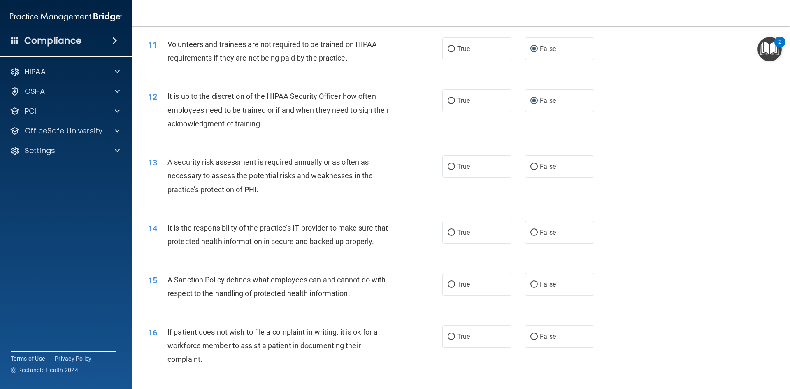
scroll to position [781, 0]
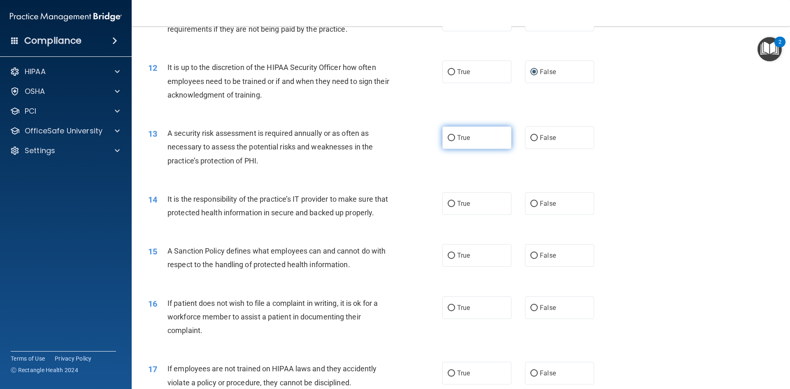
click at [447, 138] on input "True" at bounding box center [450, 138] width 7 height 6
radio input "true"
click at [530, 204] on input "False" at bounding box center [533, 204] width 7 height 6
radio input "true"
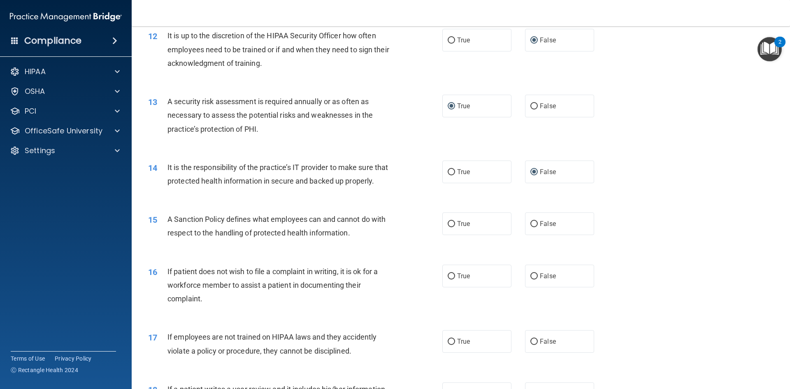
scroll to position [946, 0]
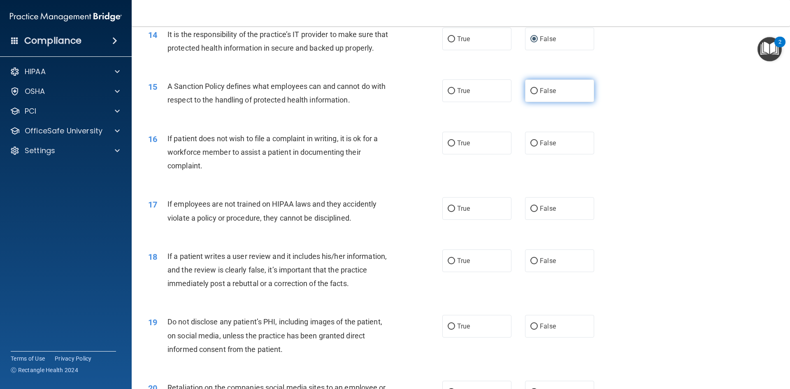
click at [532, 94] on input "False" at bounding box center [533, 91] width 7 height 6
radio input "true"
click at [450, 146] on input "True" at bounding box center [450, 143] width 7 height 6
radio input "true"
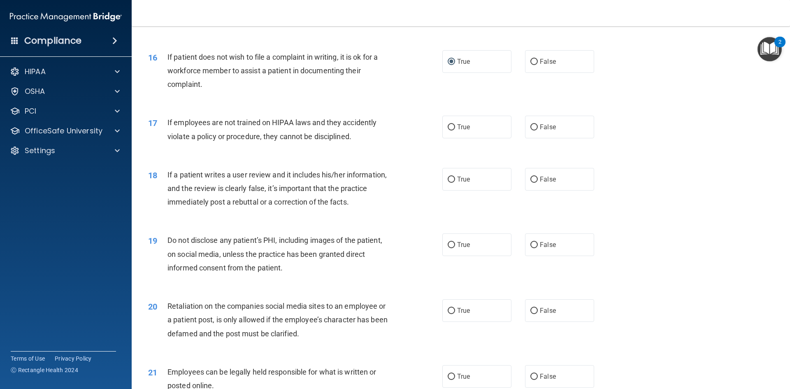
scroll to position [1028, 0]
click at [532, 130] on input "False" at bounding box center [533, 126] width 7 height 6
radio input "true"
click at [530, 182] on input "False" at bounding box center [533, 179] width 7 height 6
radio input "true"
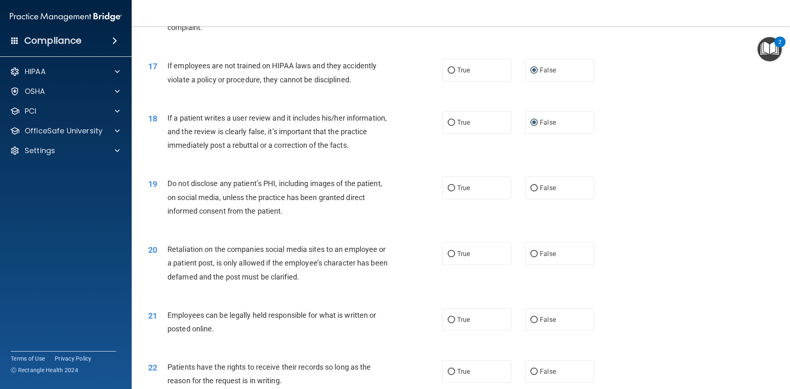
scroll to position [1110, 0]
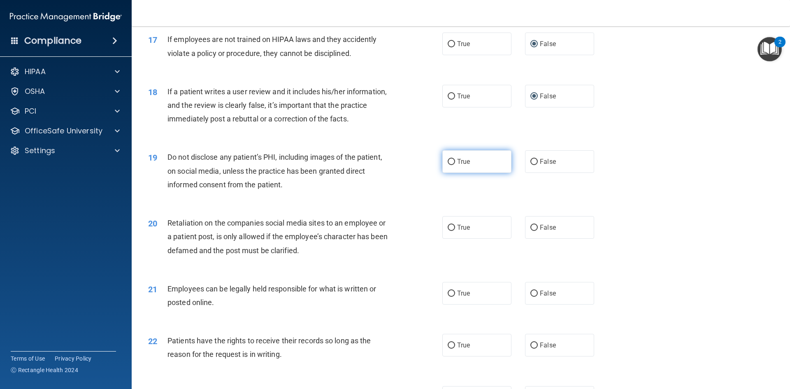
click at [447, 165] on input "True" at bounding box center [450, 162] width 7 height 6
radio input "true"
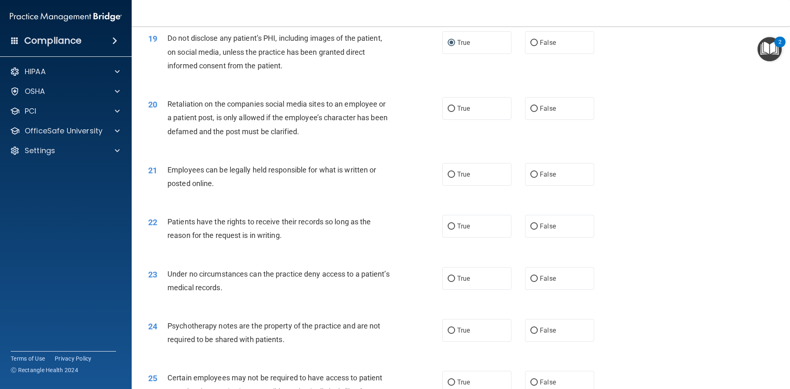
scroll to position [1234, 0]
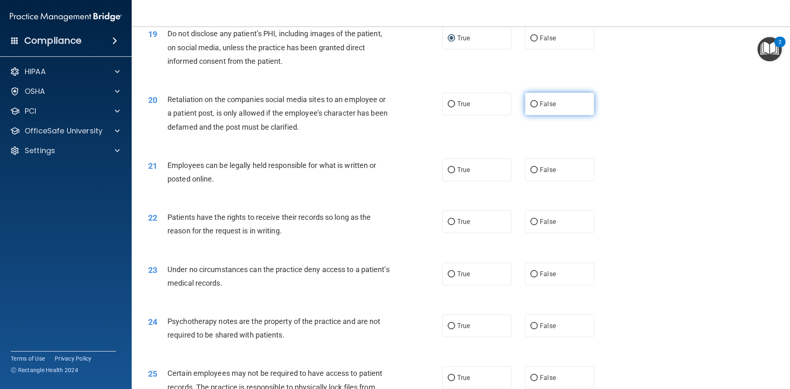
click at [531, 107] on input "False" at bounding box center [533, 104] width 7 height 6
radio input "true"
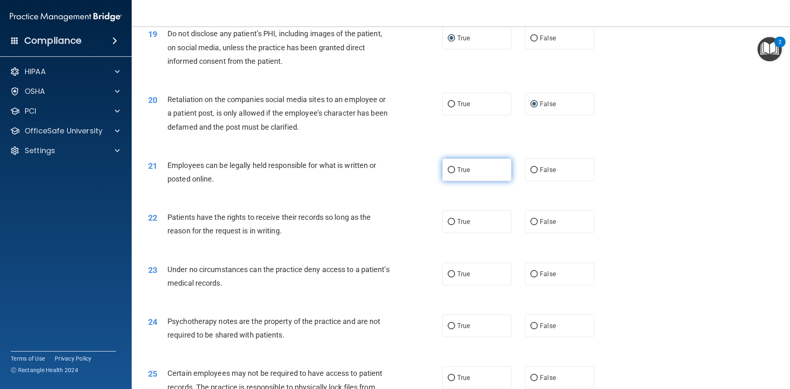
click at [447, 173] on input "True" at bounding box center [450, 170] width 7 height 6
radio input "true"
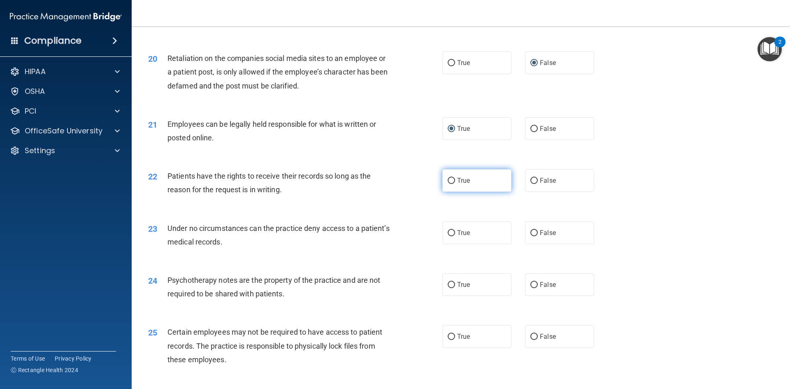
click at [448, 184] on input "True" at bounding box center [450, 181] width 7 height 6
radio input "true"
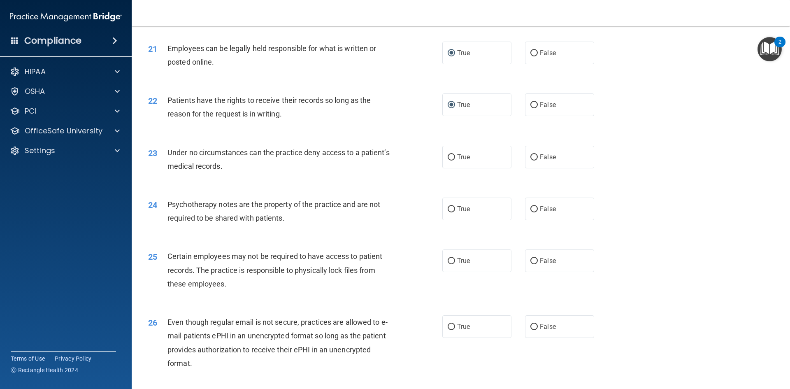
scroll to position [1357, 0]
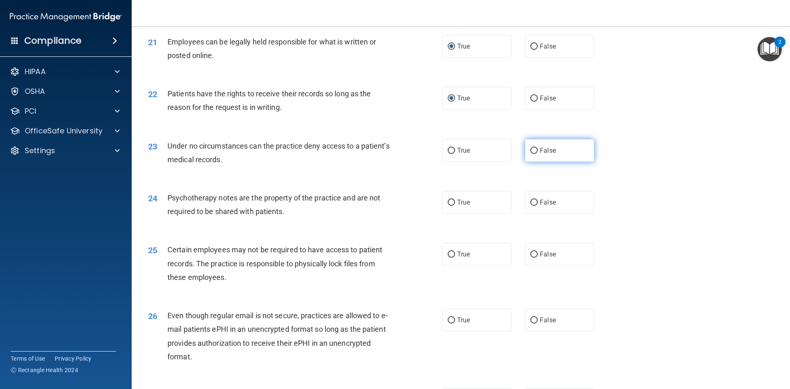
click at [530, 154] on input "False" at bounding box center [533, 151] width 7 height 6
radio input "true"
click at [447, 206] on input "True" at bounding box center [450, 202] width 7 height 6
radio input "true"
drag, startPoint x: 450, startPoint y: 267, endPoint x: 435, endPoint y: 268, distance: 15.2
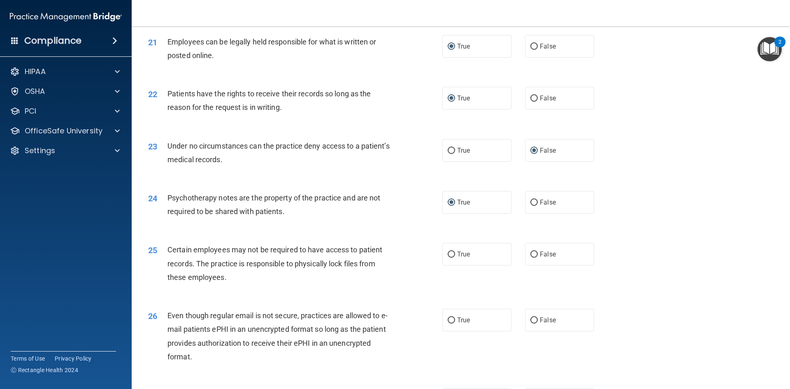
click at [449, 257] on input "True" at bounding box center [450, 254] width 7 height 6
radio input "true"
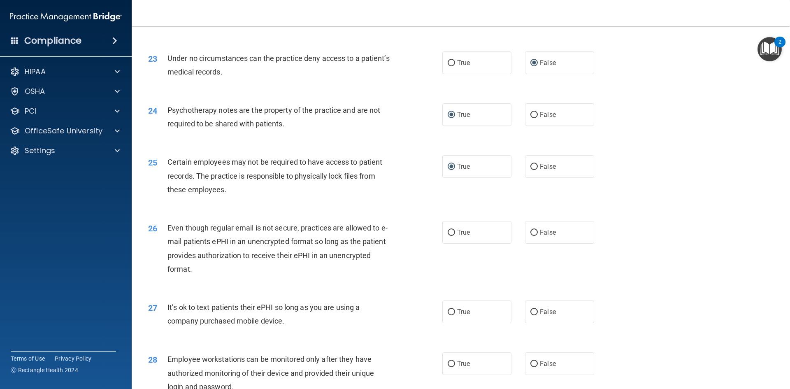
scroll to position [1480, 0]
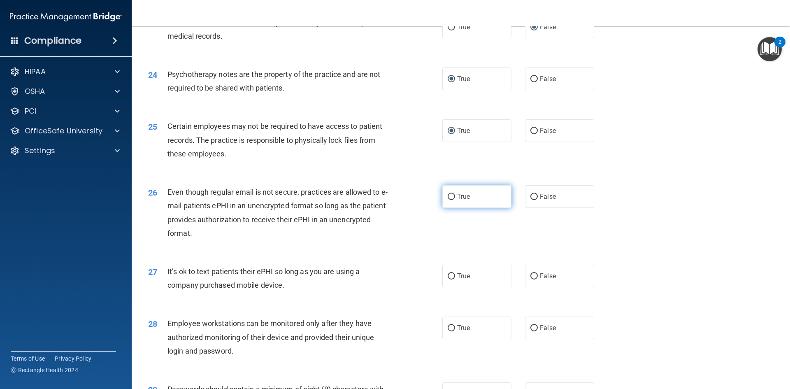
click at [451, 200] on input "True" at bounding box center [450, 197] width 7 height 6
radio input "true"
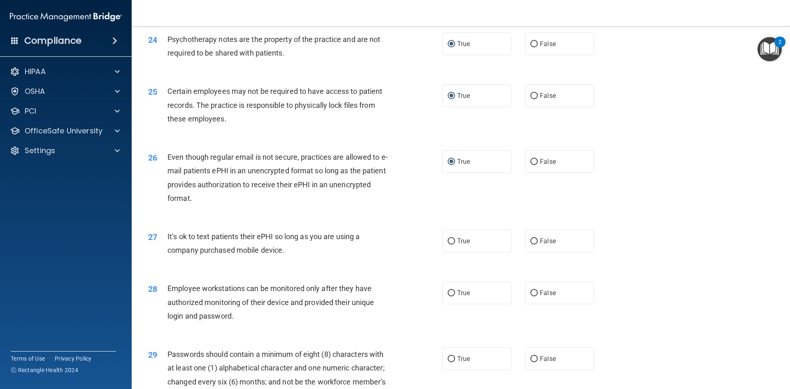
scroll to position [1563, 0]
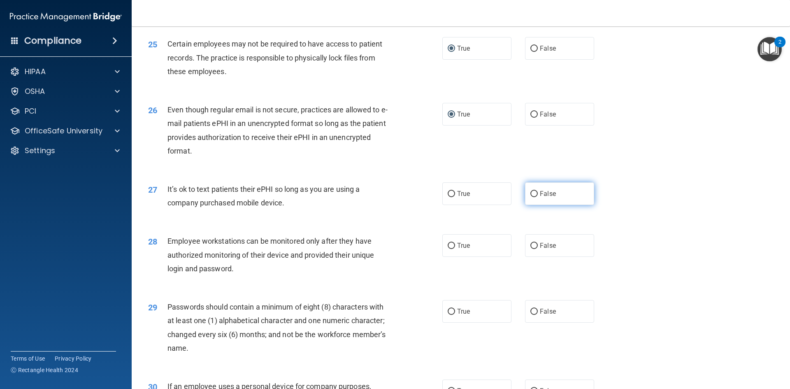
click at [531, 197] on input "False" at bounding box center [533, 194] width 7 height 6
radio input "true"
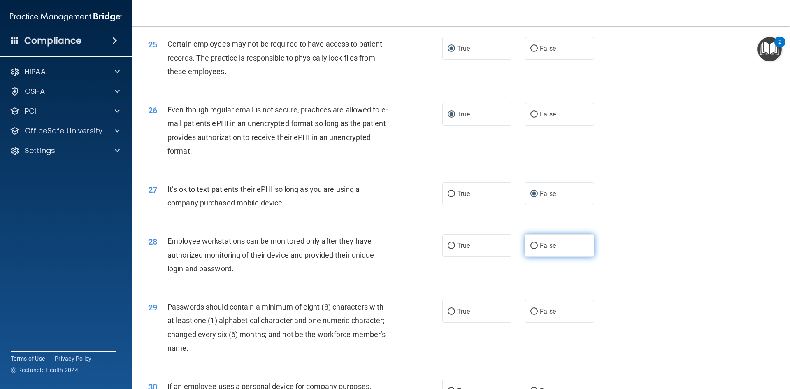
click at [530, 249] on input "False" at bounding box center [533, 246] width 7 height 6
radio input "true"
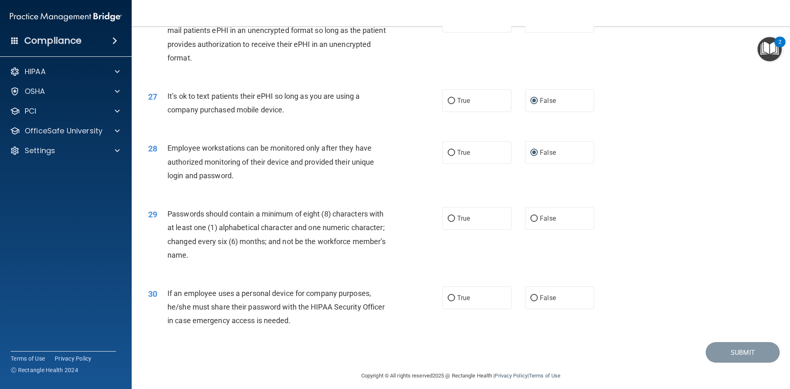
scroll to position [1676, 0]
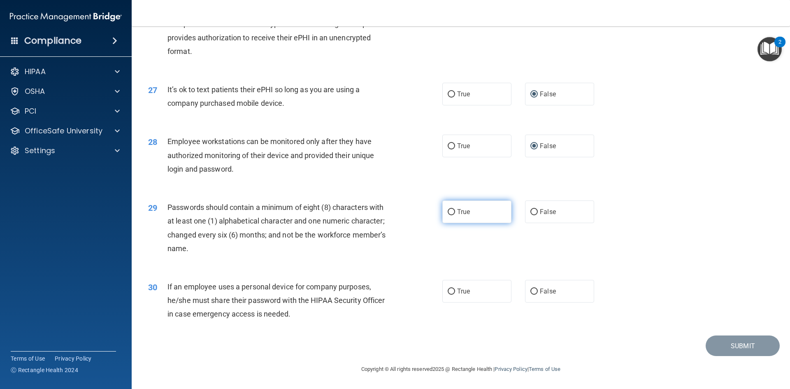
click at [447, 209] on input "True" at bounding box center [450, 212] width 7 height 6
radio input "true"
click at [530, 291] on input "False" at bounding box center [533, 291] width 7 height 6
radio input "true"
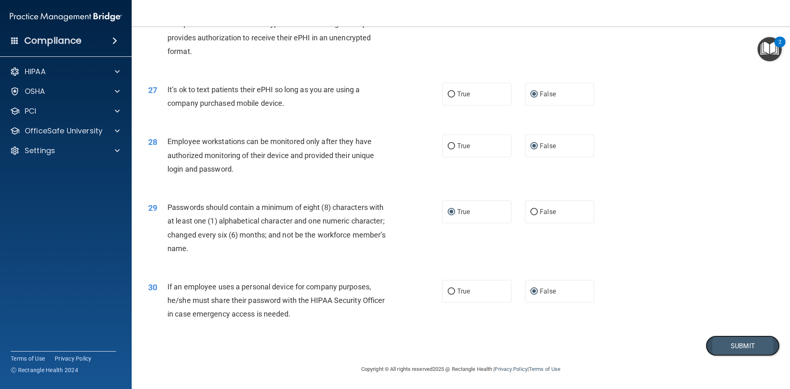
click at [737, 344] on button "Submit" at bounding box center [742, 345] width 74 height 21
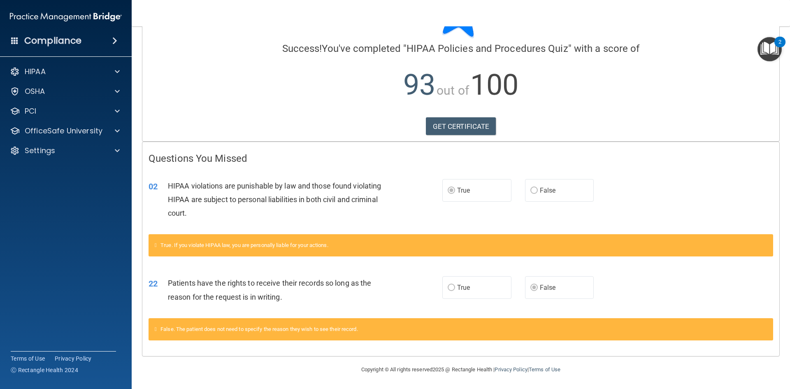
scroll to position [53, 0]
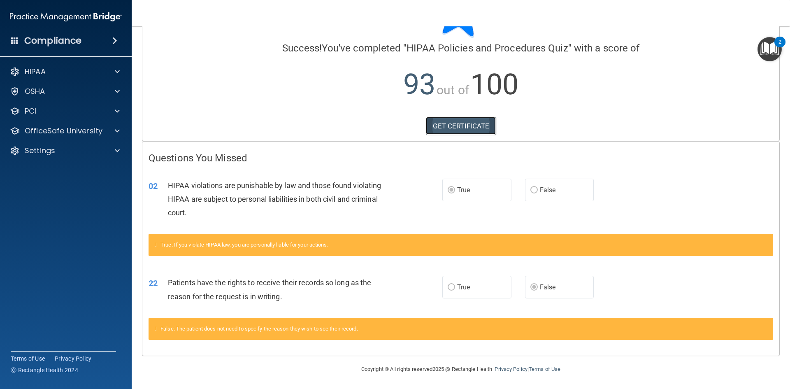
click at [469, 127] on link "GET CERTIFICATE" at bounding box center [461, 126] width 70 height 18
click at [240, 74] on p "93 out of 100" at bounding box center [460, 84] width 624 height 53
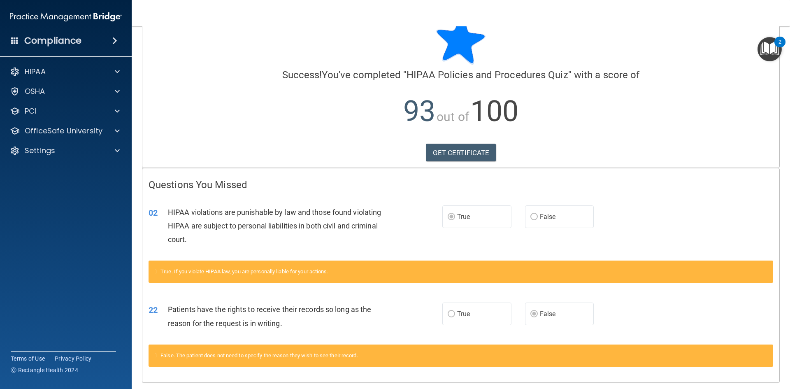
scroll to position [0, 0]
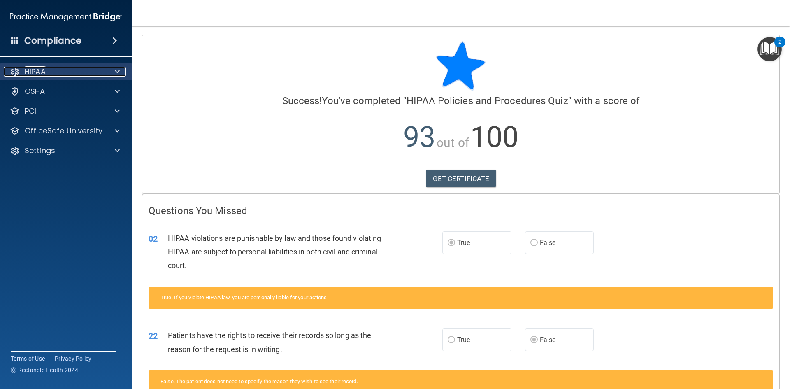
click at [76, 68] on div "HIPAA" at bounding box center [55, 72] width 102 height 10
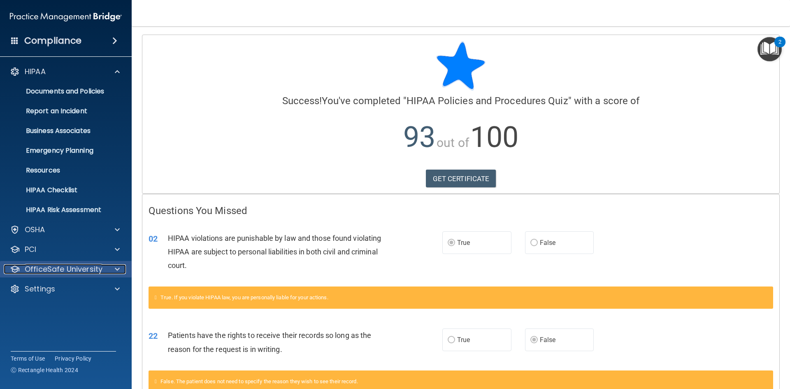
click at [117, 272] on span at bounding box center [117, 269] width 5 height 10
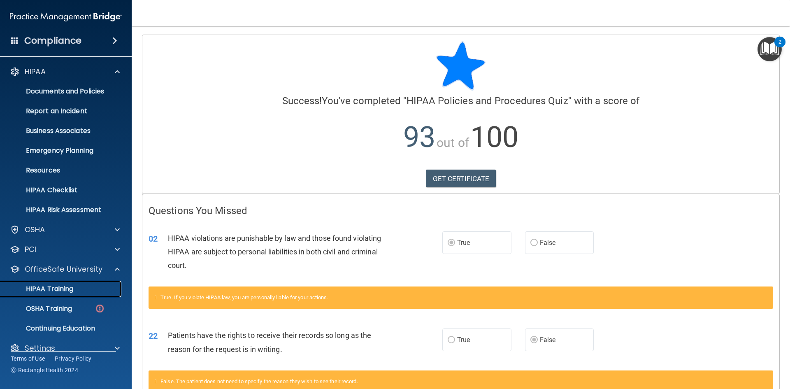
click at [73, 287] on p "HIPAA Training" at bounding box center [39, 289] width 68 height 8
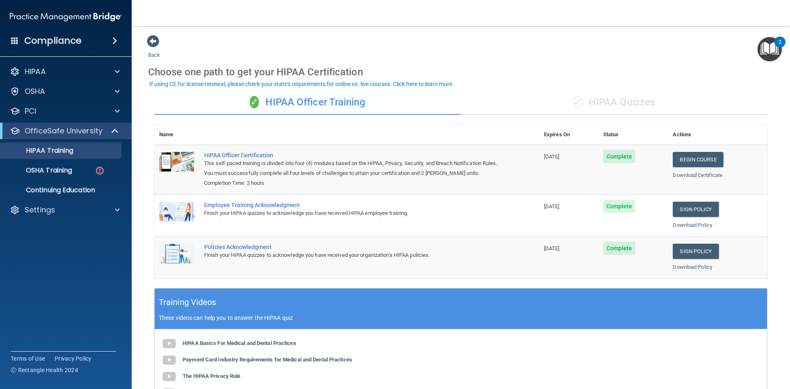
click at [627, 99] on div "✓ HIPAA Quizzes" at bounding box center [614, 102] width 306 height 25
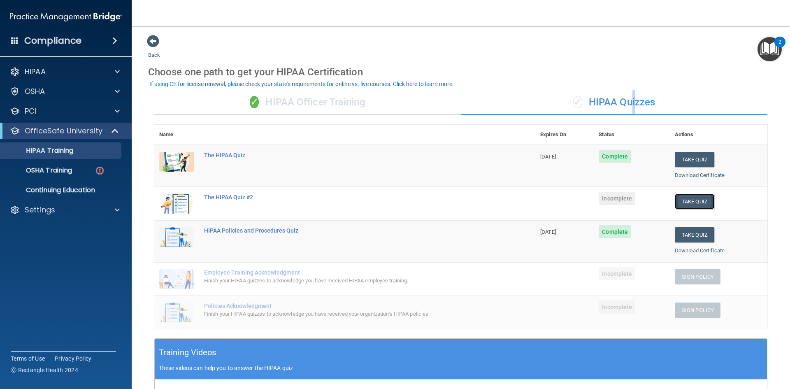
click at [682, 198] on button "Take Quiz" at bounding box center [693, 201] width 39 height 15
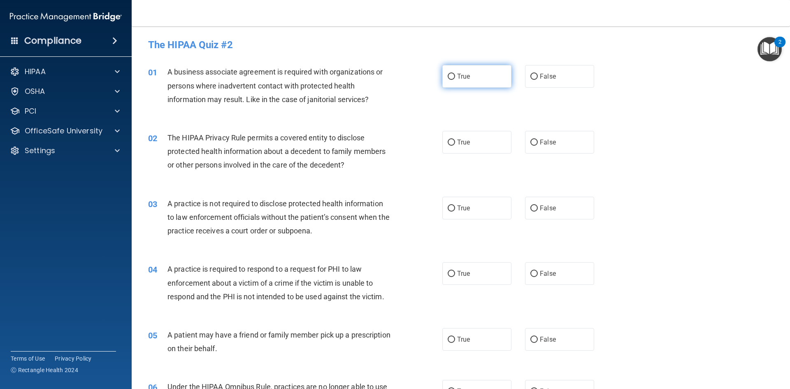
click at [449, 76] on input "True" at bounding box center [450, 77] width 7 height 6
radio input "true"
click at [447, 140] on input "True" at bounding box center [450, 142] width 7 height 6
radio input "true"
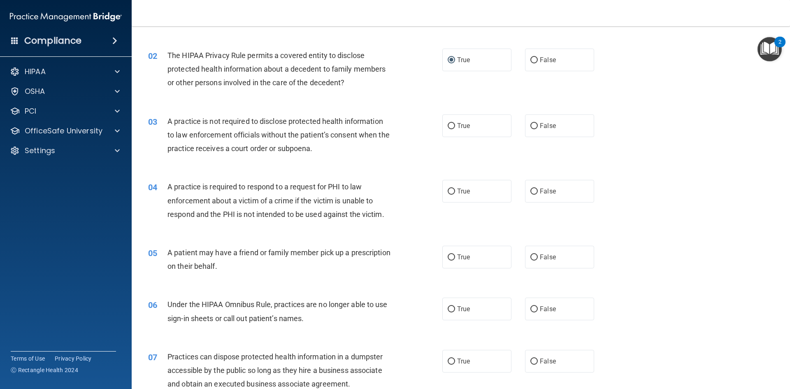
scroll to position [123, 0]
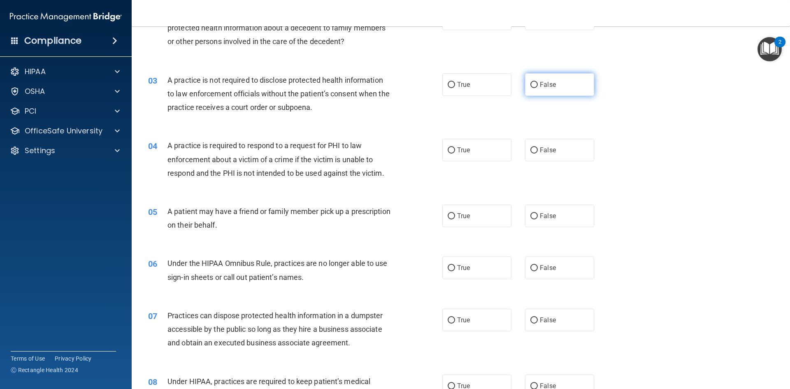
click at [530, 83] on input "False" at bounding box center [533, 85] width 7 height 6
radio input "true"
click at [532, 150] on input "False" at bounding box center [533, 150] width 7 height 6
radio input "true"
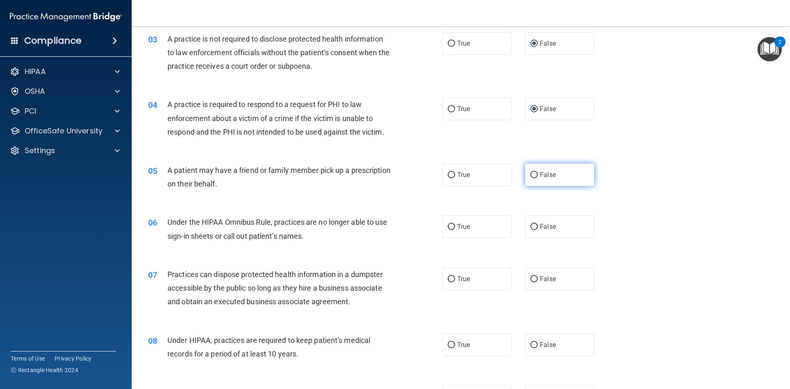
click at [530, 174] on input "False" at bounding box center [533, 175] width 7 height 6
radio input "true"
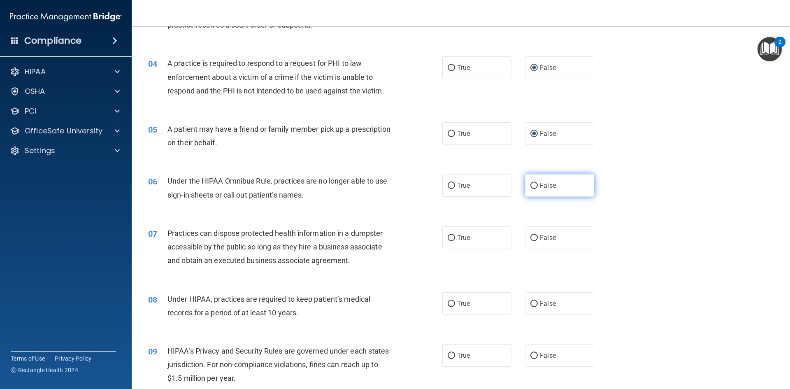
click at [530, 184] on input "False" at bounding box center [533, 186] width 7 height 6
radio input "true"
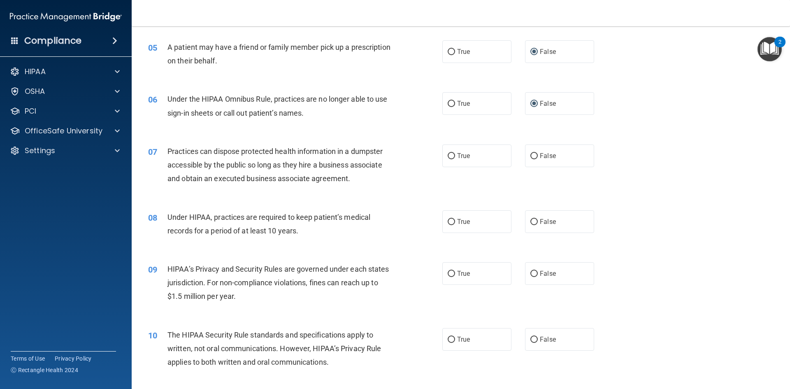
scroll to position [329, 0]
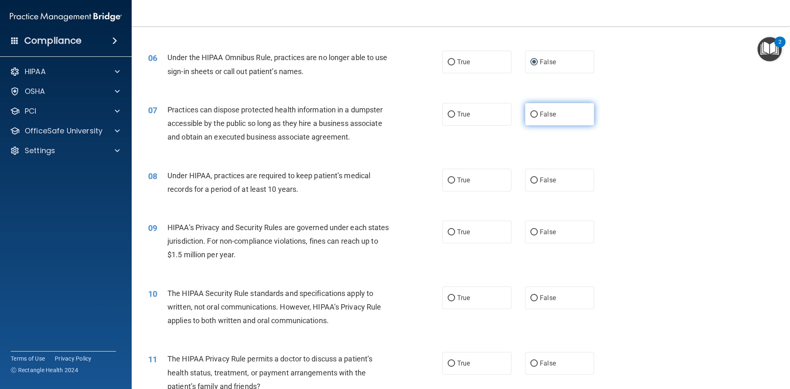
click at [530, 114] on input "False" at bounding box center [533, 114] width 7 height 6
radio input "true"
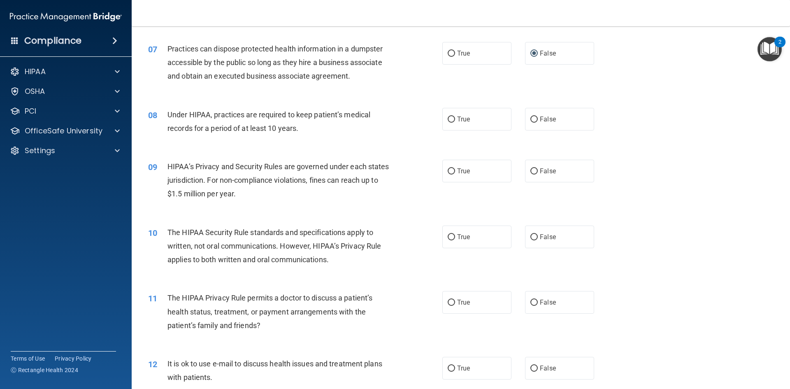
scroll to position [411, 0]
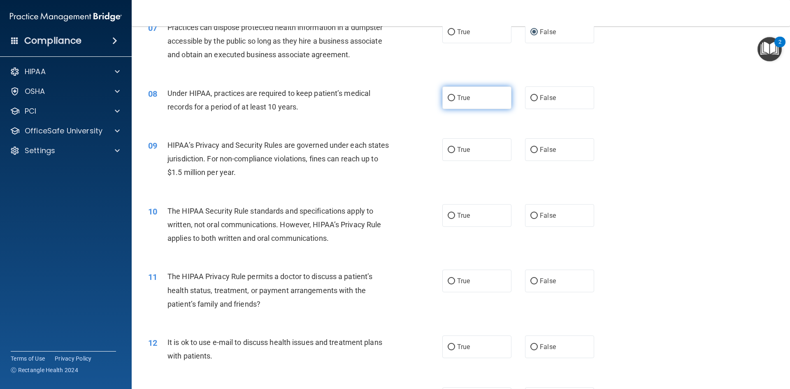
click at [448, 97] on input "True" at bounding box center [450, 98] width 7 height 6
radio input "true"
click at [447, 150] on input "True" at bounding box center [450, 150] width 7 height 6
radio input "true"
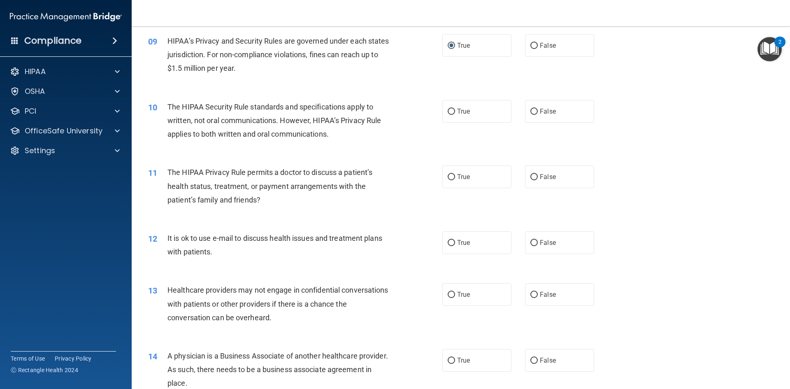
scroll to position [576, 0]
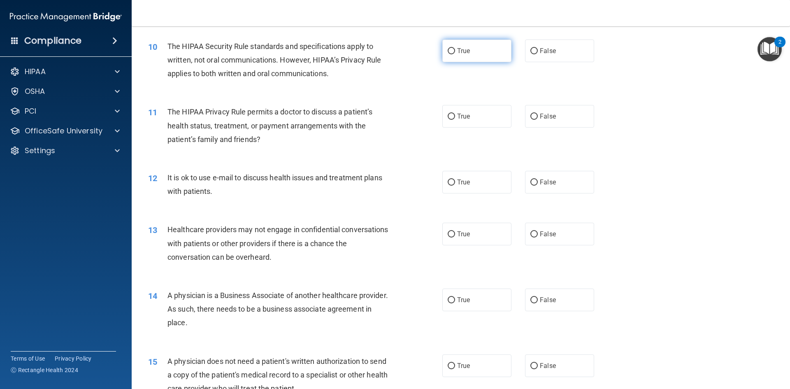
click at [449, 49] on input "True" at bounding box center [450, 51] width 7 height 6
radio input "true"
click at [531, 114] on input "False" at bounding box center [533, 117] width 7 height 6
radio input "true"
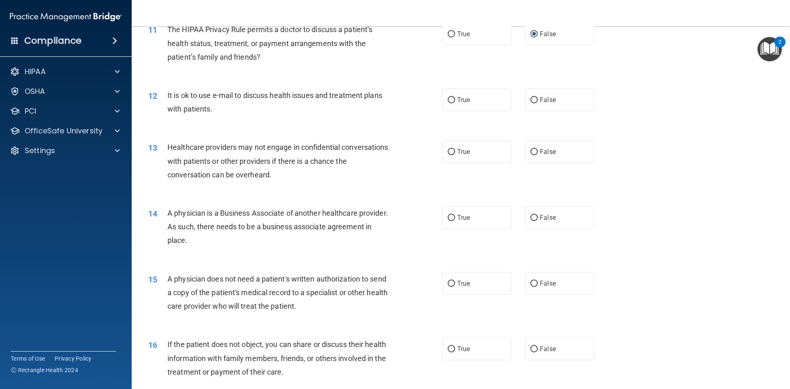
scroll to position [699, 0]
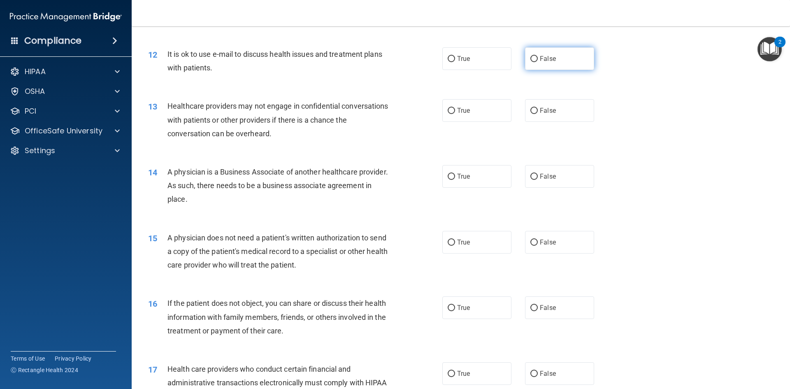
click at [532, 57] on input "False" at bounding box center [533, 59] width 7 height 6
radio input "true"
click at [447, 109] on input "True" at bounding box center [450, 111] width 7 height 6
radio input "true"
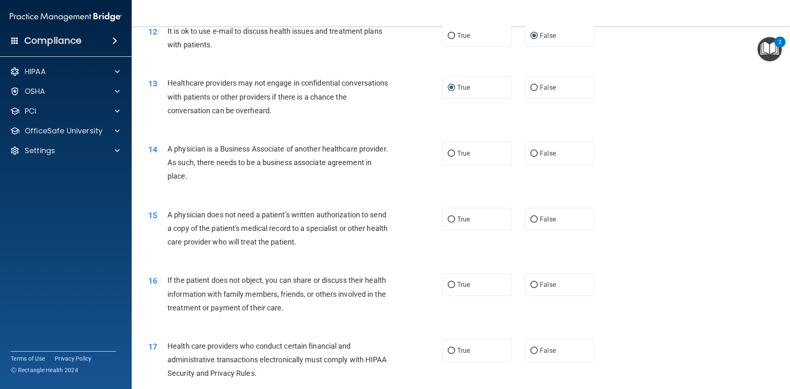
scroll to position [740, 0]
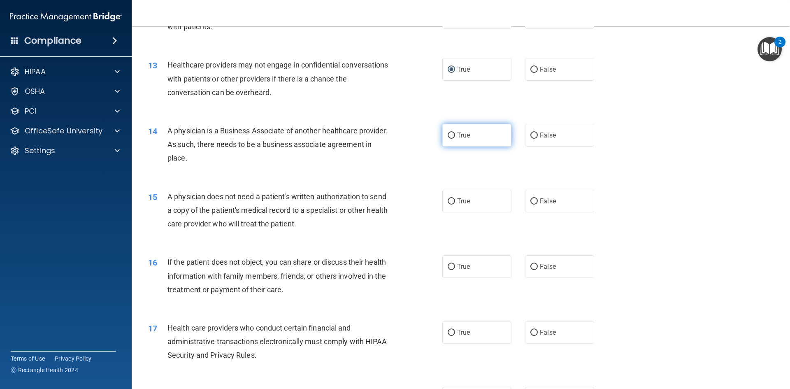
click at [450, 135] on input "True" at bounding box center [450, 135] width 7 height 6
radio input "true"
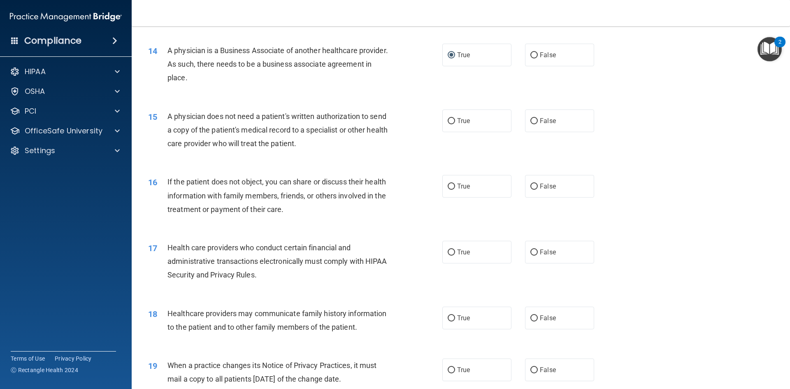
scroll to position [822, 0]
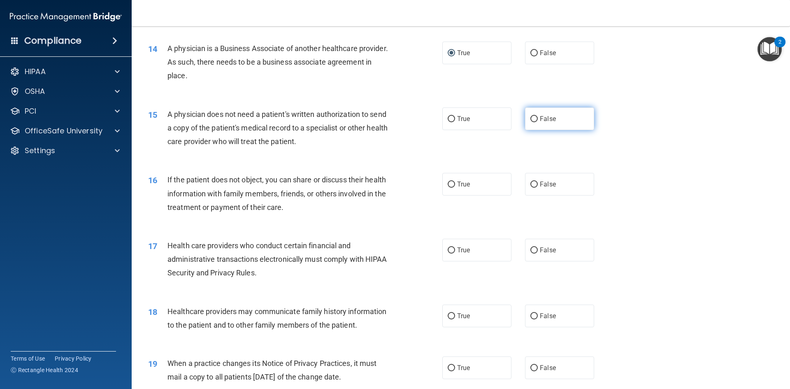
click at [530, 116] on input "False" at bounding box center [533, 119] width 7 height 6
radio input "true"
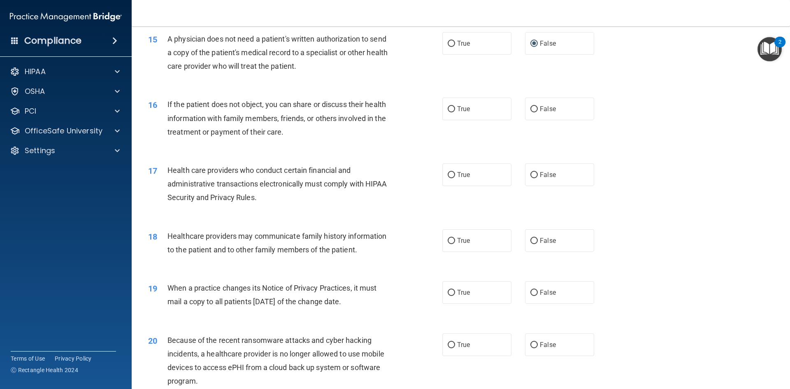
scroll to position [905, 0]
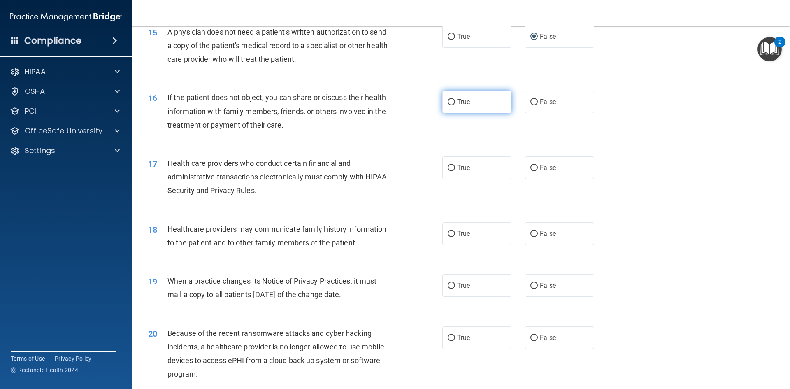
click at [447, 99] on input "True" at bounding box center [450, 102] width 7 height 6
radio input "true"
click at [449, 166] on input "True" at bounding box center [450, 168] width 7 height 6
radio input "true"
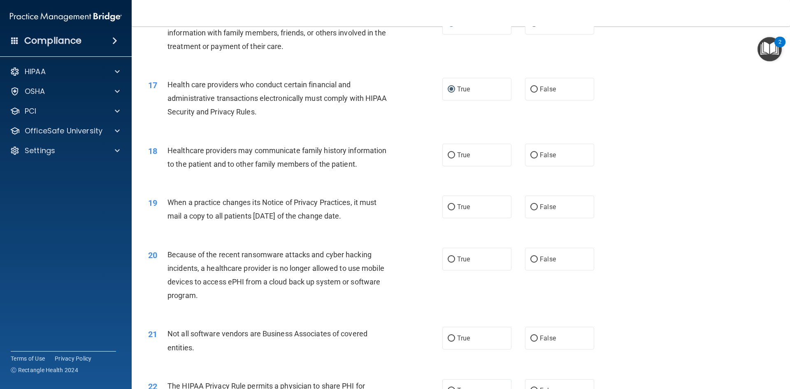
scroll to position [987, 0]
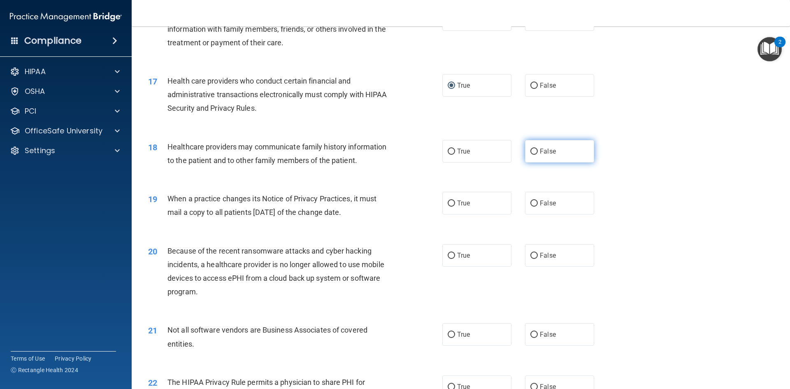
click at [530, 149] on input "False" at bounding box center [533, 151] width 7 height 6
radio input "true"
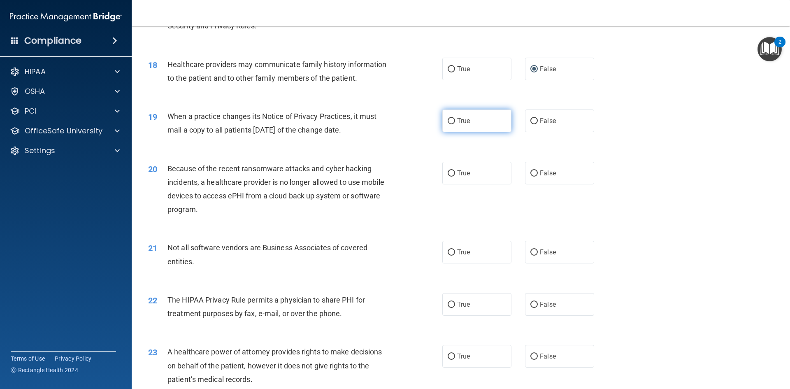
click at [449, 121] on input "True" at bounding box center [450, 121] width 7 height 6
radio input "true"
click at [450, 170] on input "True" at bounding box center [450, 173] width 7 height 6
radio input "true"
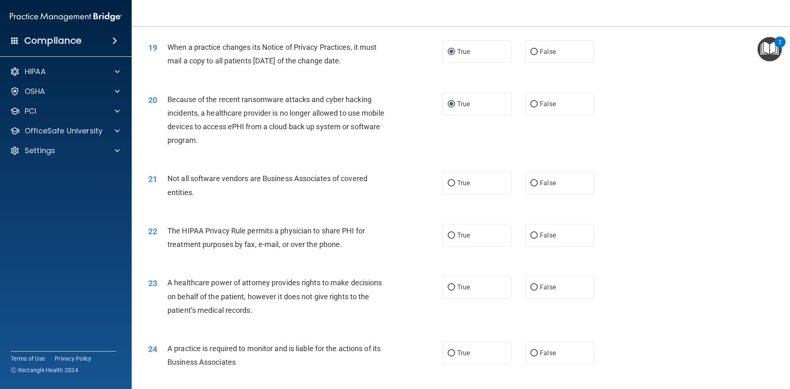
scroll to position [1193, 0]
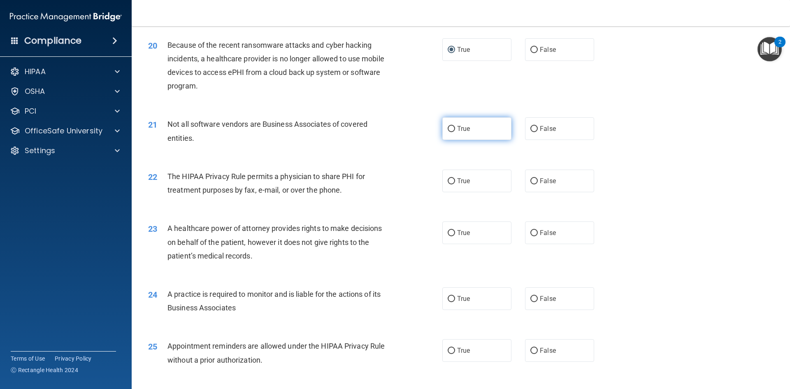
click at [451, 129] on input "True" at bounding box center [450, 129] width 7 height 6
radio input "true"
click at [447, 179] on input "True" at bounding box center [450, 181] width 7 height 6
radio input "true"
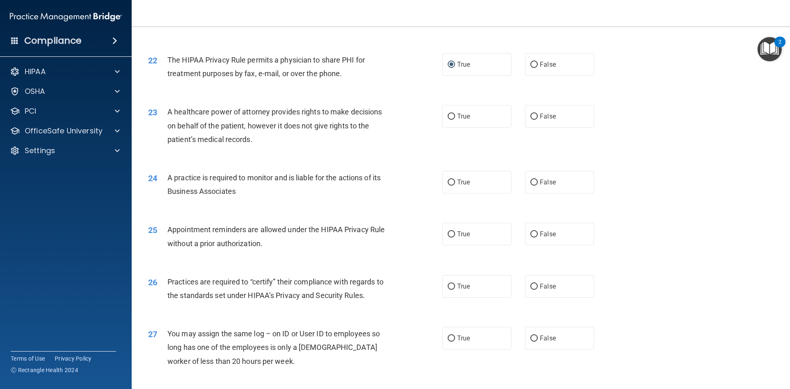
scroll to position [1316, 0]
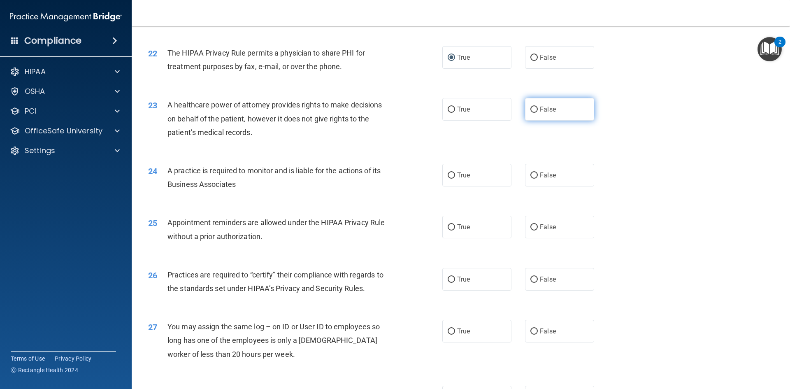
click at [532, 109] on input "False" at bounding box center [533, 110] width 7 height 6
radio input "true"
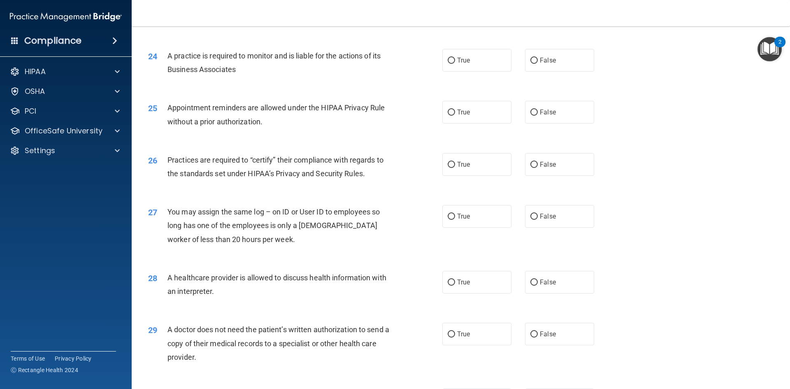
scroll to position [1439, 0]
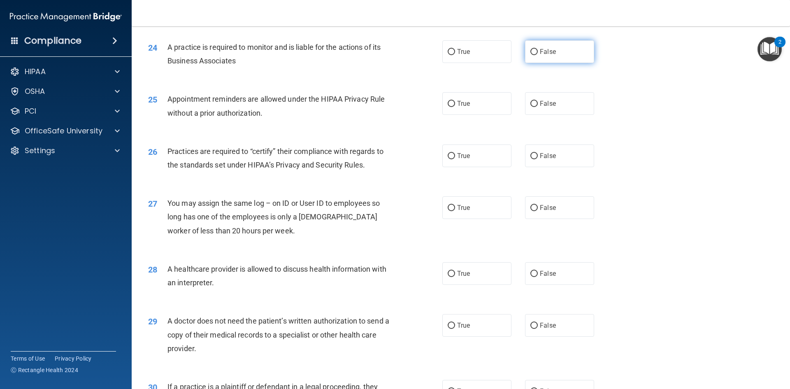
click at [530, 51] on input "False" at bounding box center [533, 52] width 7 height 6
radio input "true"
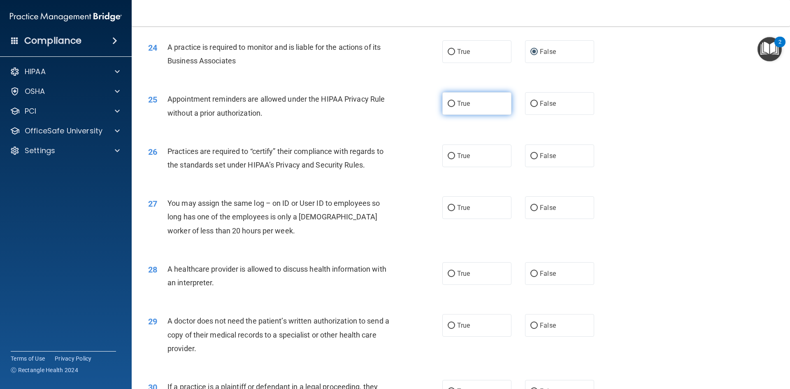
click at [447, 104] on input "True" at bounding box center [450, 104] width 7 height 6
radio input "true"
click at [449, 153] on input "True" at bounding box center [450, 156] width 7 height 6
radio input "true"
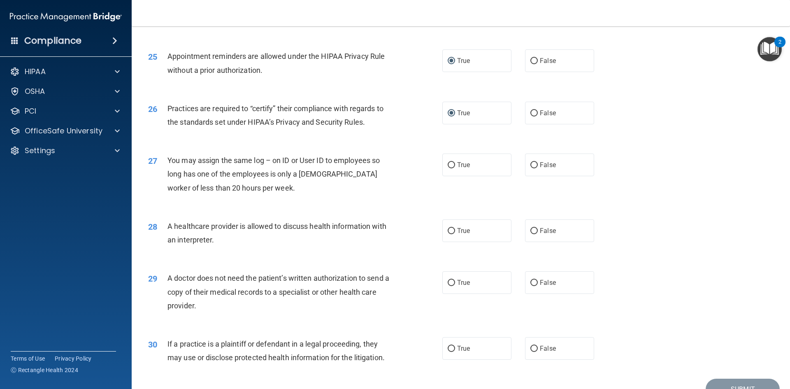
scroll to position [1522, 0]
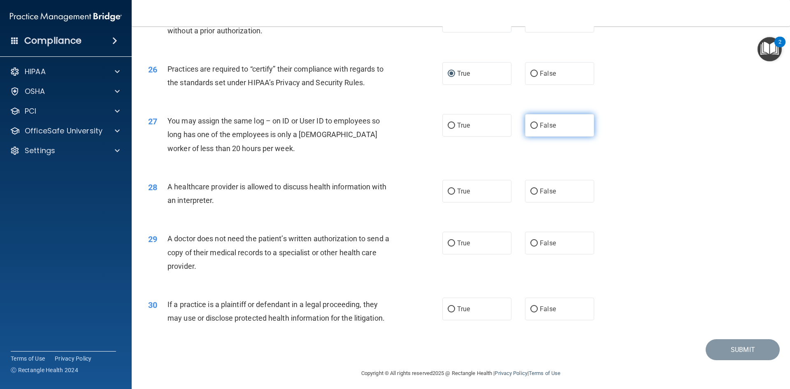
click at [530, 124] on input "False" at bounding box center [533, 126] width 7 height 6
radio input "true"
click at [447, 188] on input "True" at bounding box center [450, 191] width 7 height 6
radio input "true"
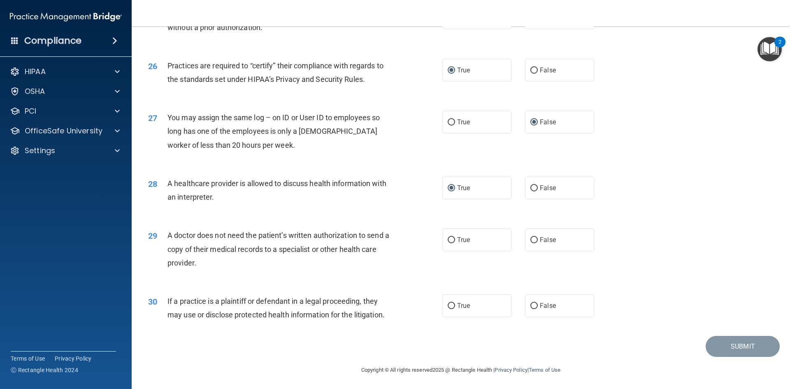
scroll to position [1526, 0]
click at [448, 239] on input "True" at bounding box center [450, 239] width 7 height 6
radio input "true"
click at [447, 303] on input "True" at bounding box center [450, 305] width 7 height 6
radio input "true"
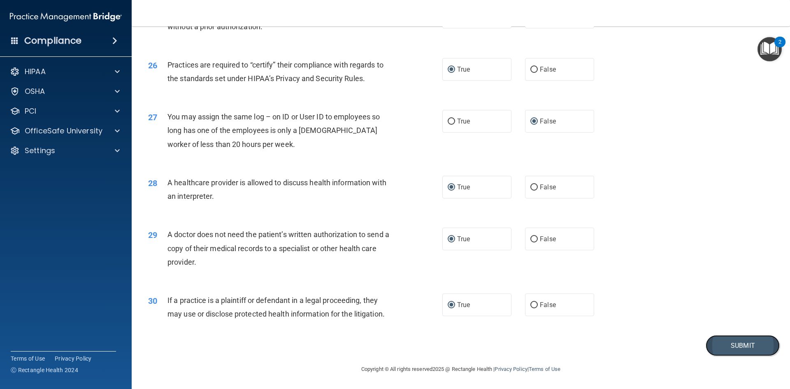
click at [725, 348] on button "Submit" at bounding box center [742, 345] width 74 height 21
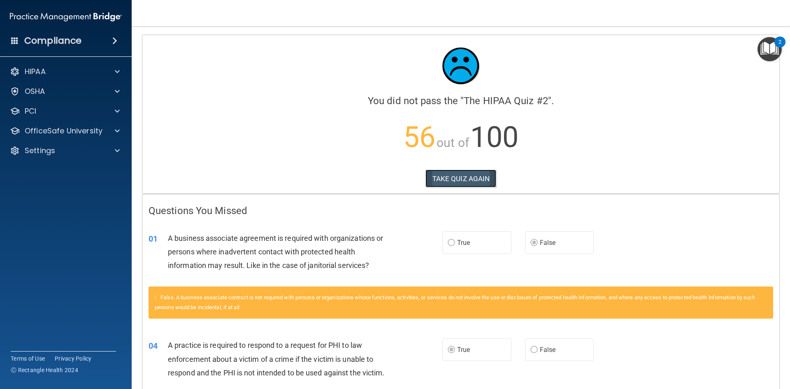
click at [460, 180] on button "TAKE QUIZ AGAIN" at bounding box center [460, 178] width 71 height 18
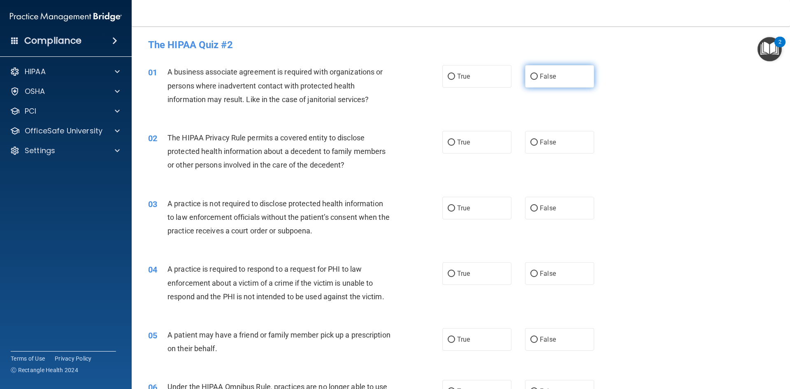
click at [531, 75] on input "False" at bounding box center [533, 77] width 7 height 6
radio input "true"
click at [532, 141] on input "False" at bounding box center [533, 142] width 7 height 6
radio input "true"
click at [447, 208] on input "True" at bounding box center [450, 208] width 7 height 6
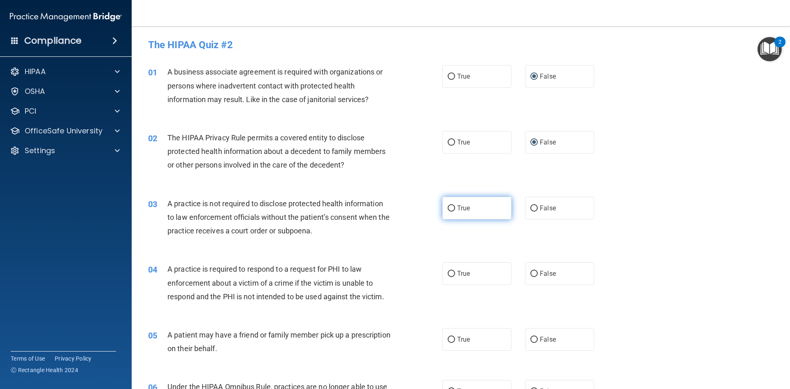
radio input "true"
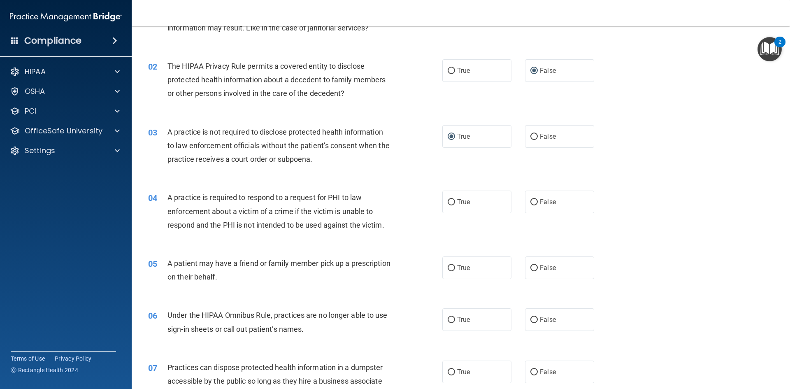
scroll to position [82, 0]
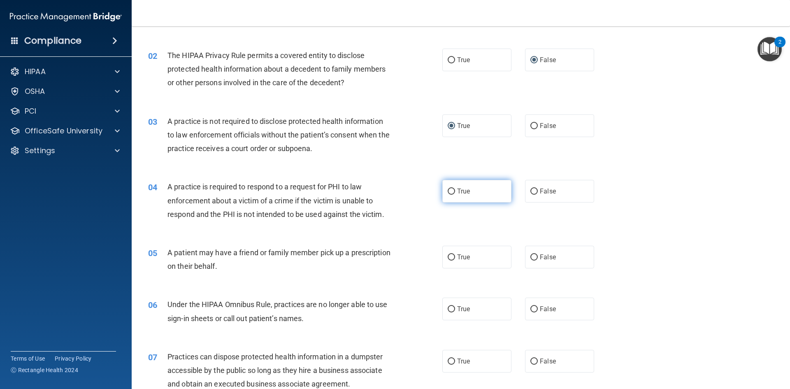
click at [457, 190] on span "True" at bounding box center [463, 191] width 13 height 8
click at [454, 190] on input "True" at bounding box center [450, 191] width 7 height 6
radio input "true"
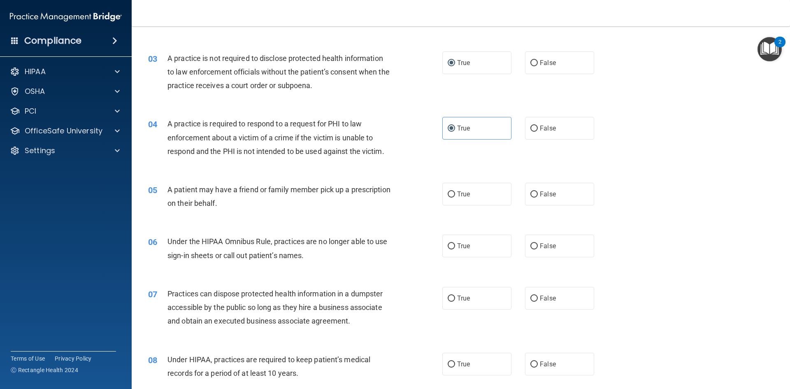
scroll to position [164, 0]
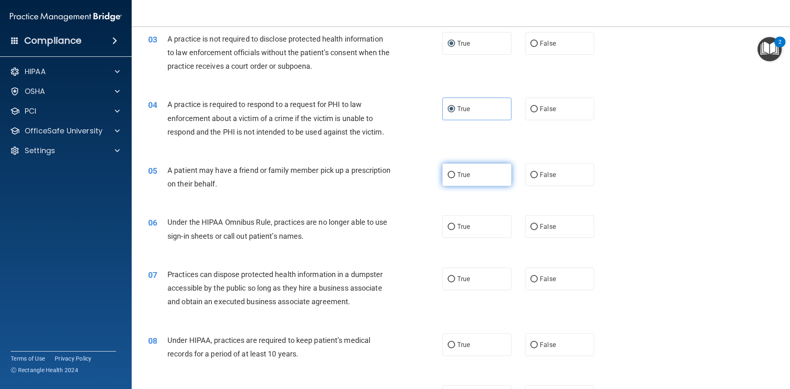
click at [449, 174] on input "True" at bounding box center [450, 175] width 7 height 6
radio input "true"
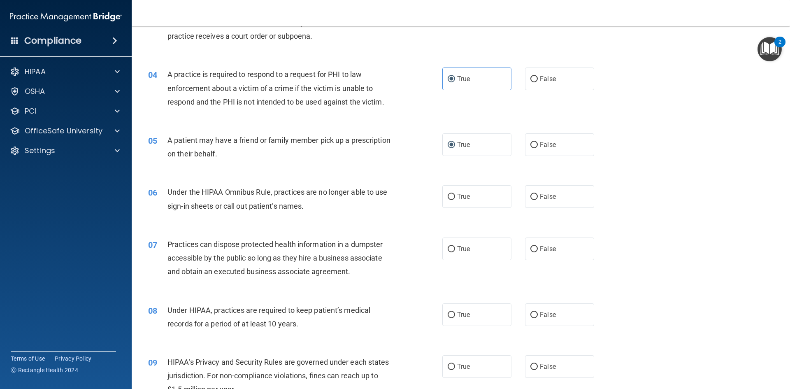
scroll to position [247, 0]
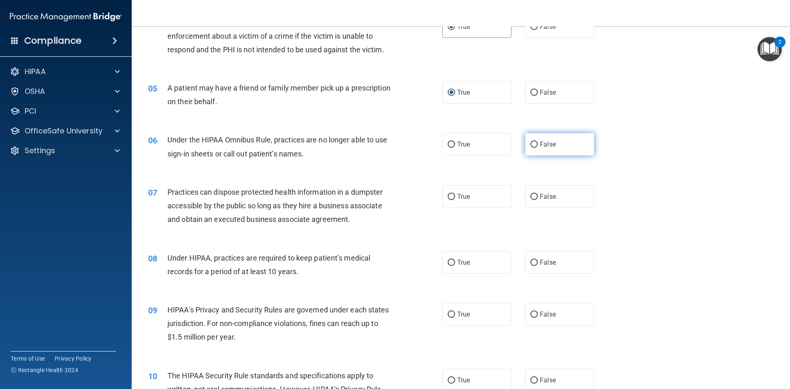
click at [530, 142] on input "False" at bounding box center [533, 144] width 7 height 6
radio input "true"
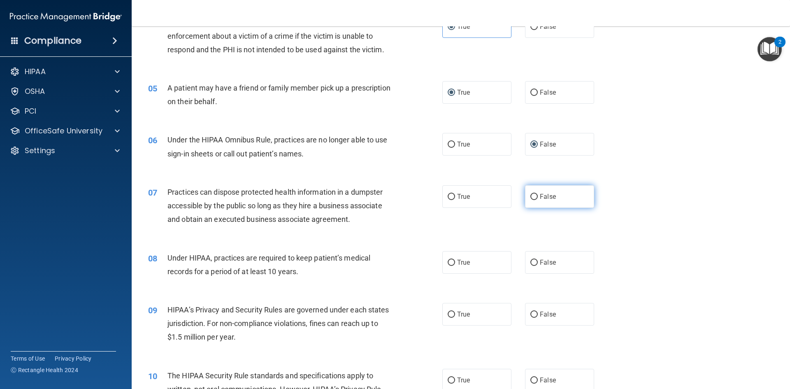
click at [530, 197] on input "False" at bounding box center [533, 197] width 7 height 6
radio input "true"
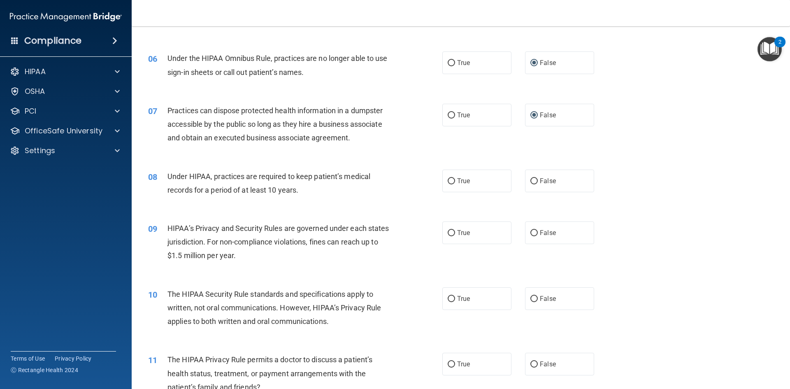
scroll to position [329, 0]
click at [530, 177] on input "False" at bounding box center [533, 180] width 7 height 6
click at [530, 231] on input "False" at bounding box center [533, 232] width 7 height 6
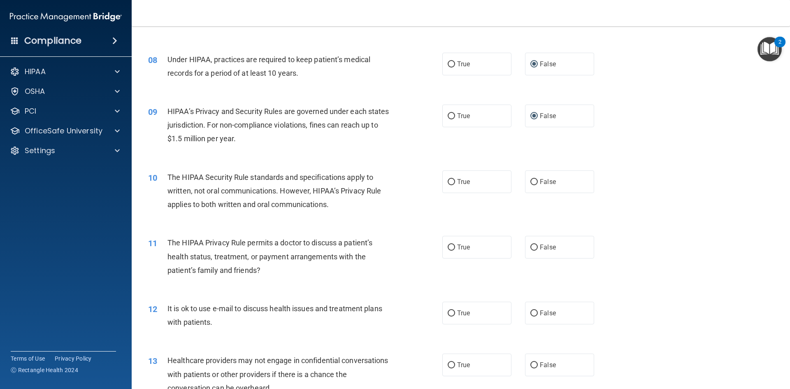
scroll to position [452, 0]
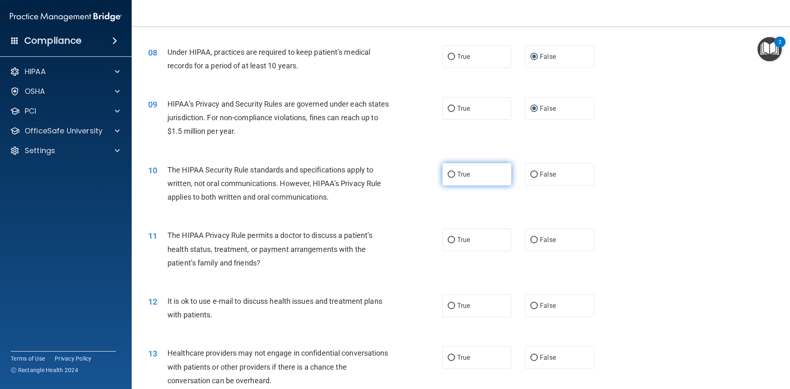
click at [449, 173] on input "True" at bounding box center [450, 174] width 7 height 6
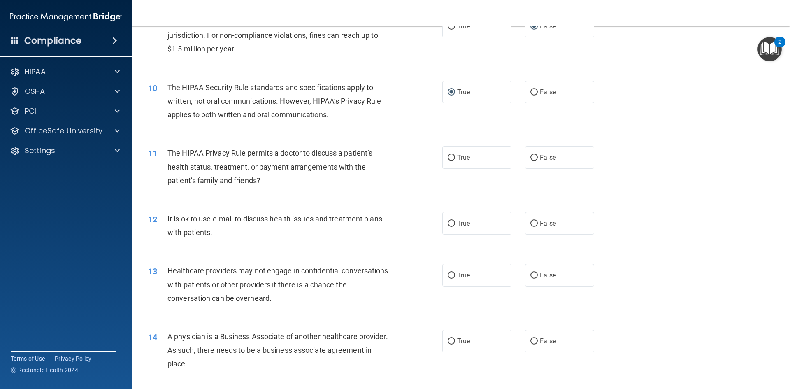
scroll to position [576, 0]
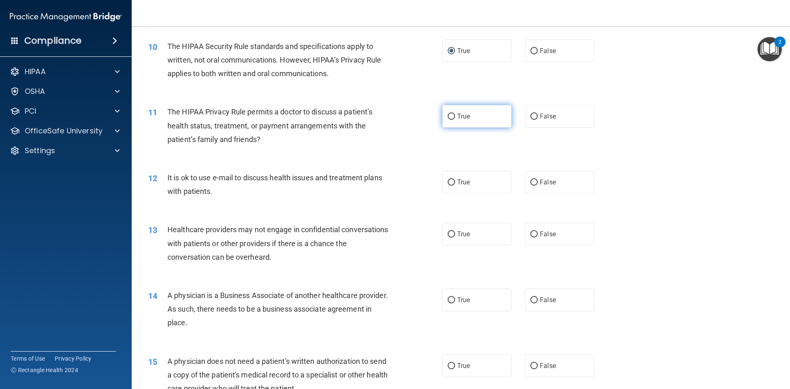
click at [449, 115] on input "True" at bounding box center [450, 117] width 7 height 6
click at [449, 181] on input "True" at bounding box center [450, 182] width 7 height 6
click at [449, 233] on input "True" at bounding box center [450, 234] width 7 height 6
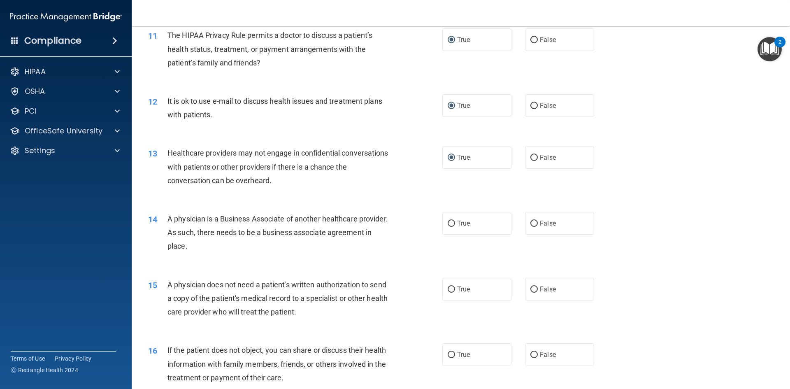
scroll to position [699, 0]
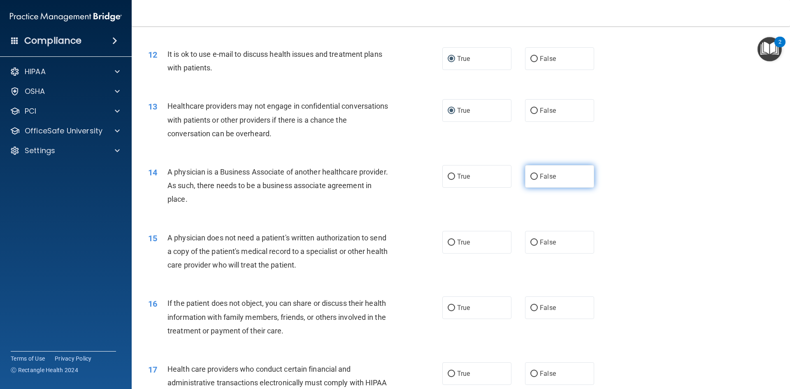
click at [531, 176] on input "False" at bounding box center [533, 177] width 7 height 6
click at [447, 241] on input "True" at bounding box center [450, 242] width 7 height 6
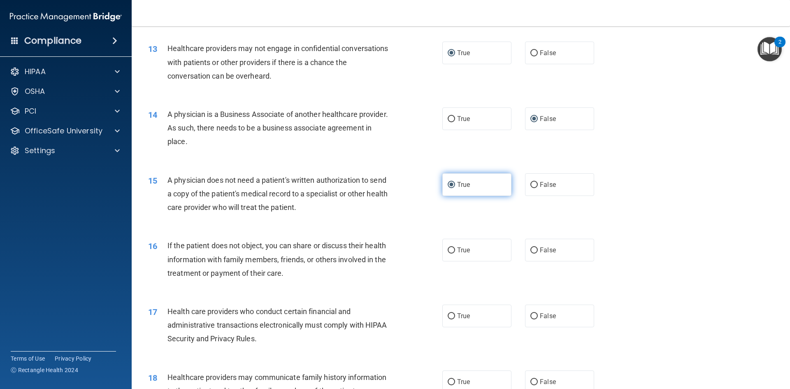
scroll to position [822, 0]
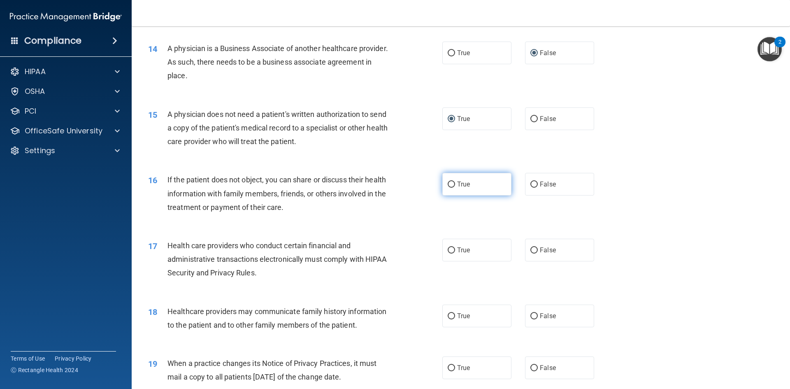
click at [449, 184] on input "True" at bounding box center [450, 184] width 7 height 6
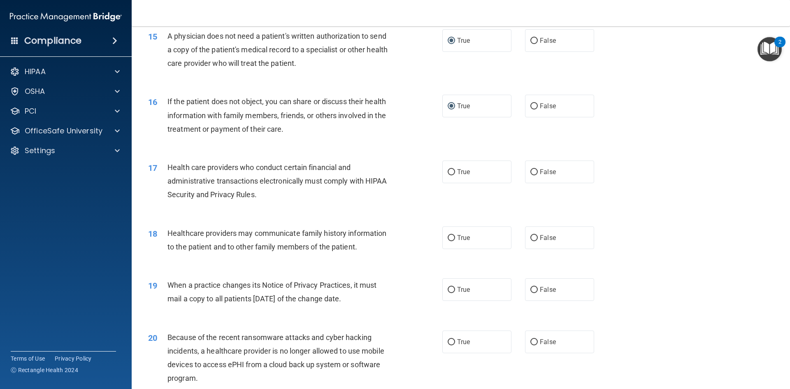
scroll to position [905, 0]
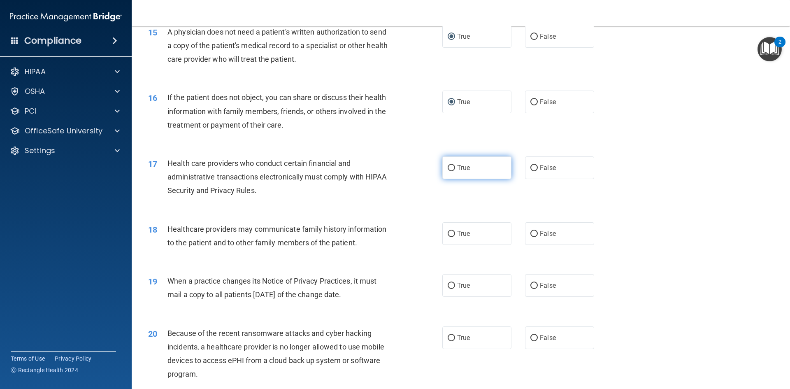
click at [449, 169] on input "True" at bounding box center [450, 168] width 7 height 6
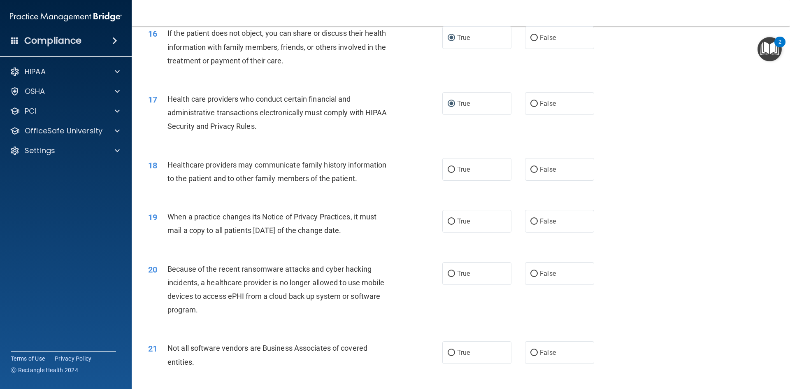
scroll to position [987, 0]
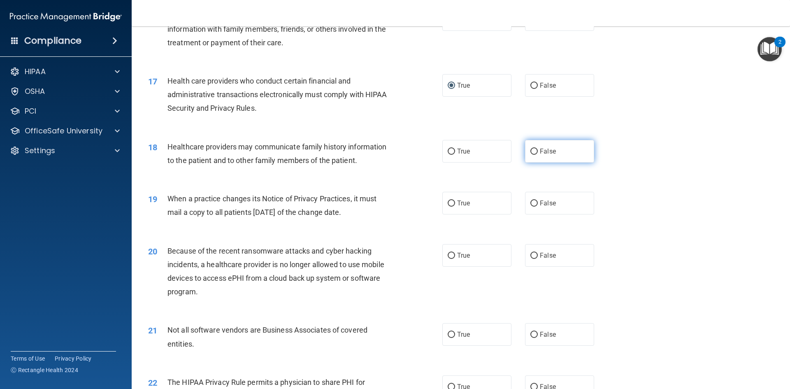
click at [530, 150] on input "False" at bounding box center [533, 151] width 7 height 6
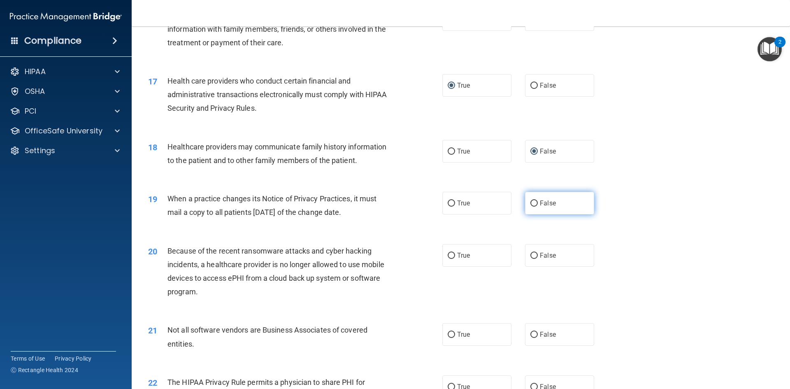
drag, startPoint x: 532, startPoint y: 203, endPoint x: 528, endPoint y: 202, distance: 4.3
click at [532, 203] on input "False" at bounding box center [533, 203] width 7 height 6
click at [530, 253] on input "False" at bounding box center [533, 255] width 7 height 6
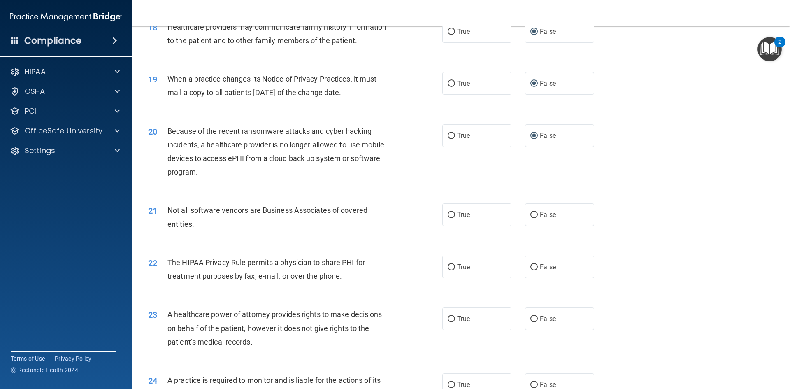
scroll to position [1110, 0]
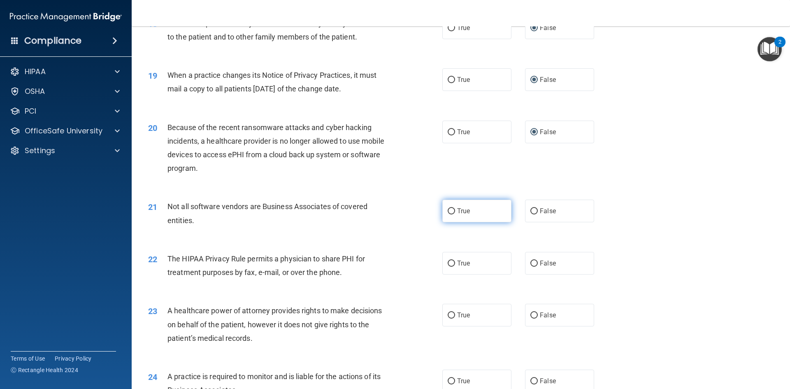
click at [447, 211] on input "True" at bounding box center [450, 211] width 7 height 6
drag, startPoint x: 447, startPoint y: 261, endPoint x: 401, endPoint y: 273, distance: 47.7
click at [447, 262] on input "True" at bounding box center [450, 263] width 7 height 6
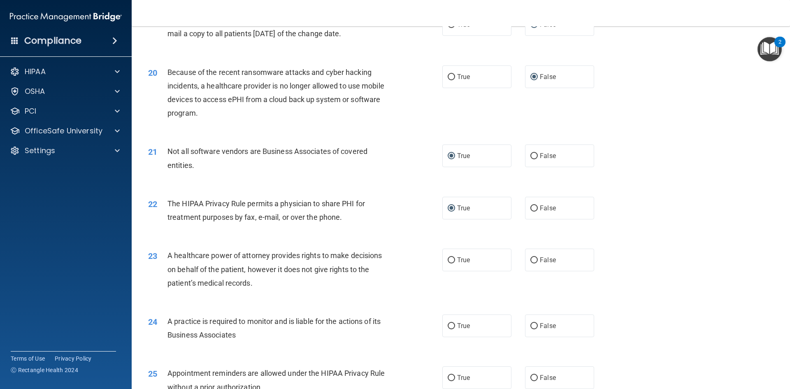
scroll to position [1193, 0]
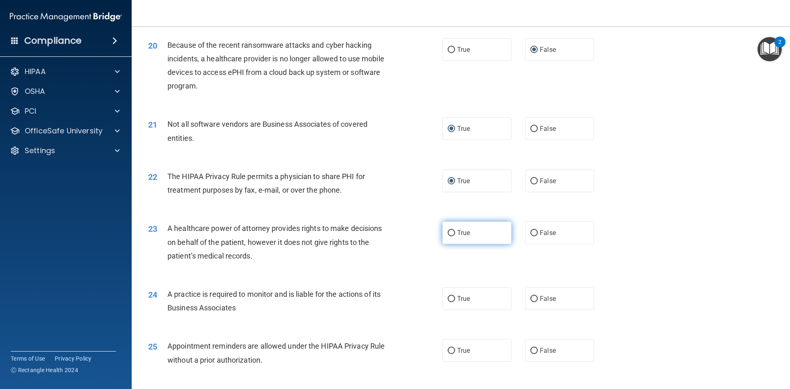
click at [449, 233] on input "True" at bounding box center [450, 233] width 7 height 6
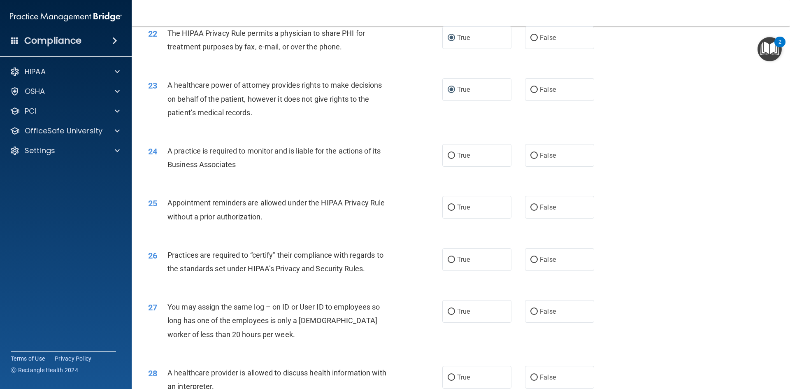
scroll to position [1357, 0]
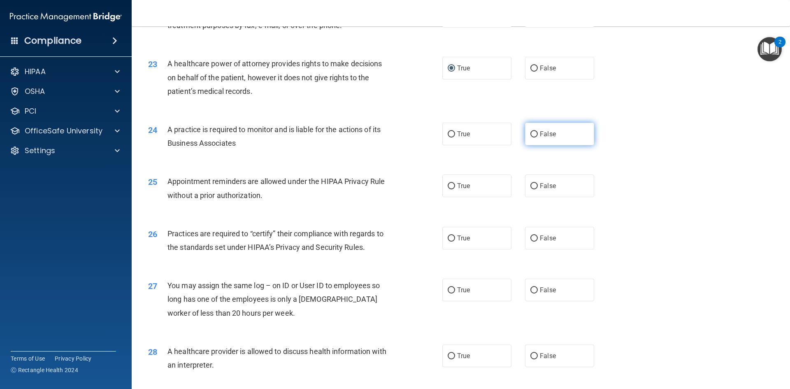
click at [530, 132] on input "False" at bounding box center [533, 134] width 7 height 6
click at [449, 184] on input "True" at bounding box center [450, 186] width 7 height 6
click at [532, 237] on input "False" at bounding box center [533, 238] width 7 height 6
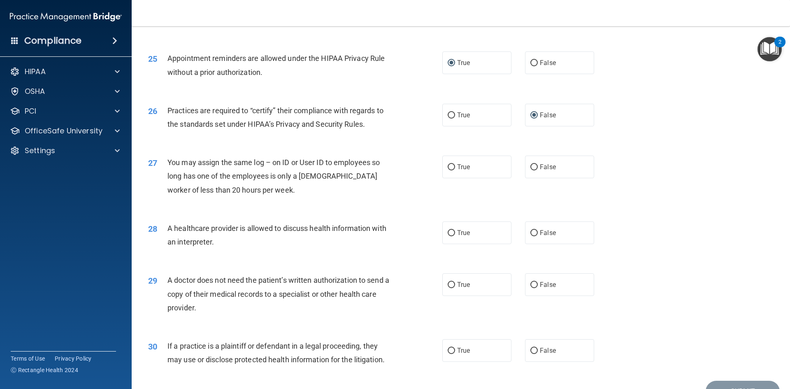
scroll to position [1480, 0]
click at [532, 165] on input "False" at bounding box center [533, 167] width 7 height 6
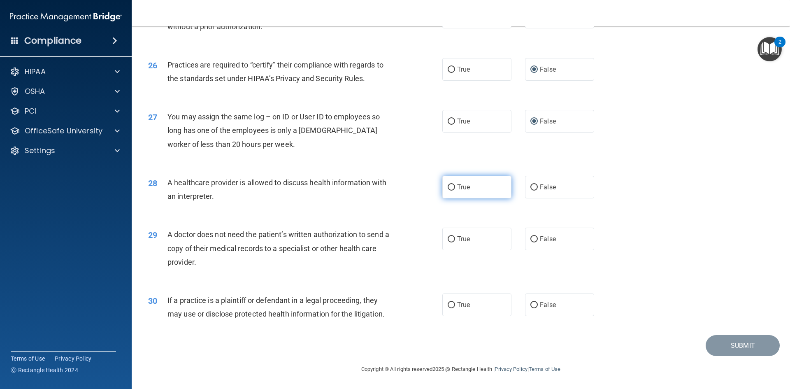
click at [448, 185] on input "True" at bounding box center [450, 187] width 7 height 6
click at [448, 239] on input "True" at bounding box center [450, 239] width 7 height 6
click at [447, 307] on input "True" at bounding box center [450, 305] width 7 height 6
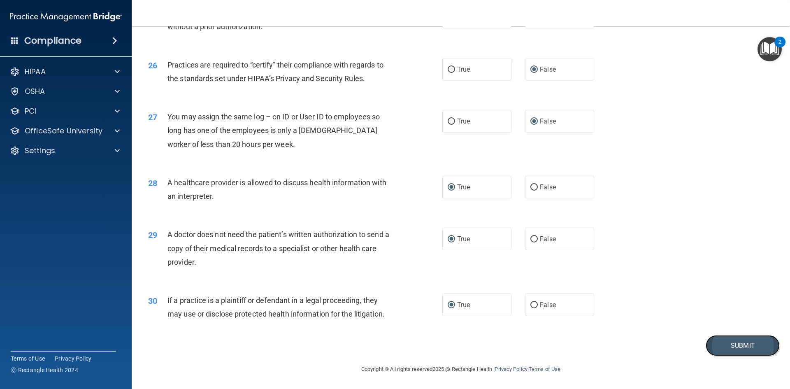
drag, startPoint x: 726, startPoint y: 347, endPoint x: 723, endPoint y: 345, distance: 4.2
click at [725, 347] on button "Submit" at bounding box center [742, 345] width 74 height 21
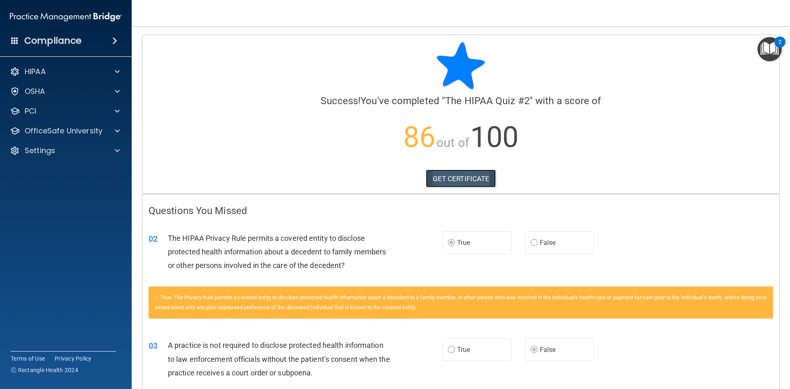
click at [463, 182] on link "GET CERTIFICATE" at bounding box center [461, 178] width 70 height 18
click at [107, 76] on div at bounding box center [116, 72] width 21 height 10
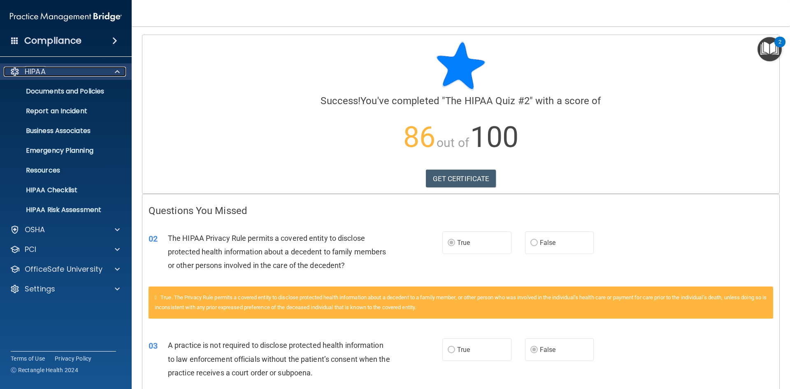
click at [107, 76] on div at bounding box center [116, 72] width 21 height 10
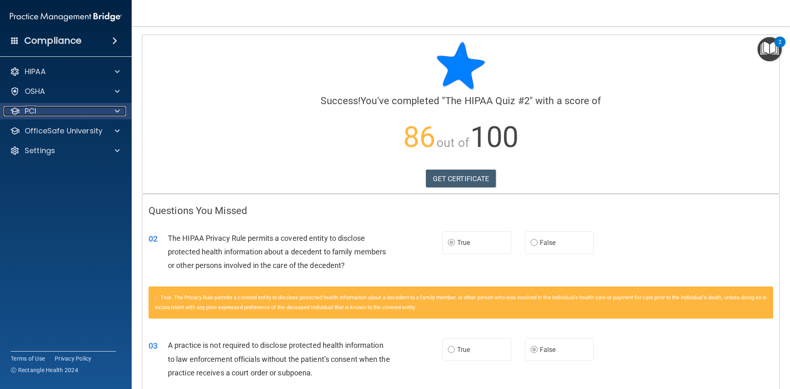
click at [115, 109] on span at bounding box center [117, 111] width 5 height 10
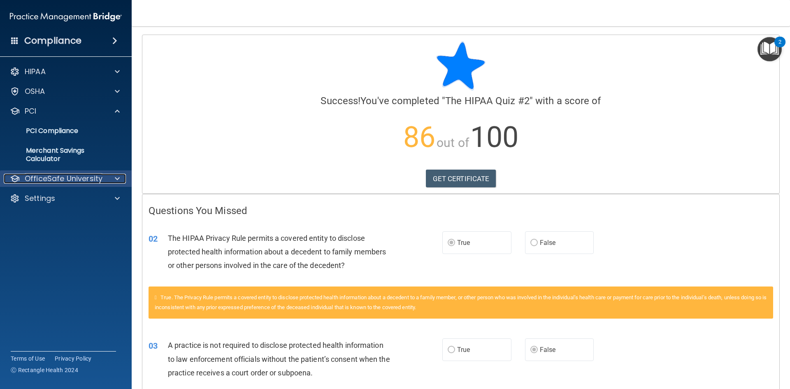
click at [118, 180] on span at bounding box center [117, 179] width 5 height 10
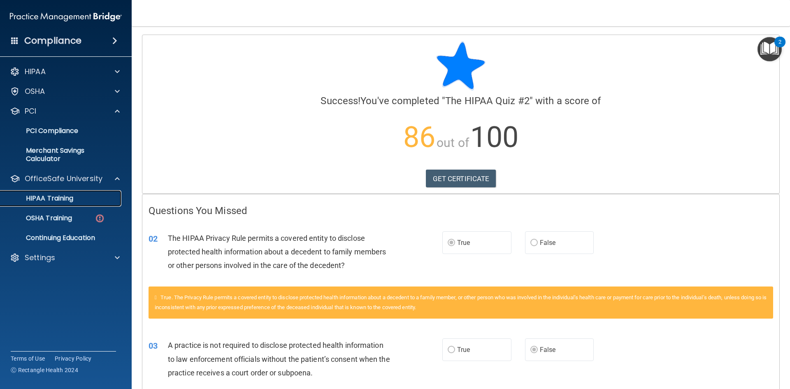
click at [100, 198] on div "HIPAA Training" at bounding box center [61, 198] width 112 height 8
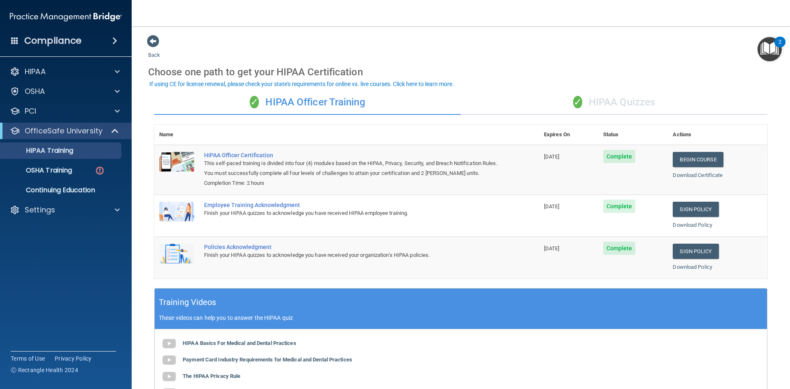
click at [627, 100] on div "✓ HIPAA Quizzes" at bounding box center [614, 102] width 306 height 25
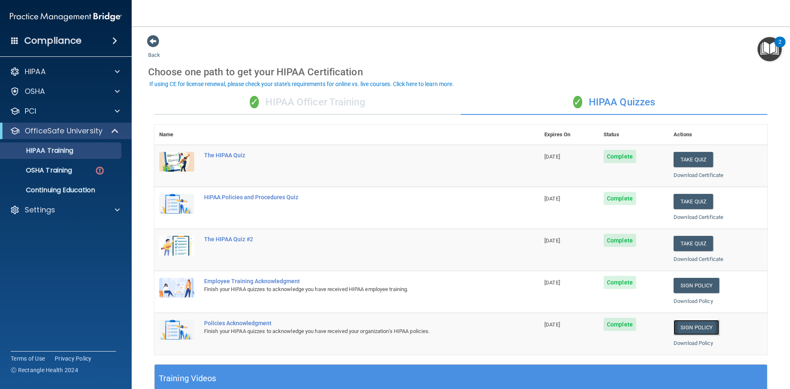
click at [691, 329] on link "Sign Policy" at bounding box center [696, 327] width 46 height 15
click at [684, 284] on link "Sign Policy" at bounding box center [696, 285] width 46 height 15
click at [323, 97] on div "✓ HIPAA Officer Training" at bounding box center [307, 102] width 306 height 25
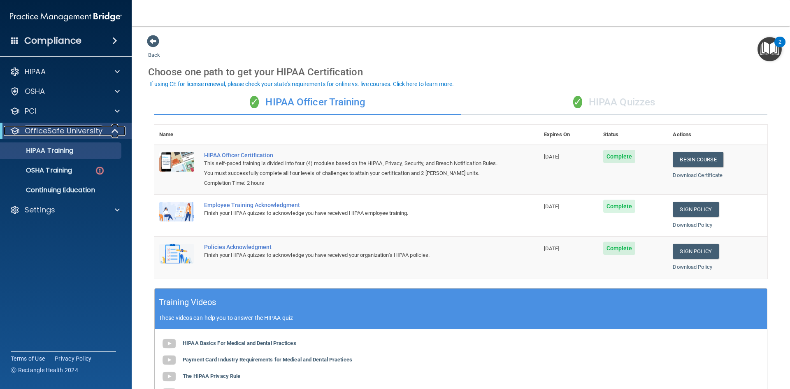
click at [117, 130] on span at bounding box center [115, 131] width 7 height 10
click at [116, 148] on span at bounding box center [117, 151] width 5 height 10
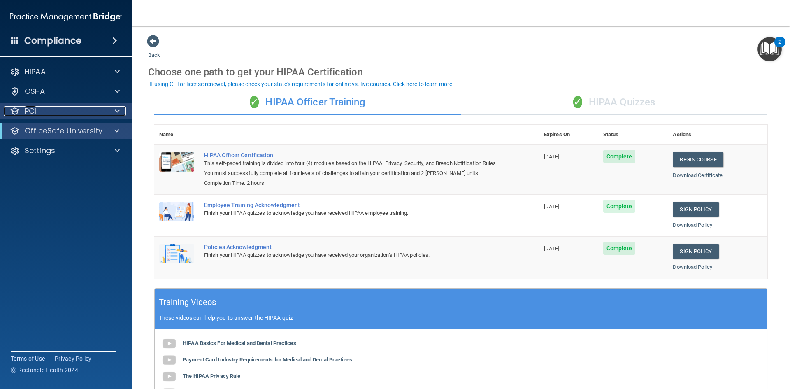
click at [116, 111] on span at bounding box center [117, 111] width 5 height 10
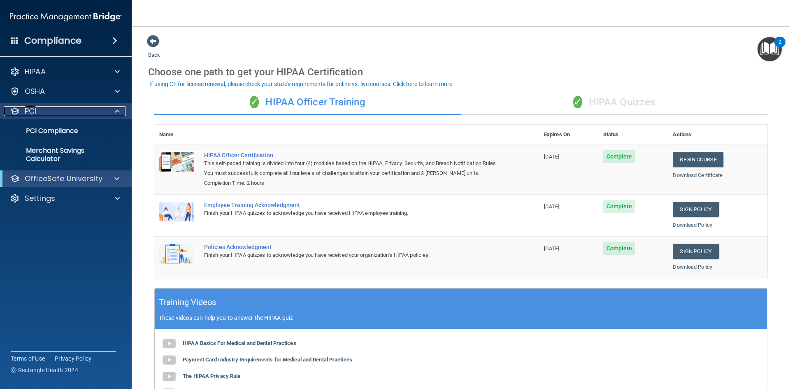
click at [116, 111] on span at bounding box center [117, 111] width 5 height 10
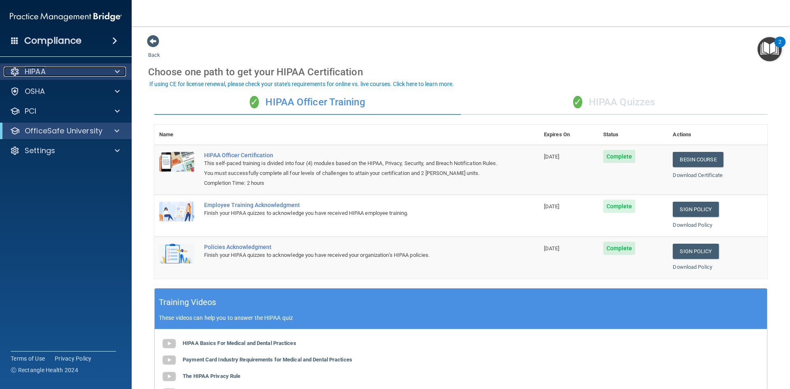
click at [111, 69] on div at bounding box center [116, 72] width 21 height 10
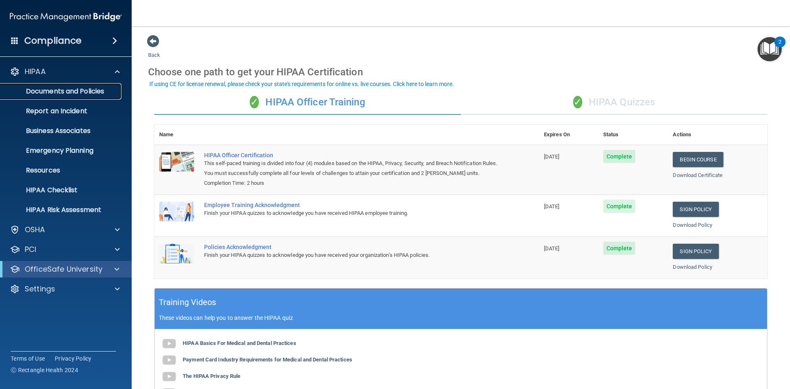
click at [96, 91] on p "Documents and Policies" at bounding box center [61, 91] width 112 height 8
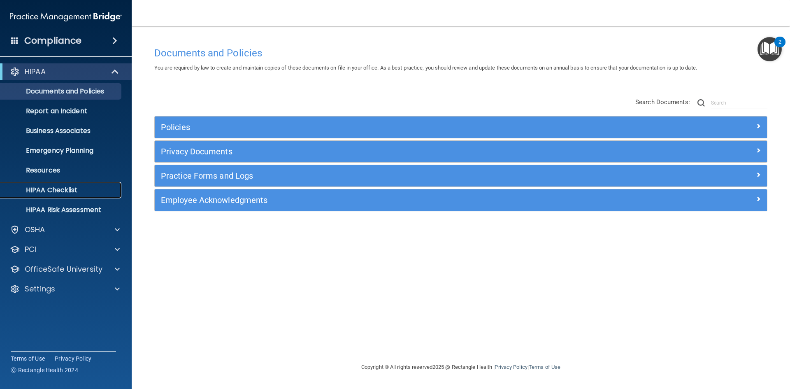
click at [70, 189] on p "HIPAA Checklist" at bounding box center [61, 190] width 112 height 8
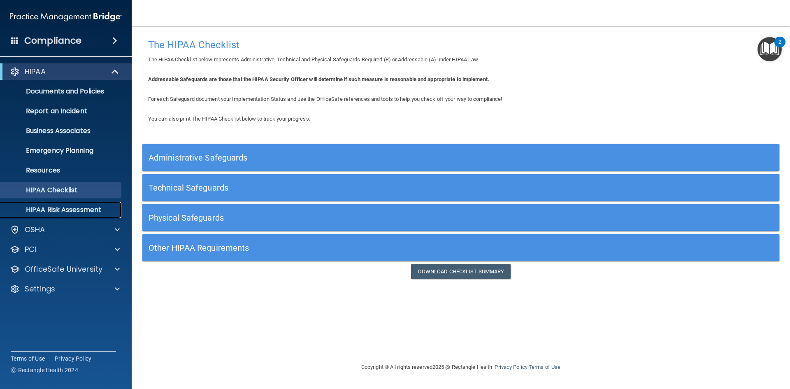
click at [77, 213] on p "HIPAA Risk Assessment" at bounding box center [61, 210] width 112 height 8
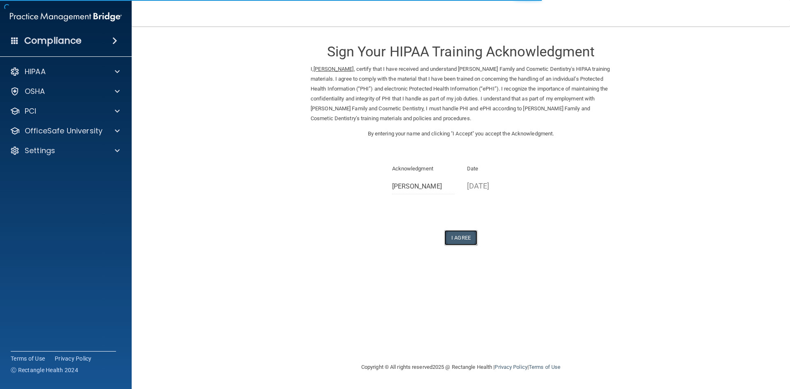
click at [466, 239] on button "I Agree" at bounding box center [460, 237] width 33 height 15
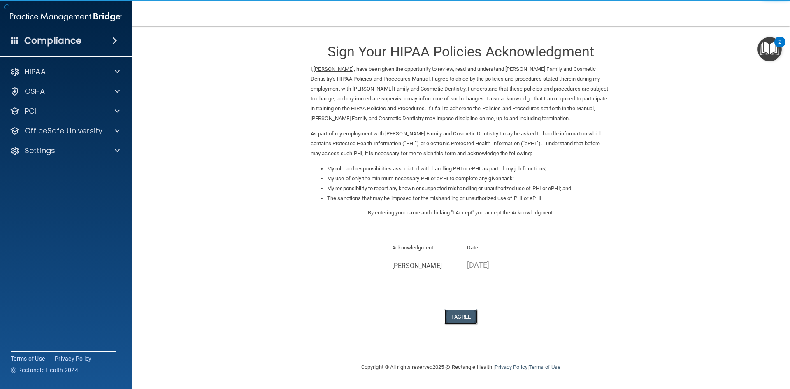
click at [454, 315] on button "I Agree" at bounding box center [460, 316] width 33 height 15
click at [461, 317] on button "I Agree" at bounding box center [460, 316] width 33 height 15
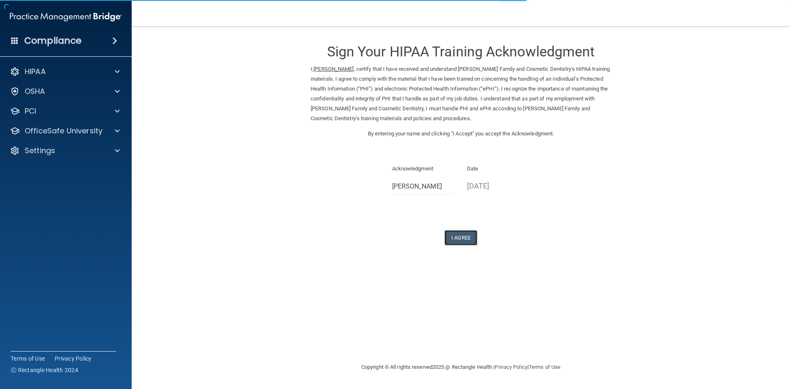
click at [459, 239] on button "I Agree" at bounding box center [460, 237] width 33 height 15
